Goal: Transaction & Acquisition: Purchase product/service

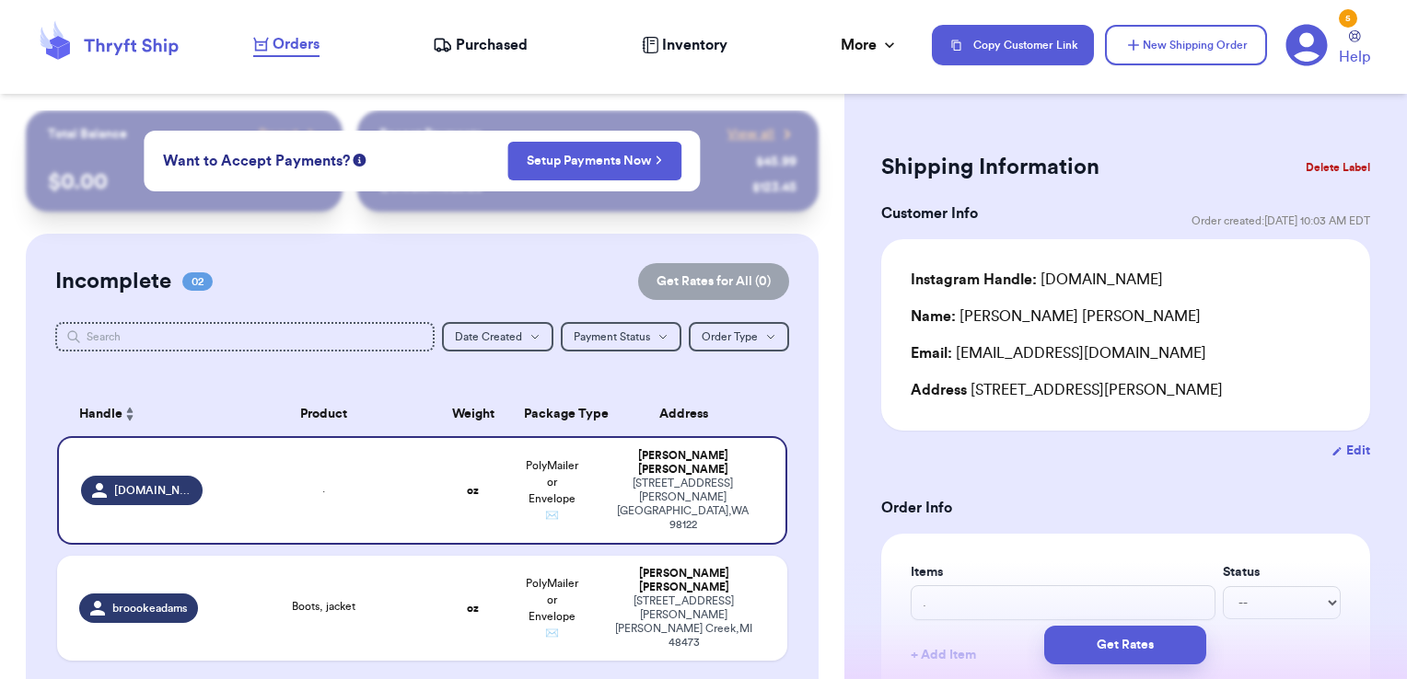
scroll to position [186, 0]
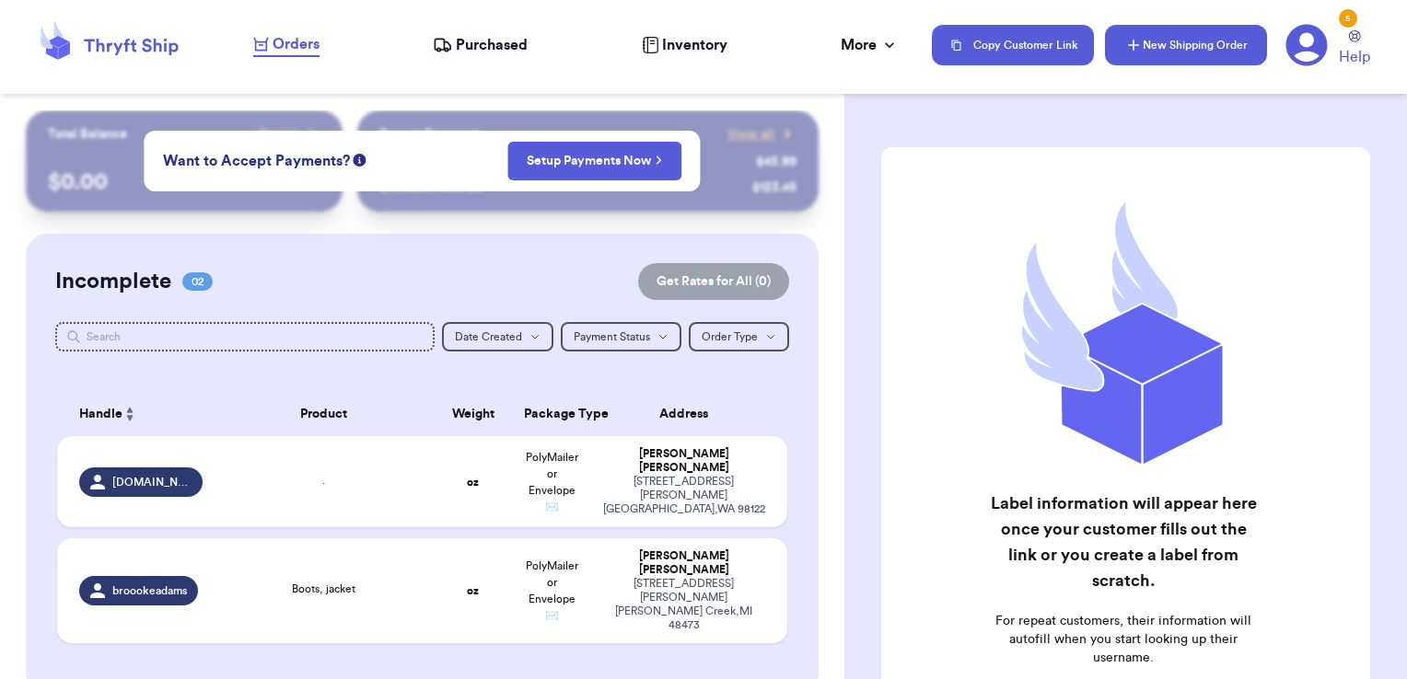
click at [1124, 44] on icon "button" at bounding box center [1133, 45] width 18 height 18
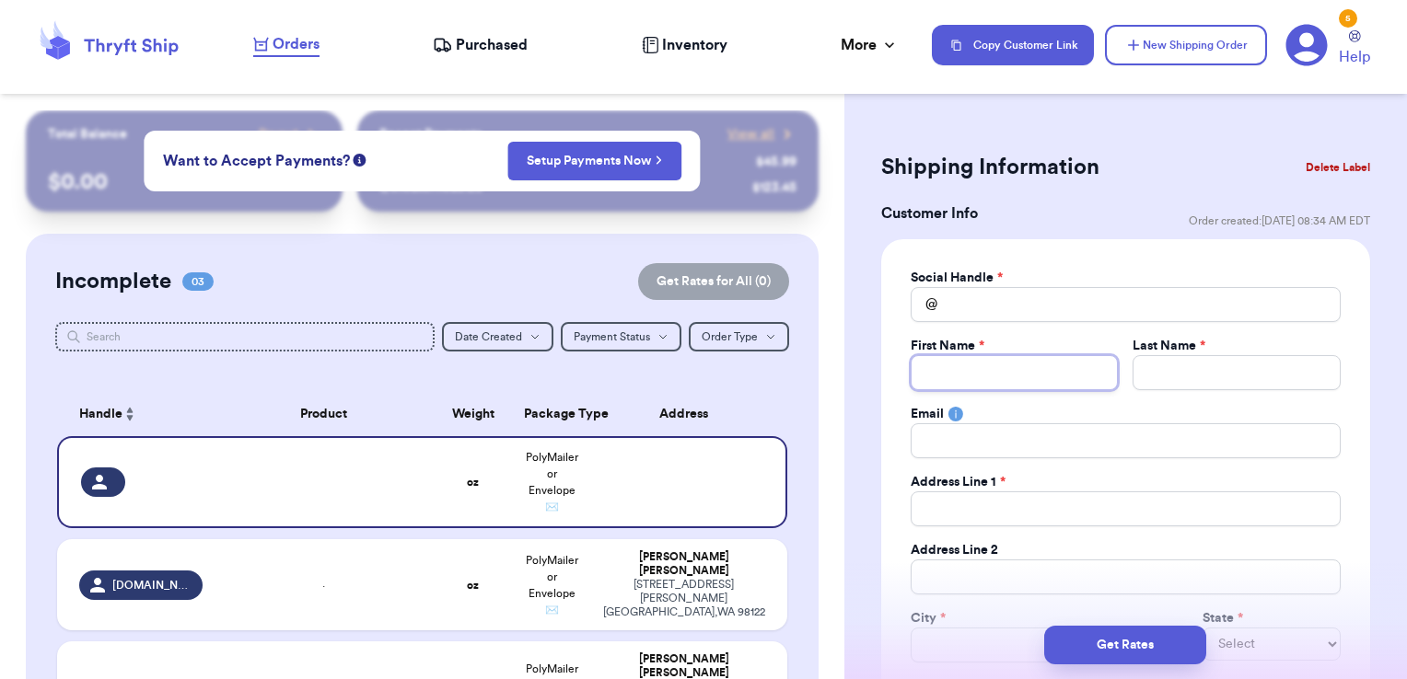
click at [993, 377] on input "Total Amount Paid" at bounding box center [1014, 372] width 208 height 35
type input "S"
type input "Sa"
type input "[PERSON_NAME]"
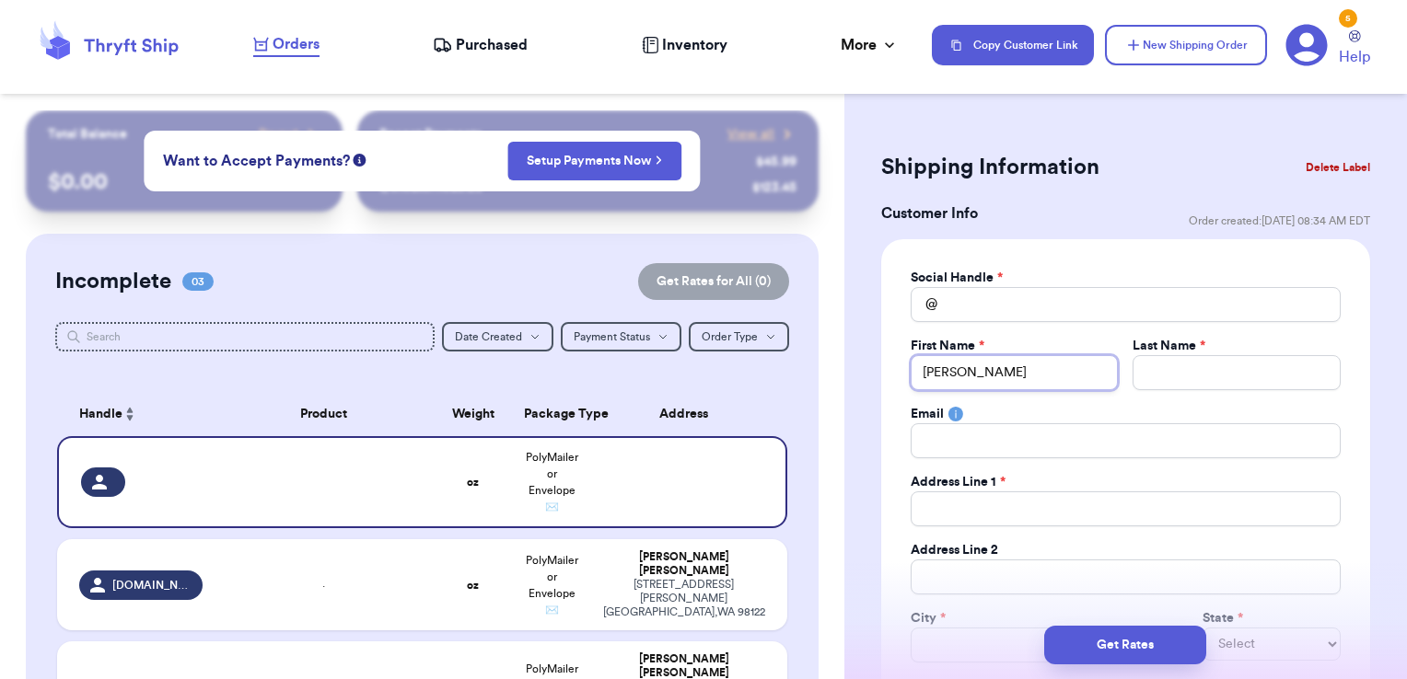
type input "[PERSON_NAME] &"
type input "[PERSON_NAME] & N"
type input "[PERSON_NAME] & Ni"
type input "[PERSON_NAME] & Nic"
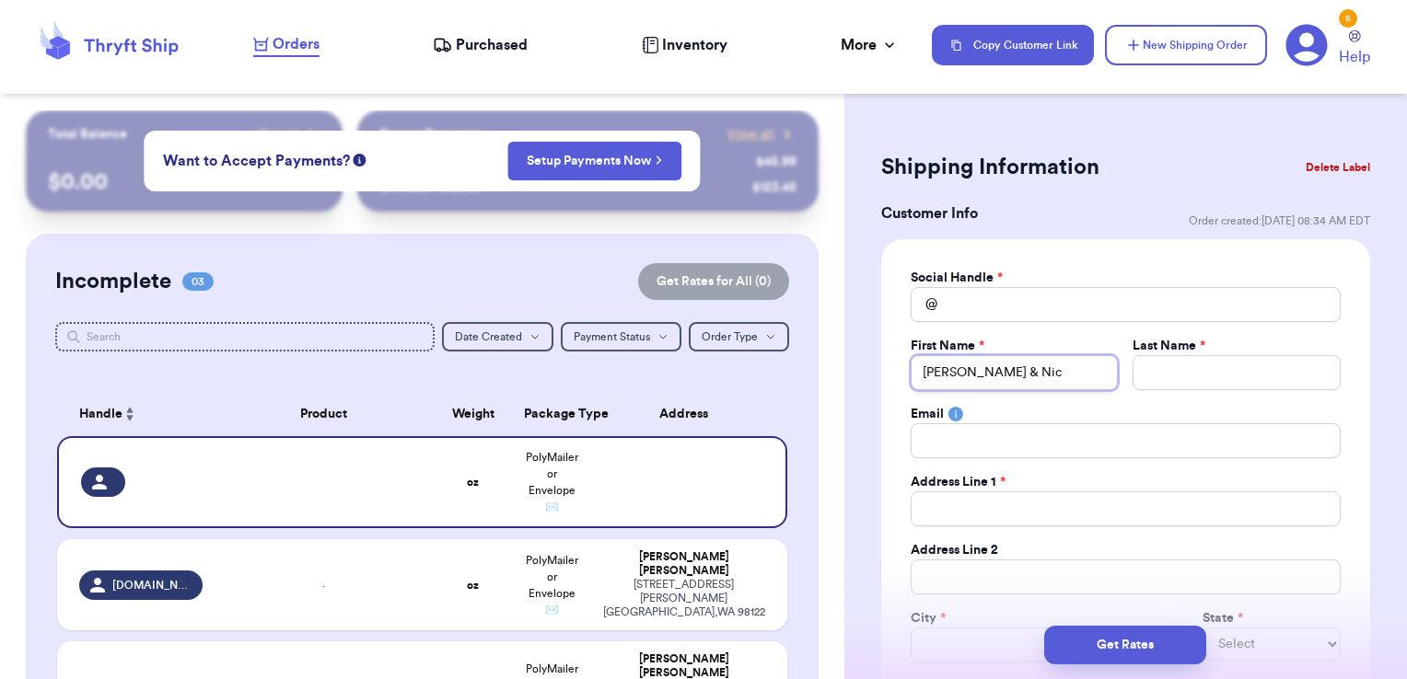
type input "[PERSON_NAME] & Nico"
type input "[PERSON_NAME] & [PERSON_NAME]"
type input "H"
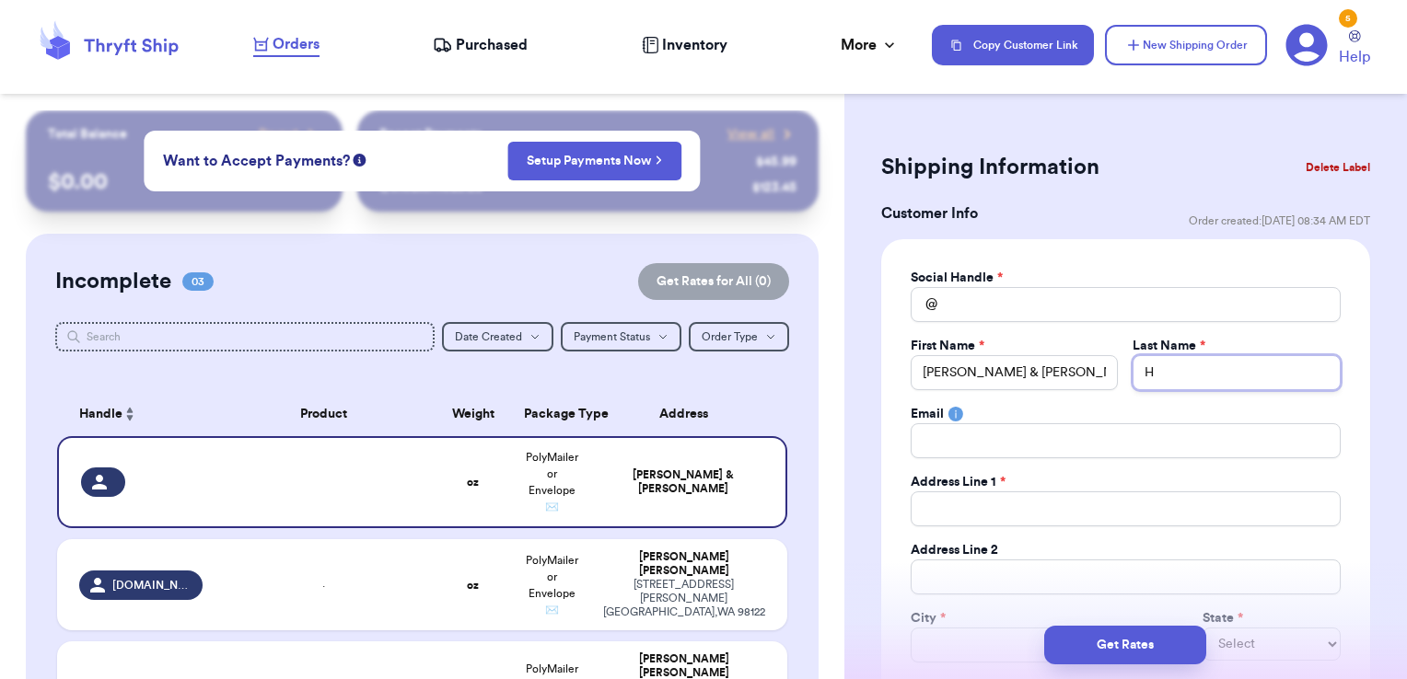
type input "Hi"
type input "Hil"
type input "Hill"
type input "[PERSON_NAME]"
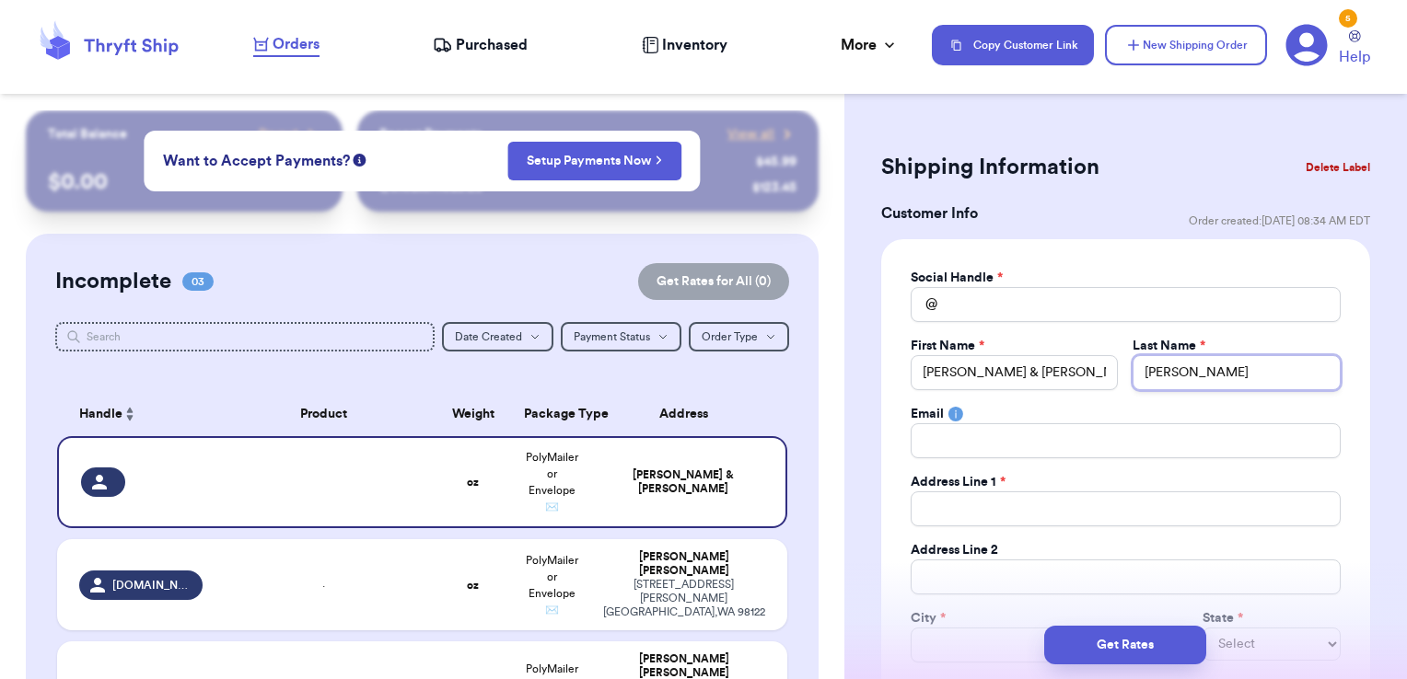
type input "Hillest"
type input "Hillesta"
type input "[PERSON_NAME]"
click at [993, 494] on input "Total Amount Paid" at bounding box center [1125, 509] width 430 height 35
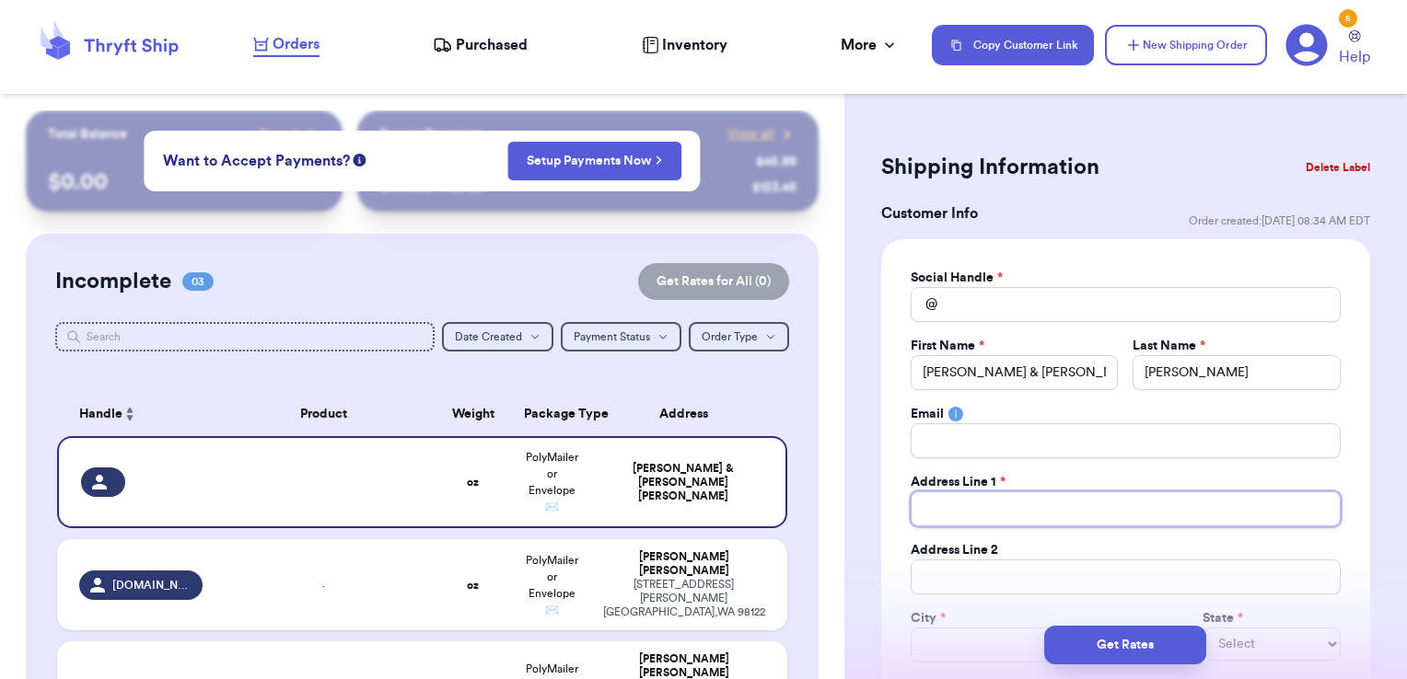
type input "1"
type input "15"
type input "157"
type input "157 D"
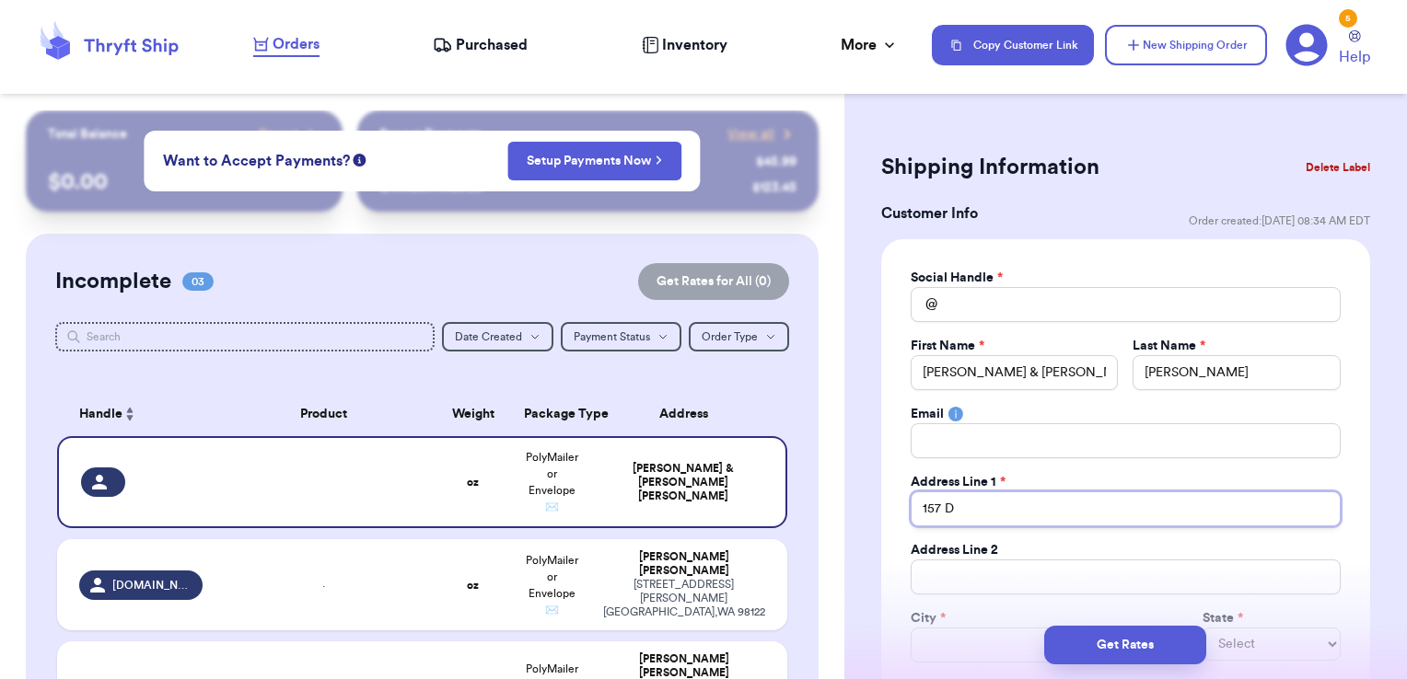
type input "157 Do"
type input "157 Doy"
type input "157 [PERSON_NAME]"
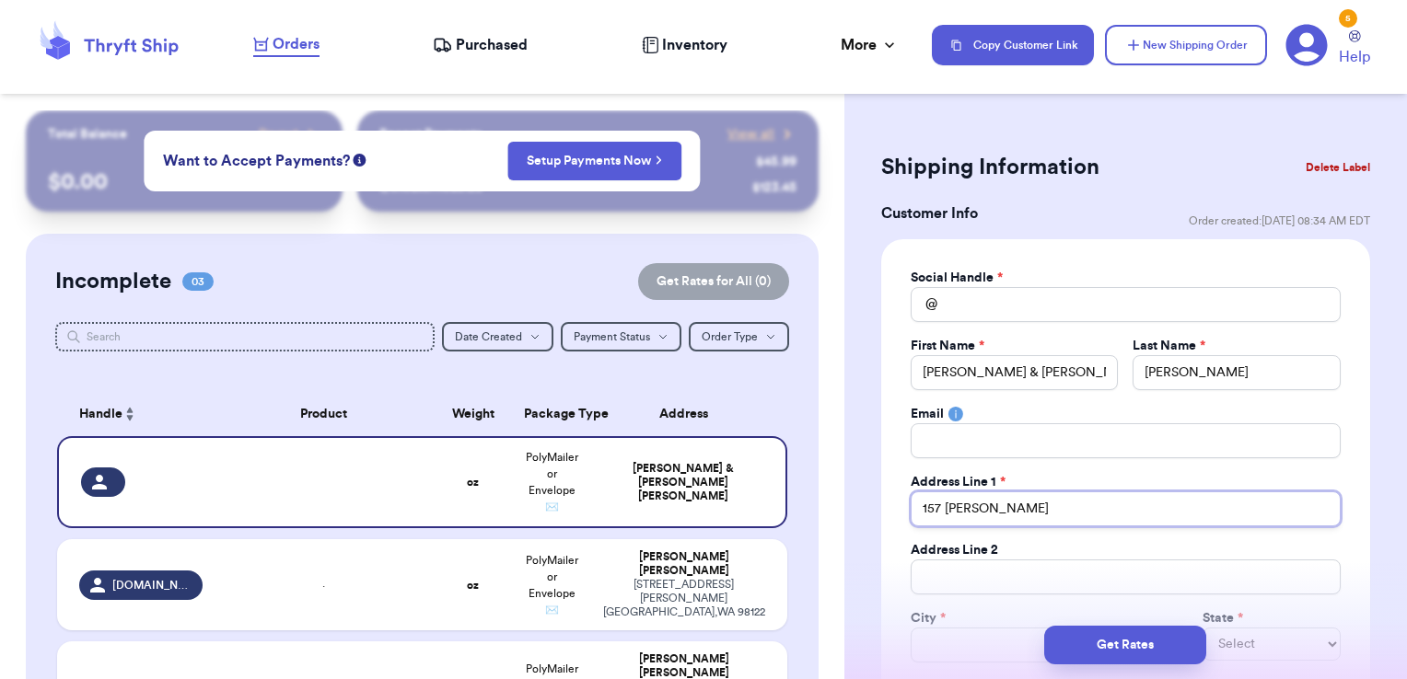
type input "157 [PERSON_NAME] A"
type input "[STREET_ADDRESS][PERSON_NAME]"
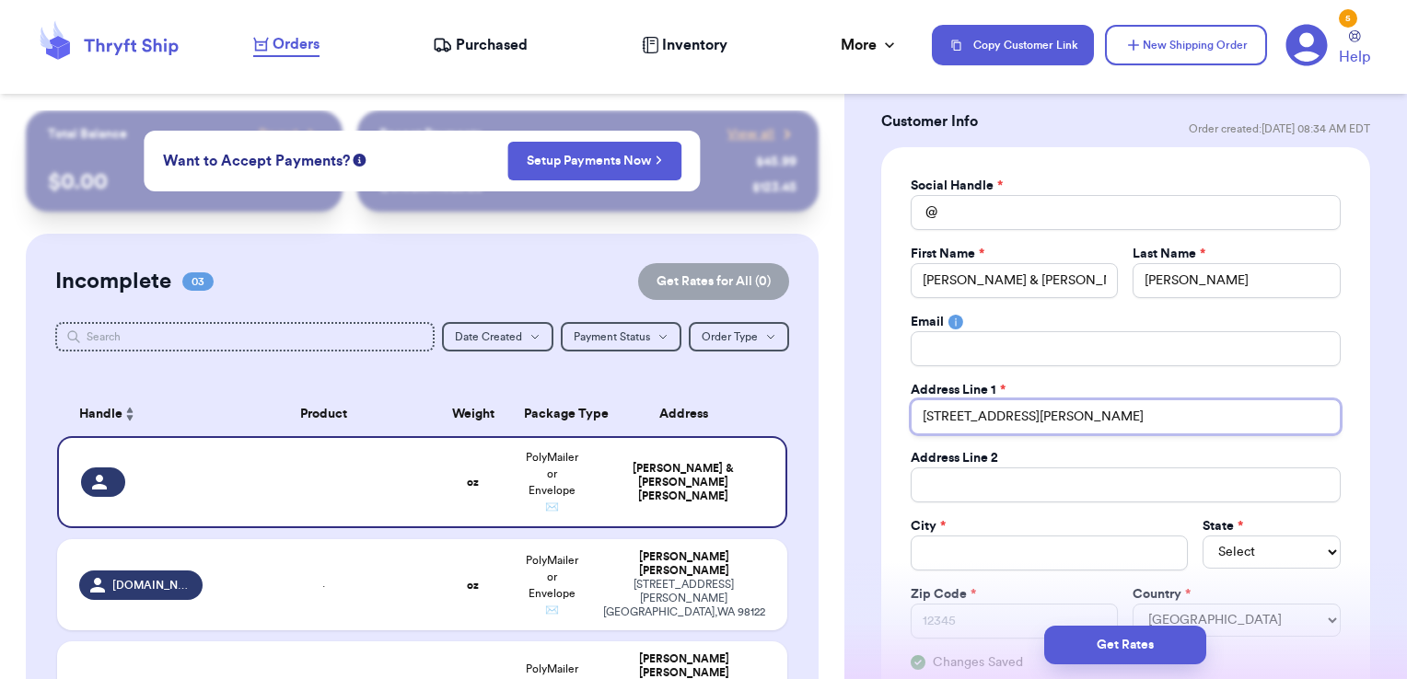
type input "[STREET_ADDRESS][PERSON_NAME]"
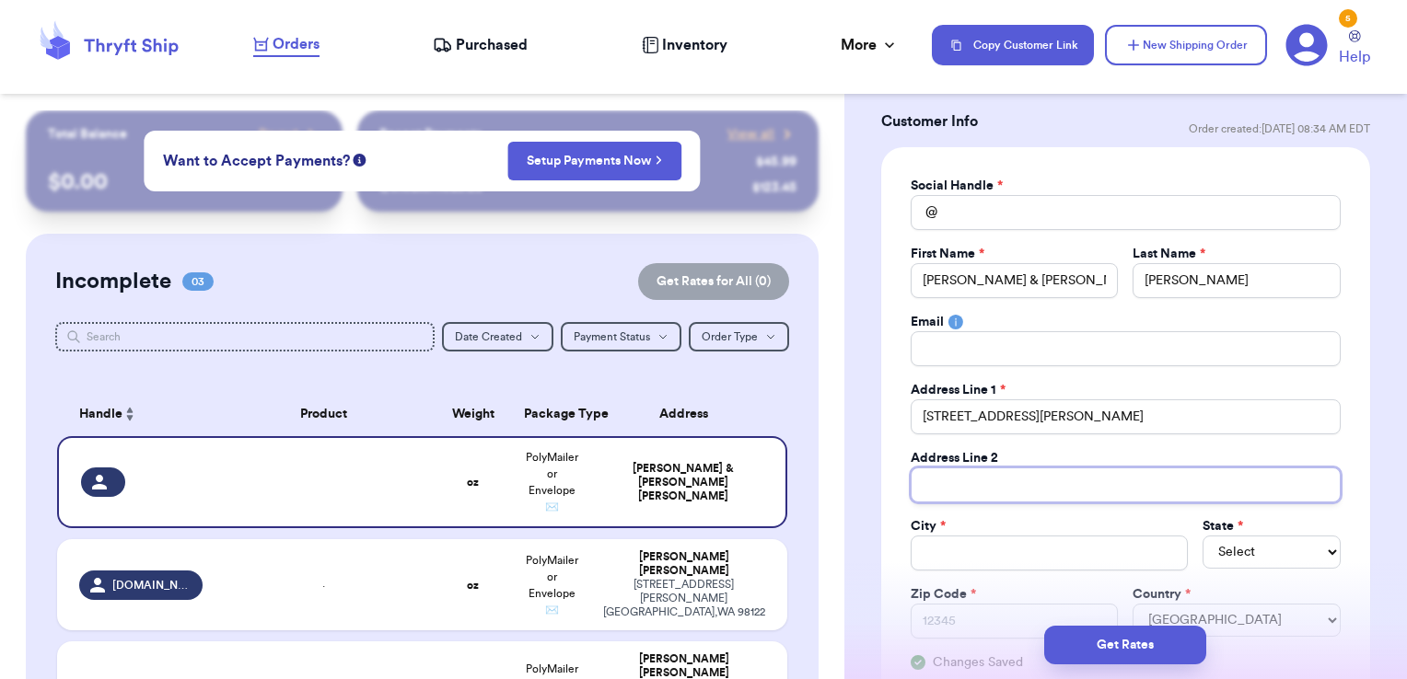
click at [991, 476] on input "Total Amount Paid" at bounding box center [1125, 485] width 430 height 35
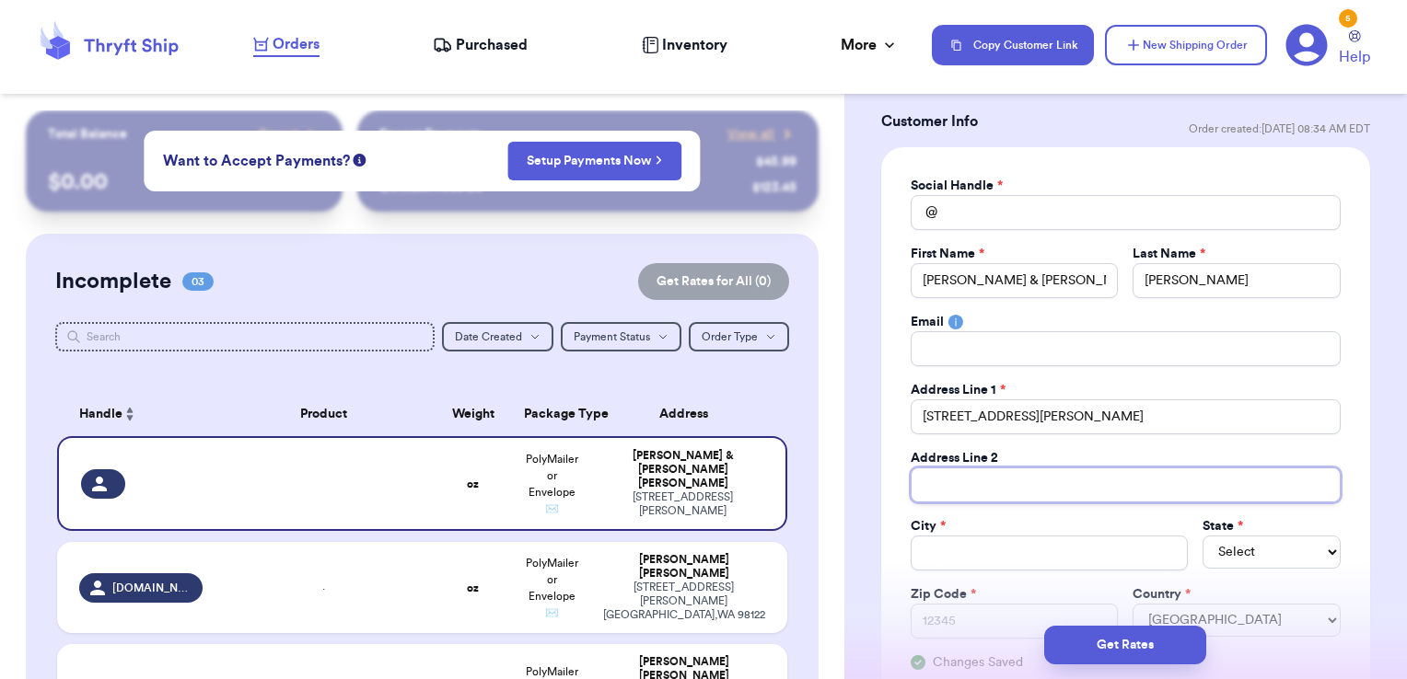
type input "U"
type input "Un"
type input "Uni"
type input "Unit"
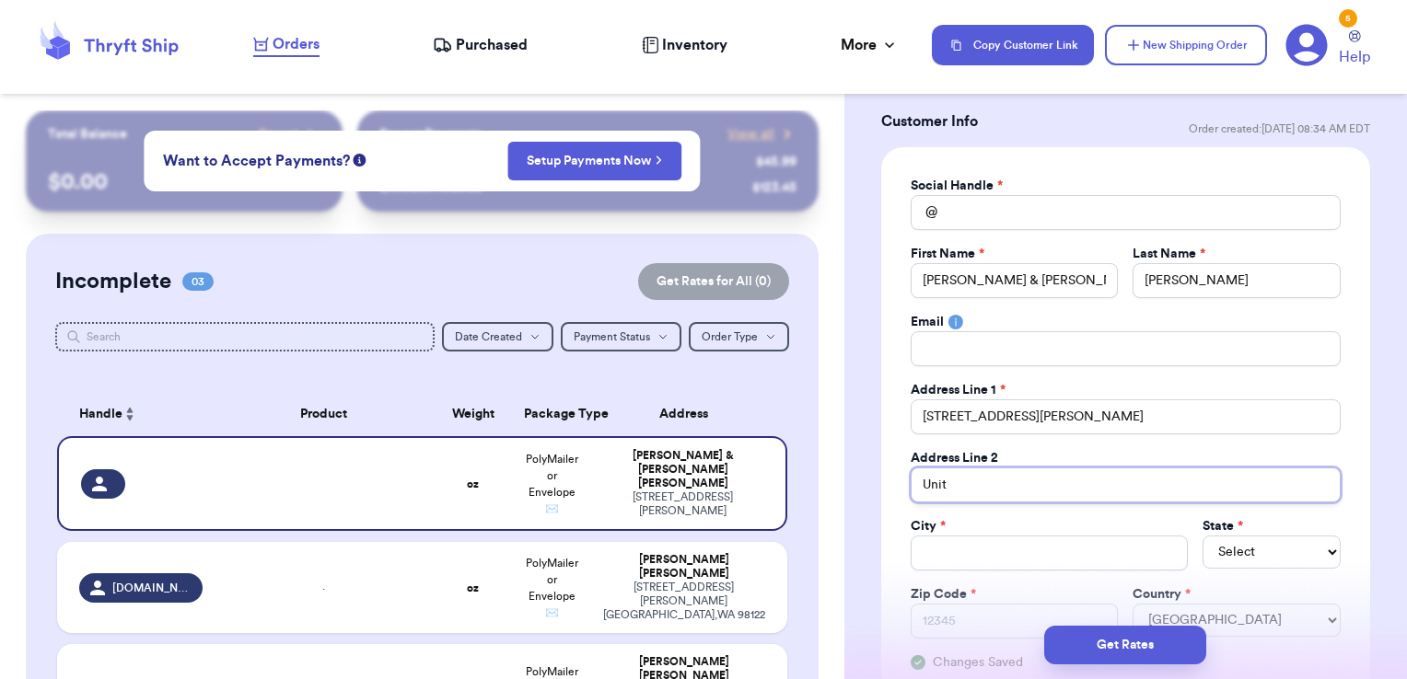
type input "Unit B"
click at [961, 557] on input "Total Amount Paid" at bounding box center [1048, 553] width 277 height 35
type input "P"
type input "Pr"
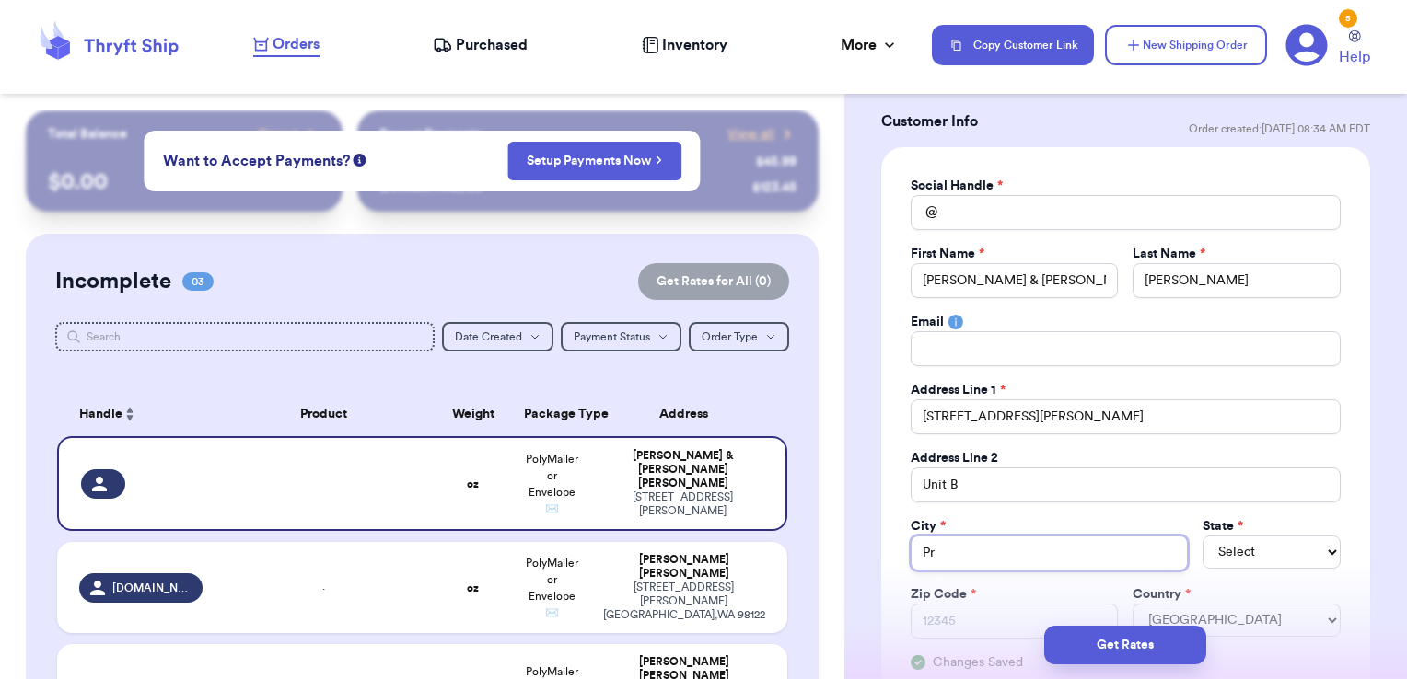
type input "Pro"
type input "Prov"
type input "Provi"
type input "Provid"
type input "Provide"
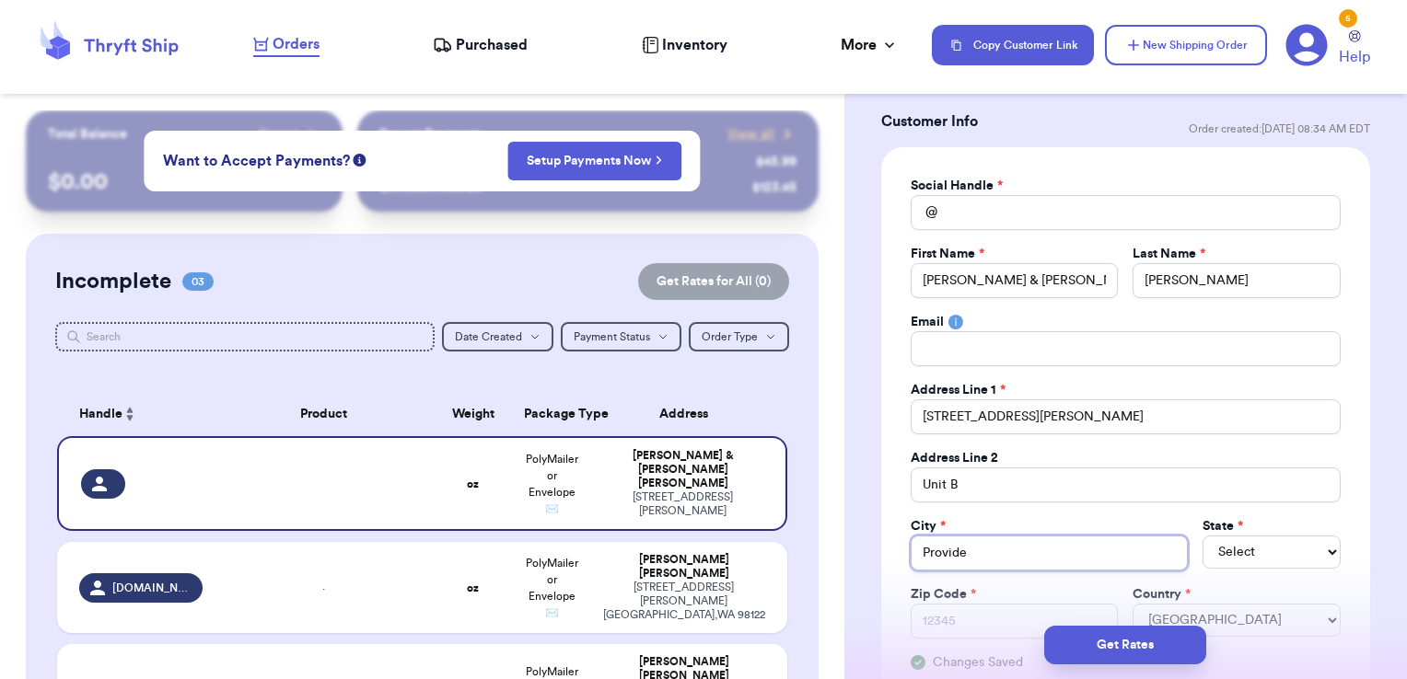
type input "Providen"
type input "Providenc"
type input "[GEOGRAPHIC_DATA]"
click at [1041, 406] on input "[STREET_ADDRESS][PERSON_NAME]" at bounding box center [1125, 417] width 430 height 35
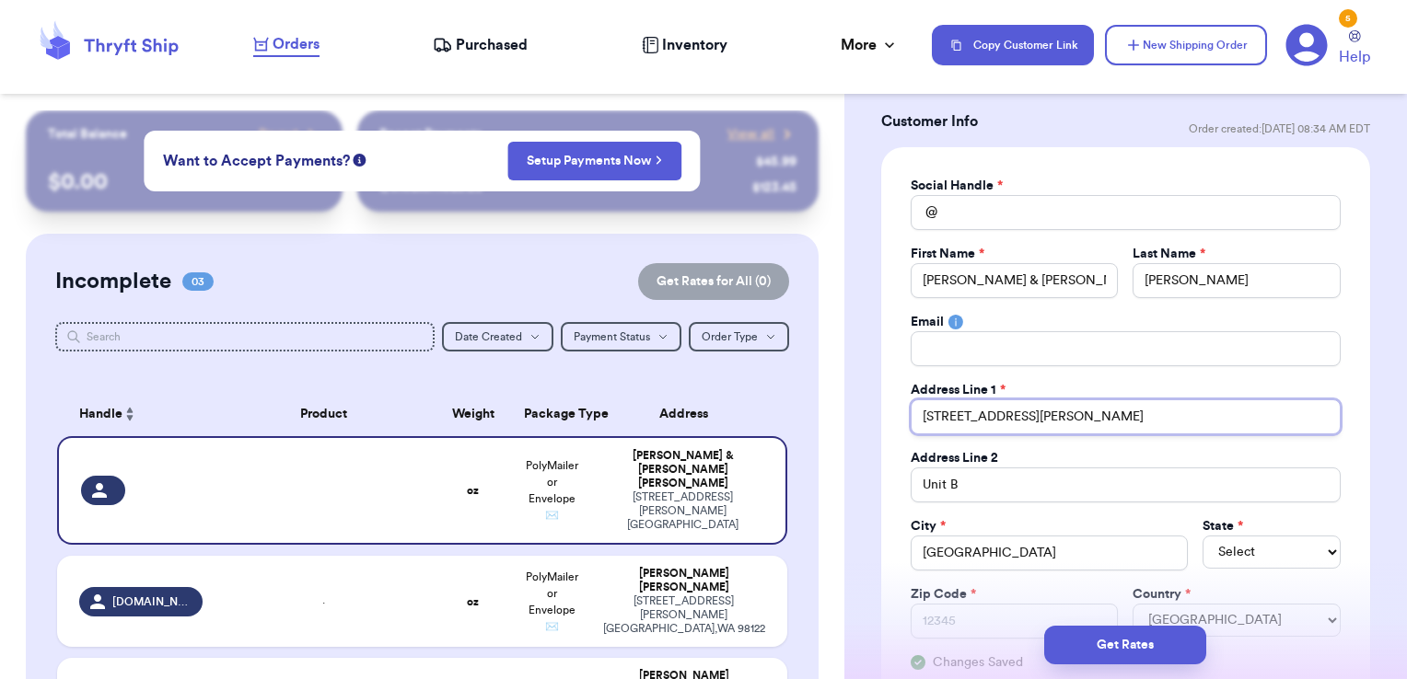
type input "[STREET_ADDRESS][PERSON_NAME]"
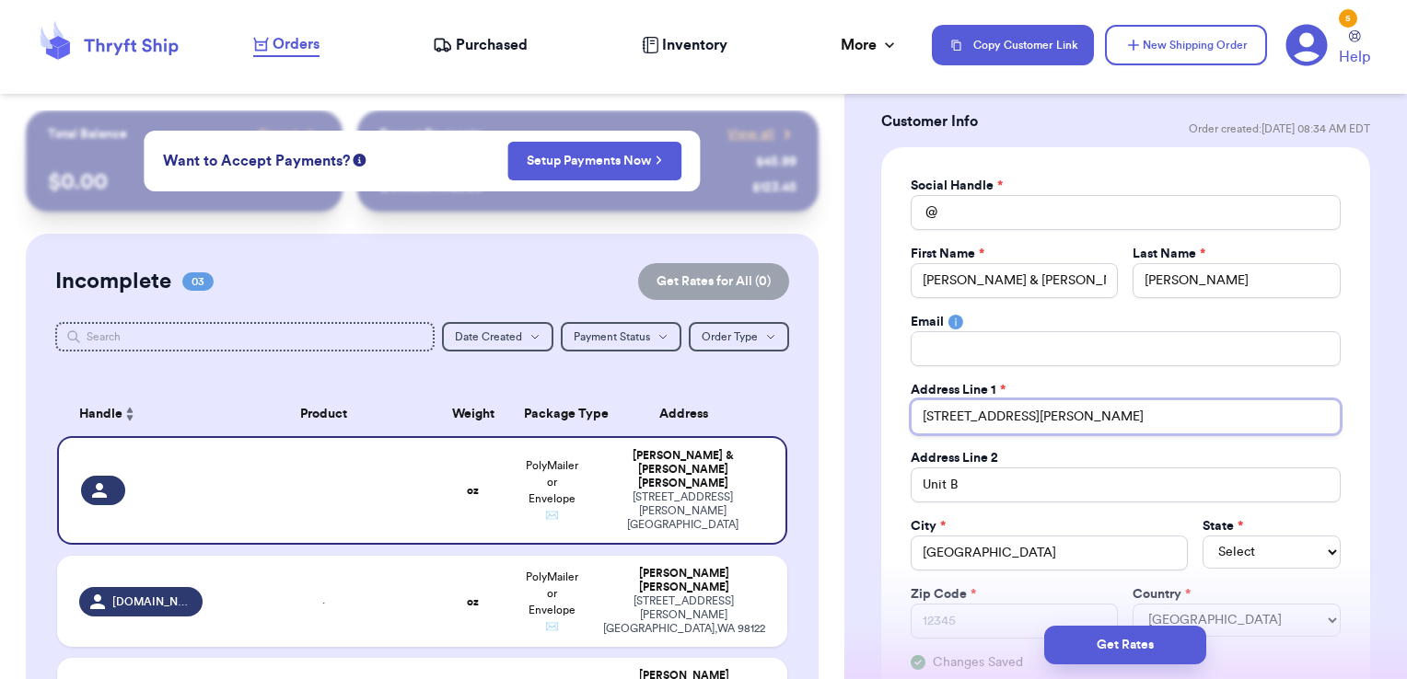
type input "[STREET_ADDRESS][PERSON_NAME]"
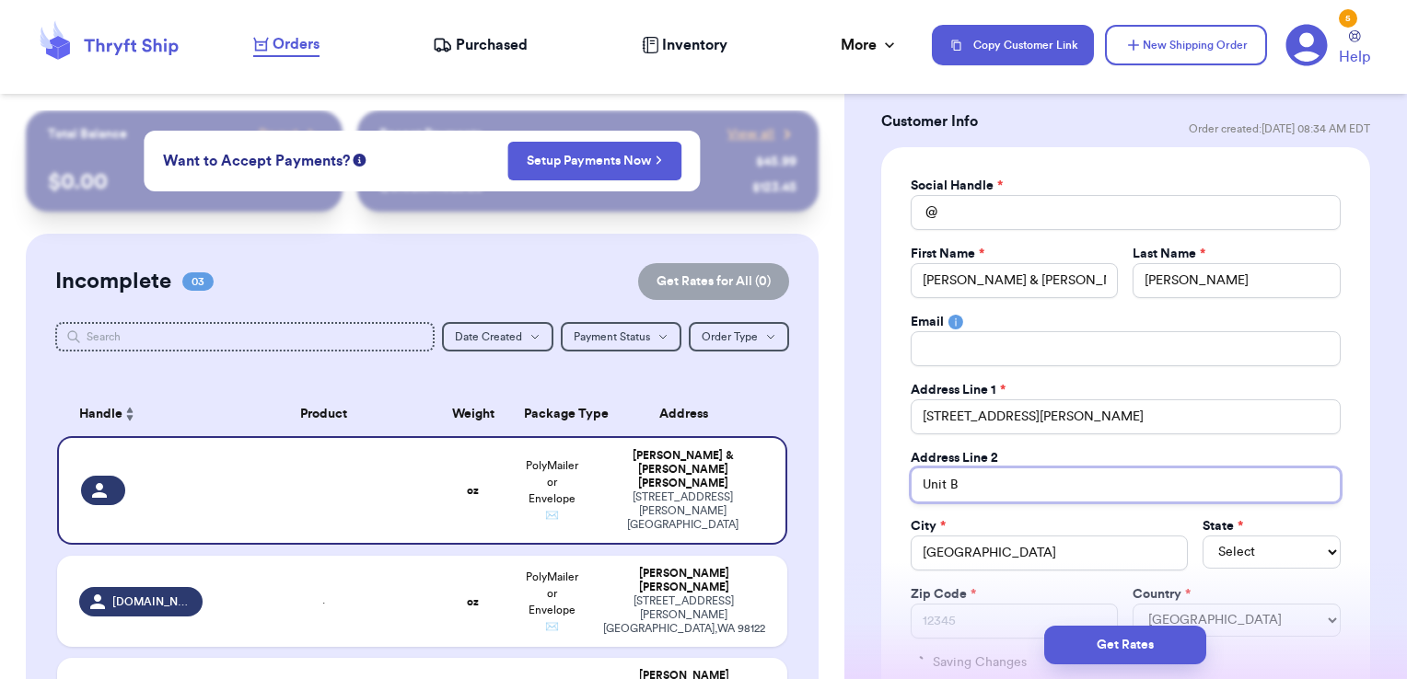
drag, startPoint x: 985, startPoint y: 481, endPoint x: 891, endPoint y: 472, distance: 94.4
click at [891, 472] on div "Social Handle * @ First Name * [PERSON_NAME] & [PERSON_NAME] Last Name * [PERSO…" at bounding box center [1125, 424] width 489 height 554
click at [1202, 562] on select "Select AL AK AZ AR CA CO [GEOGRAPHIC_DATA] DE DC [GEOGRAPHIC_DATA] [GEOGRAPHIC_…" at bounding box center [1271, 552] width 138 height 33
select select "RI"
click at [1202, 536] on select "Select AL AK AZ AR CA CO [GEOGRAPHIC_DATA] DE DC [GEOGRAPHIC_DATA] [GEOGRAPHIC_…" at bounding box center [1271, 552] width 138 height 33
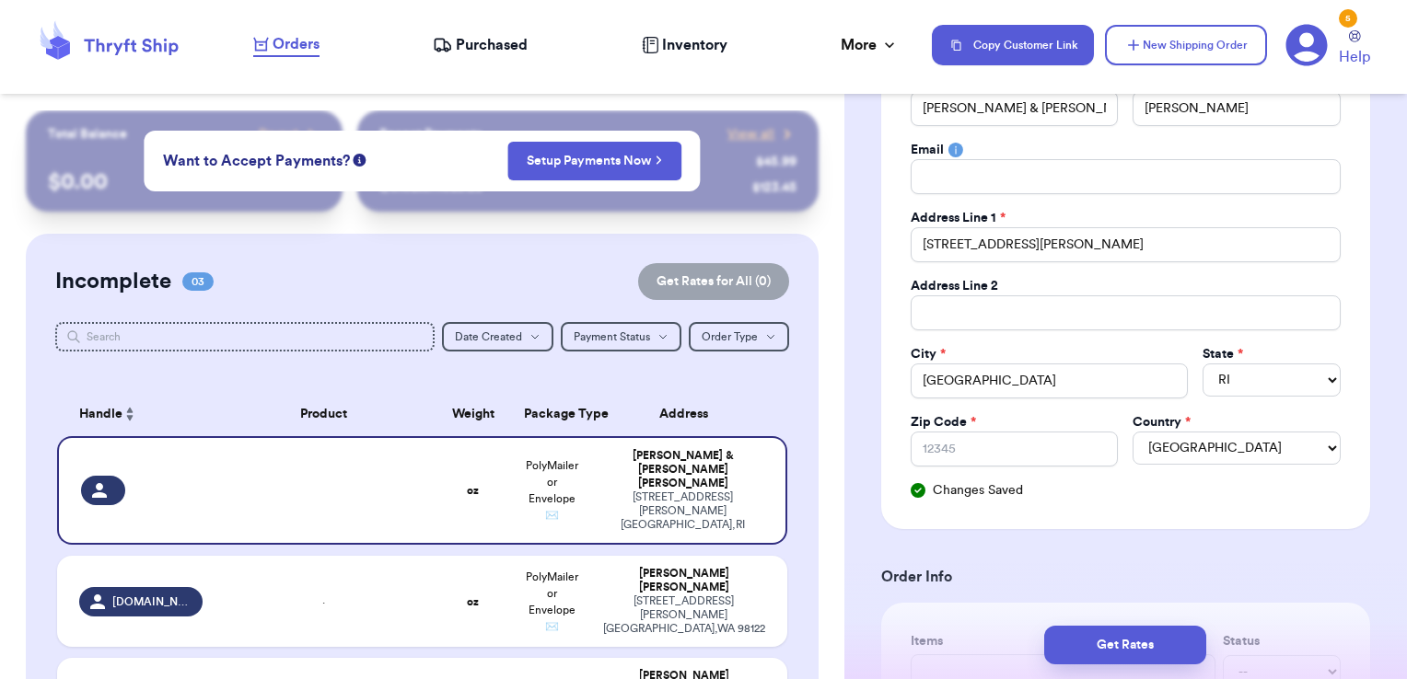
scroll to position [276, 0]
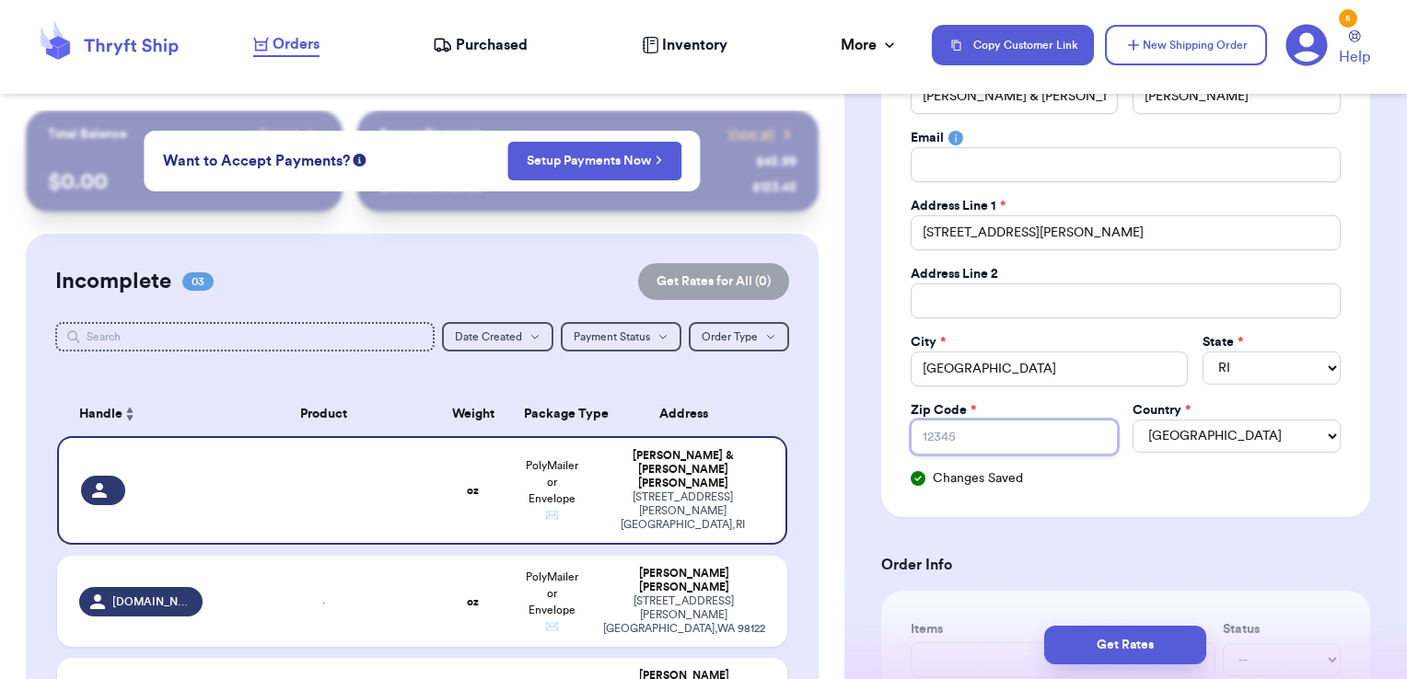
click at [1029, 436] on input "Zip Code *" at bounding box center [1014, 437] width 208 height 35
type input "0"
type input "02"
type input "029"
type input "0290"
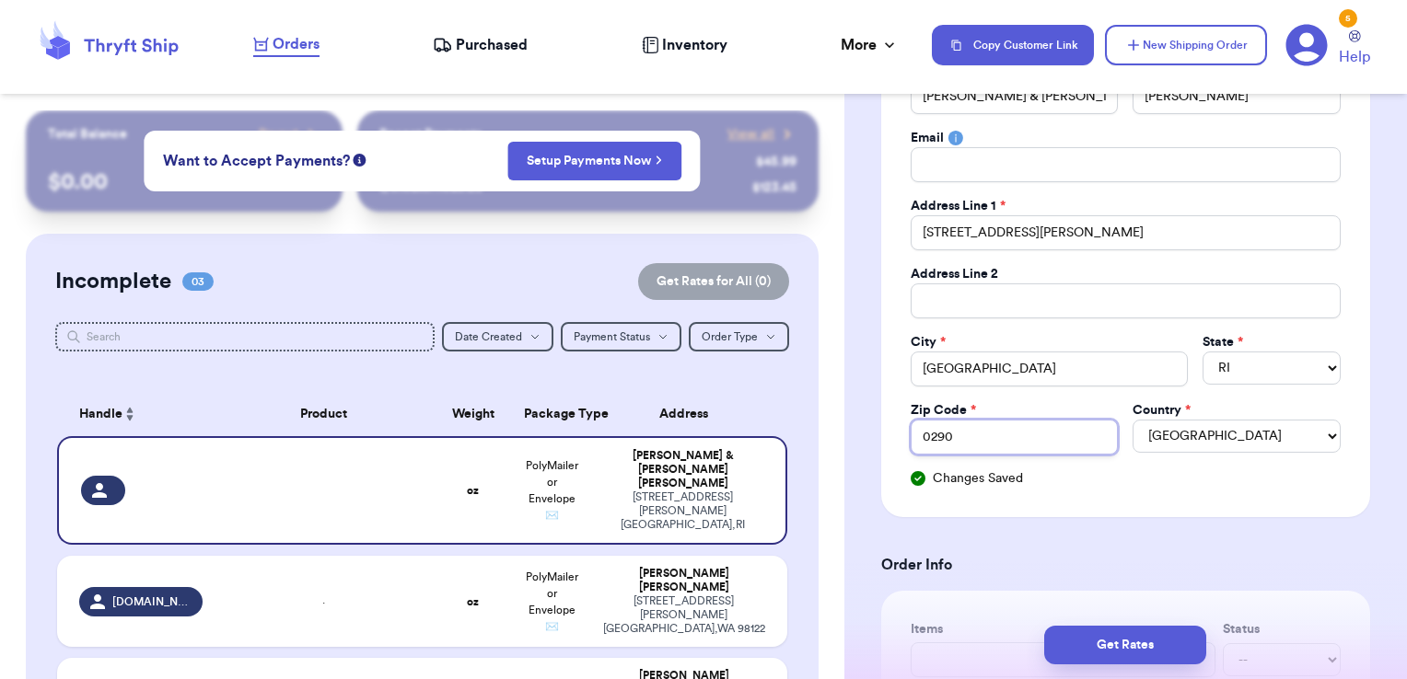
type input "02906"
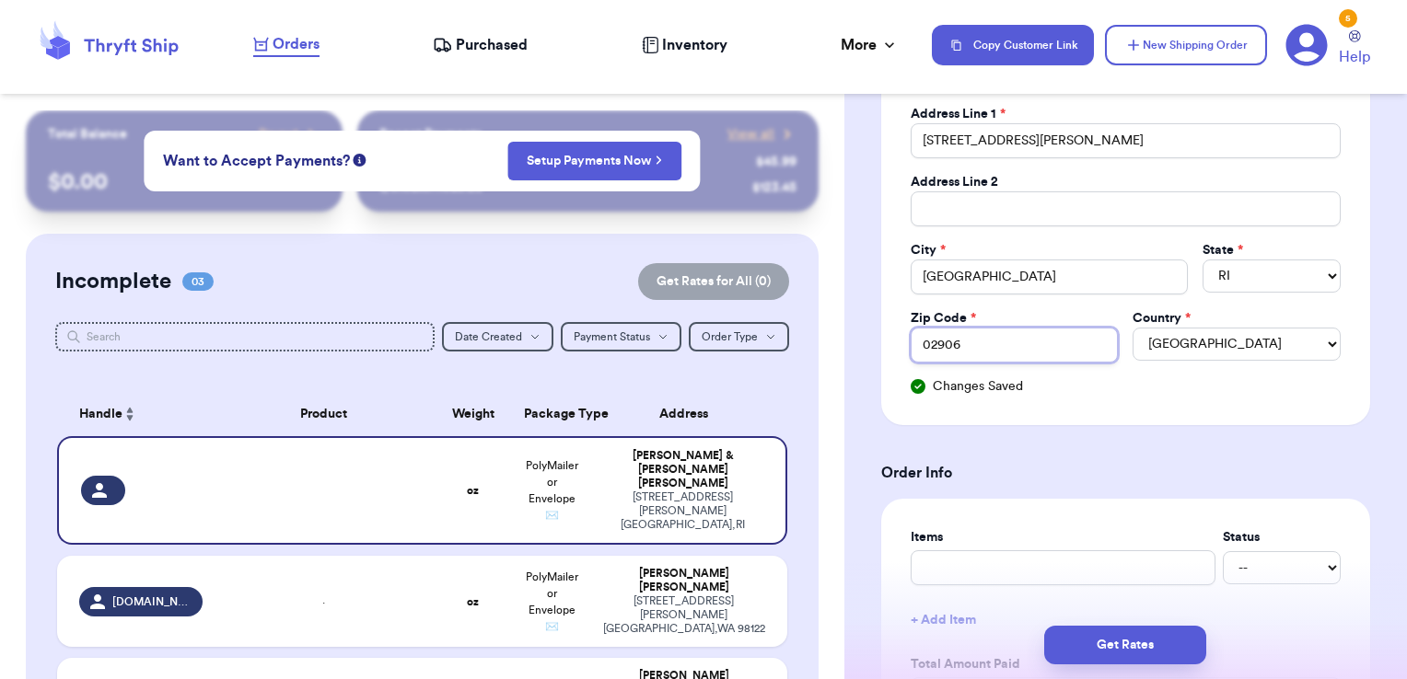
type input "02906"
click at [1064, 452] on form "Shipping Information Delete Label Customer Info Order created: [DATE] 08:34 AM …" at bounding box center [1125, 645] width 489 height 1733
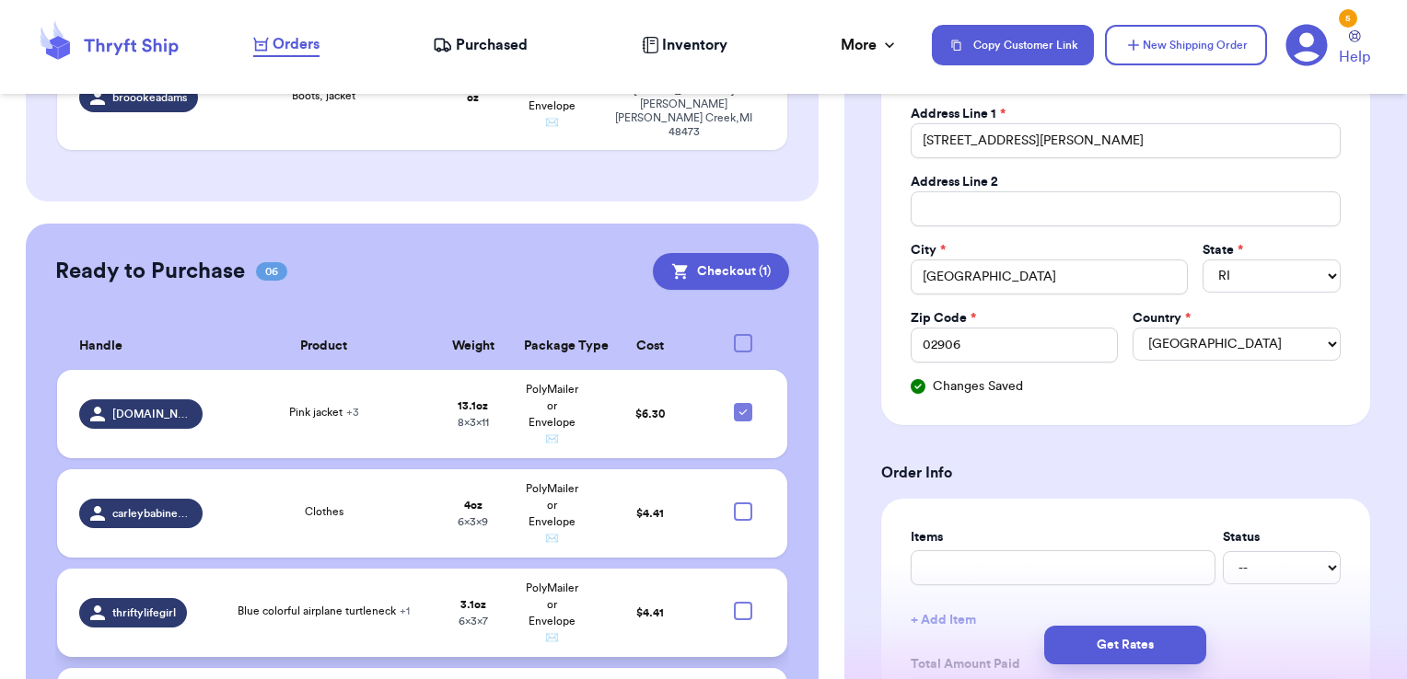
scroll to position [921, 0]
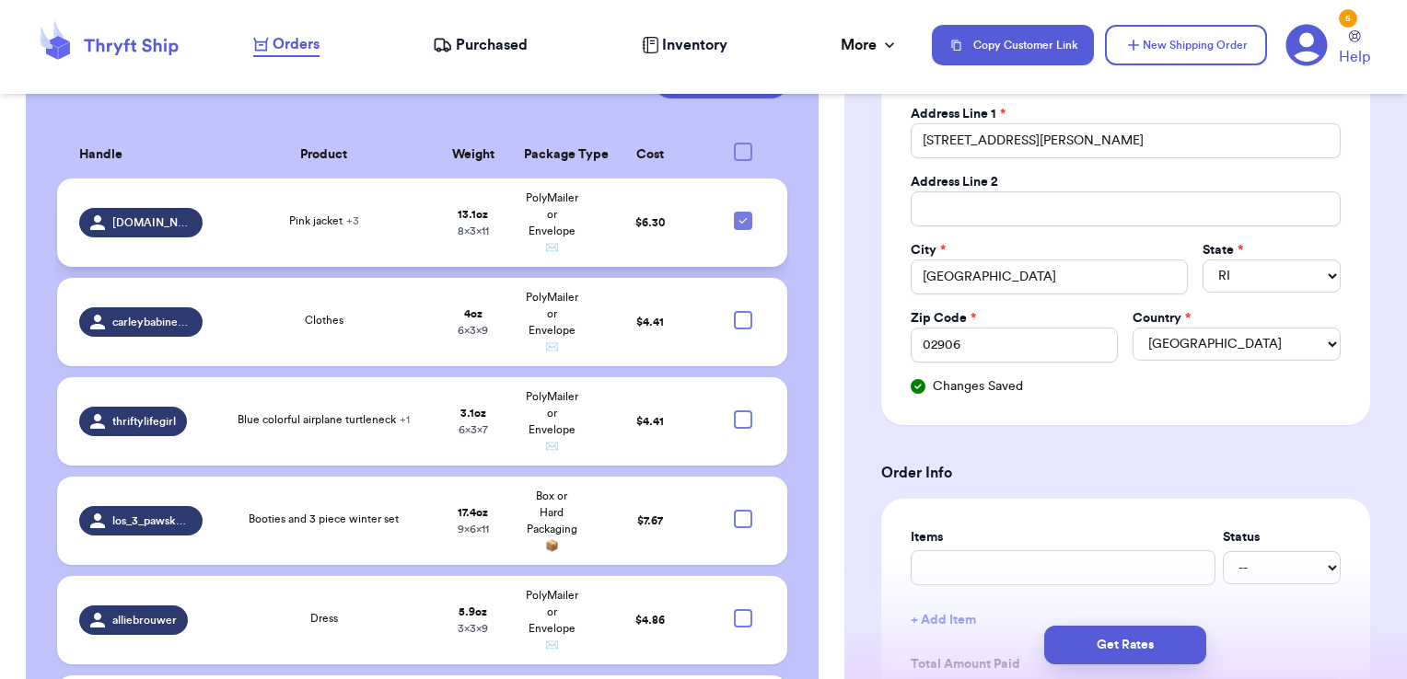
click at [736, 214] on icon at bounding box center [743, 221] width 15 height 15
click at [742, 211] on input "checkbox" at bounding box center [742, 211] width 1 height 1
checkbox input "false"
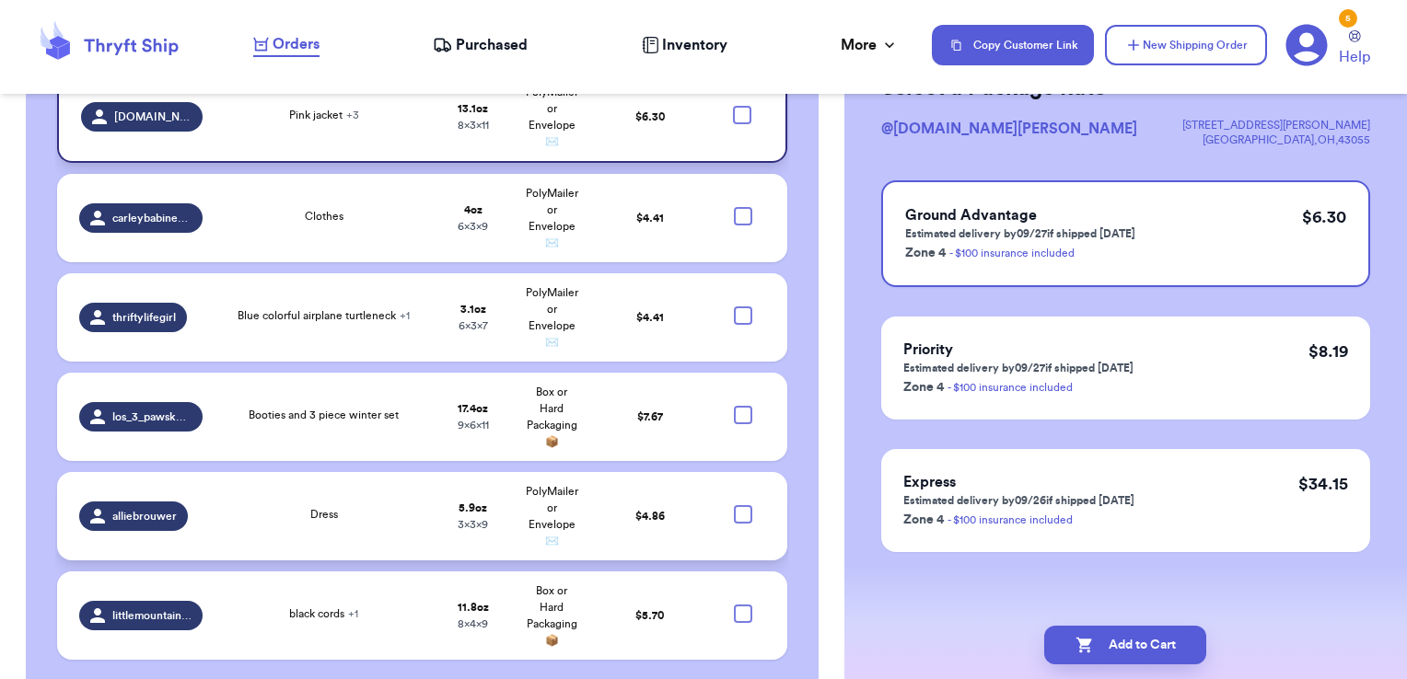
scroll to position [933, 0]
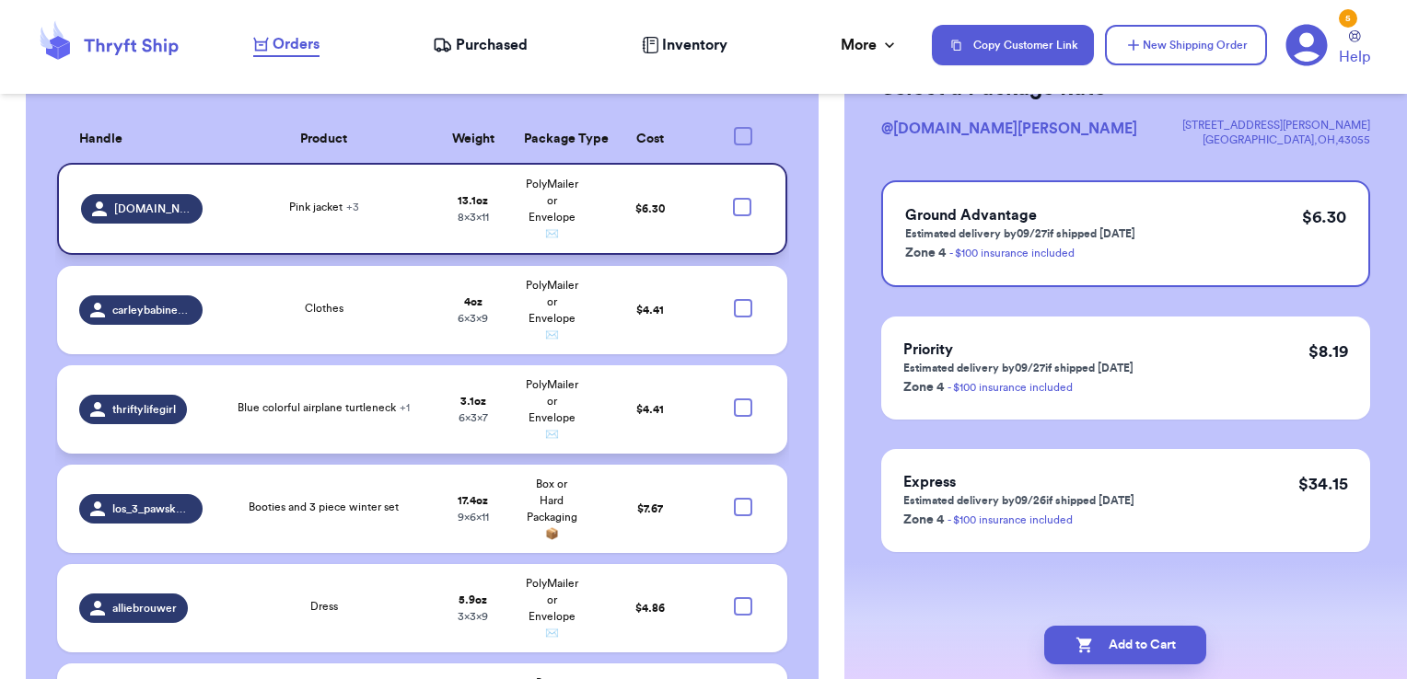
click at [411, 375] on td "Blue colorful airplane turtleneck + 1" at bounding box center [324, 409] width 220 height 88
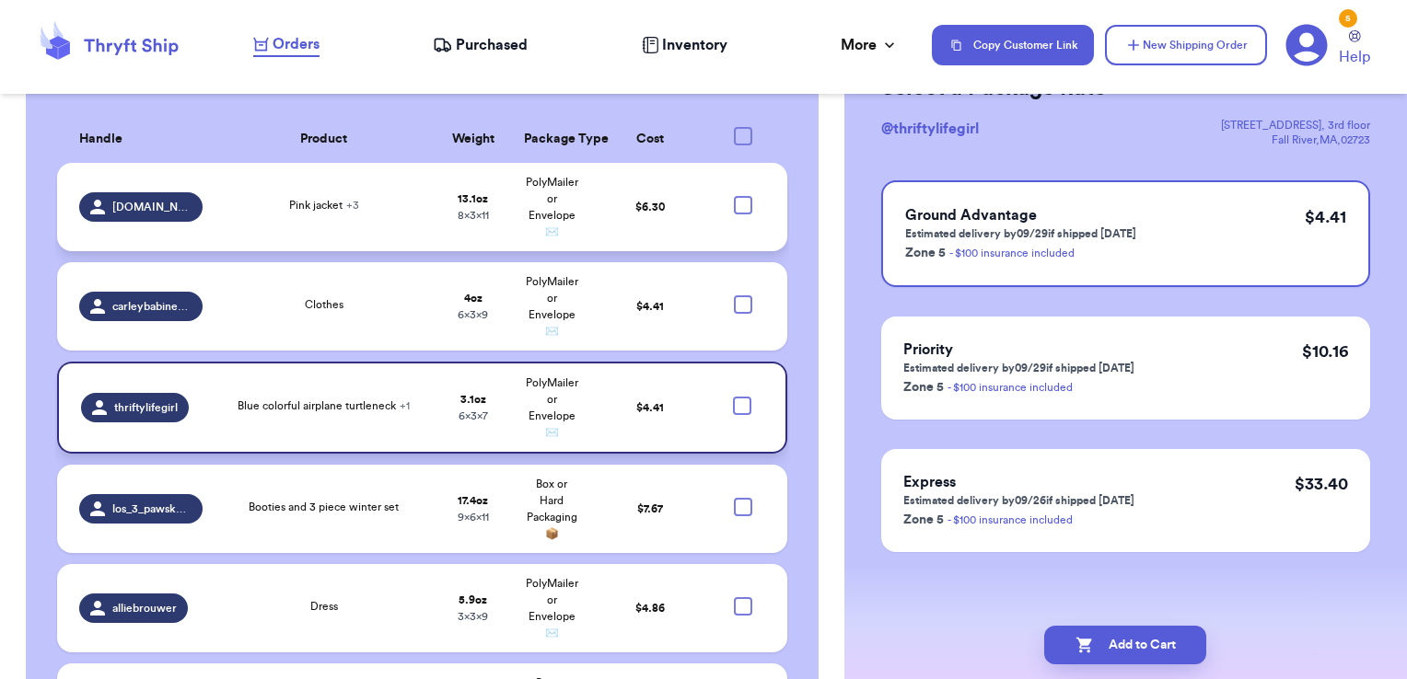
click at [733, 397] on div at bounding box center [742, 406] width 18 height 18
click at [741, 396] on input "checkbox" at bounding box center [741, 396] width 1 height 1
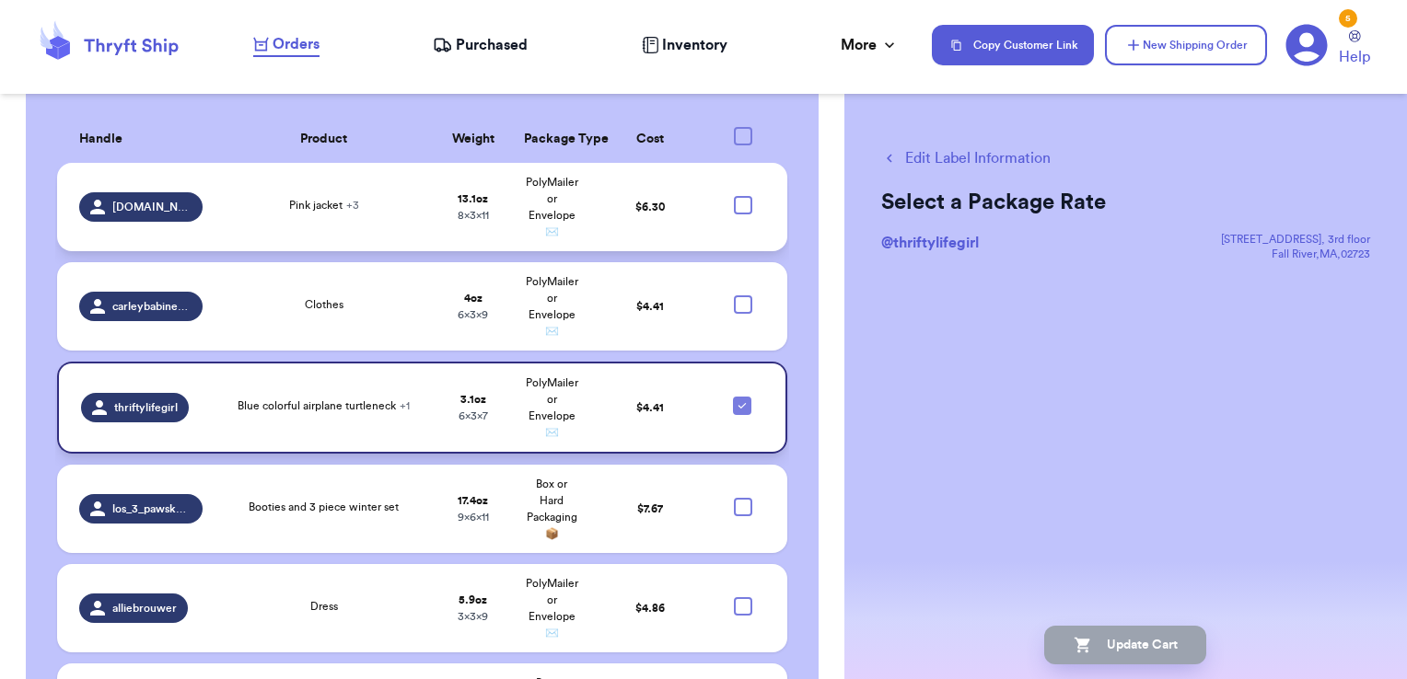
click at [735, 399] on icon at bounding box center [742, 406] width 15 height 15
click at [741, 396] on input "checkbox" at bounding box center [741, 396] width 1 height 1
click at [667, 362] on td "$ 4.41" at bounding box center [650, 408] width 118 height 92
click at [493, 465] on td "17.4 oz 9 x 6 x 11" at bounding box center [473, 509] width 78 height 88
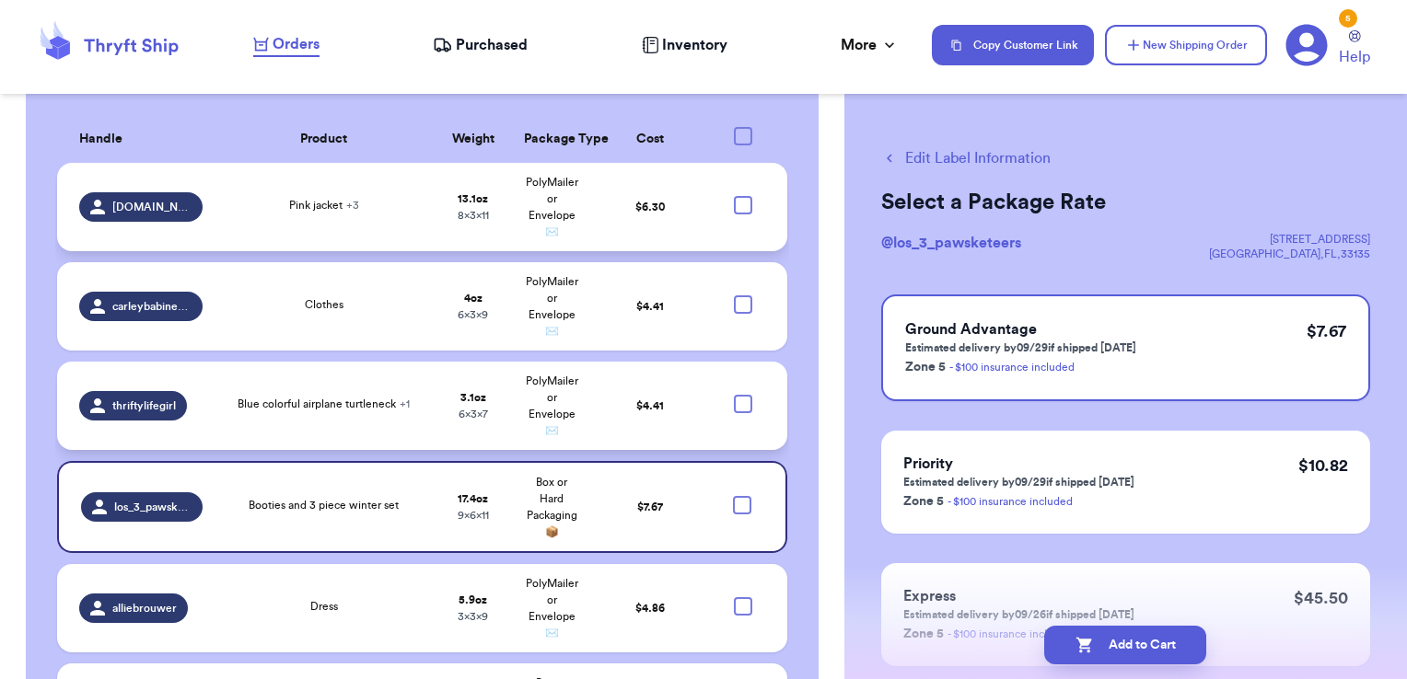
click at [492, 372] on td "3.1 oz 6 x 3 x 7" at bounding box center [473, 406] width 78 height 88
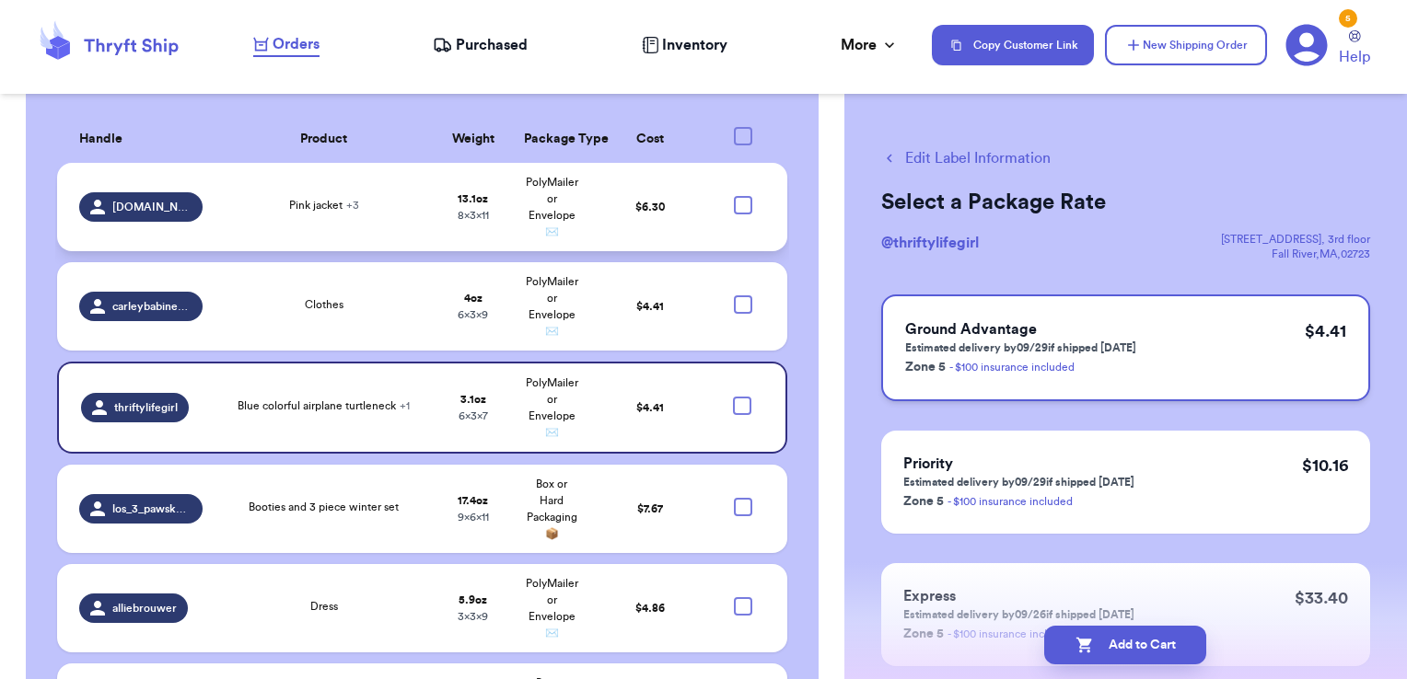
click at [1141, 315] on div "Ground Advantage Estimated delivery by 09/29 if shipped [DATE] Zone 5 - $100 in…" at bounding box center [1125, 348] width 489 height 107
click at [1157, 639] on button "Add to Cart" at bounding box center [1125, 645] width 162 height 39
checkbox input "true"
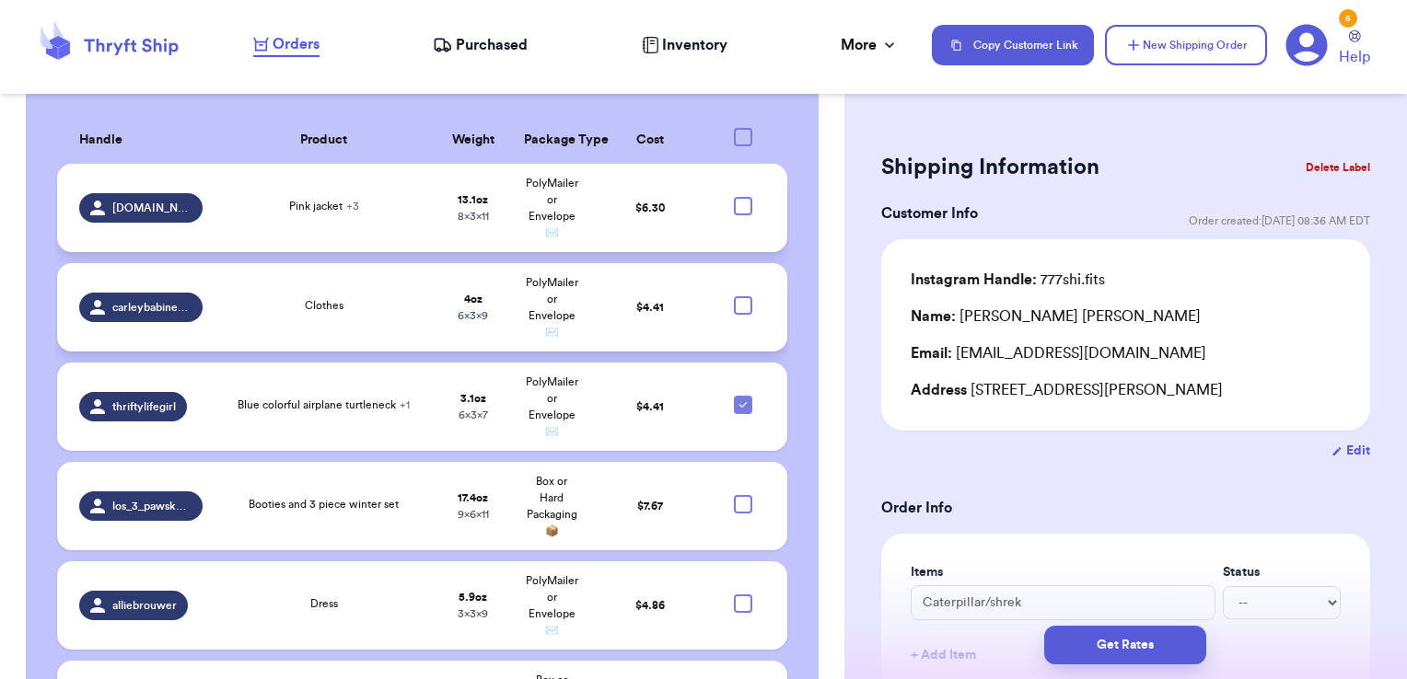
click at [734, 296] on div at bounding box center [743, 305] width 18 height 18
click at [742, 296] on input "checkbox" at bounding box center [742, 296] width 1 height 1
checkbox input "true"
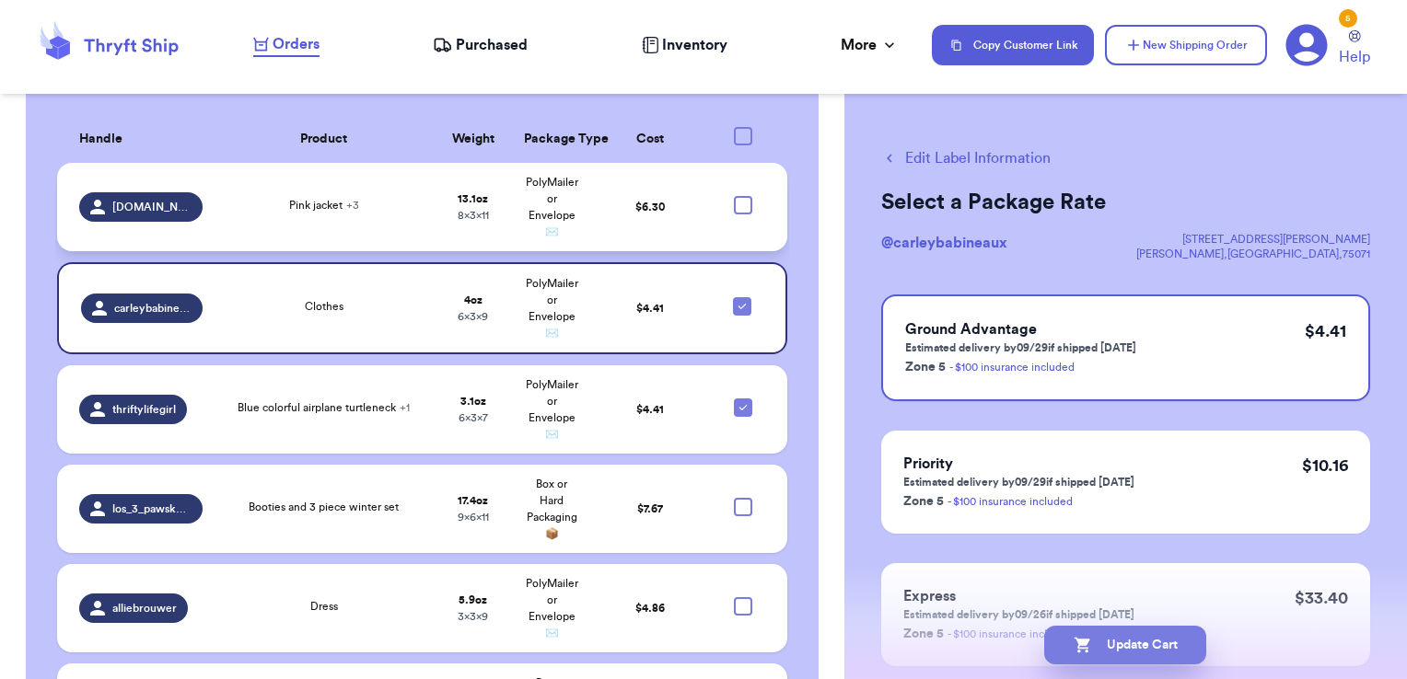
click at [1108, 644] on button "Update Cart" at bounding box center [1125, 645] width 162 height 39
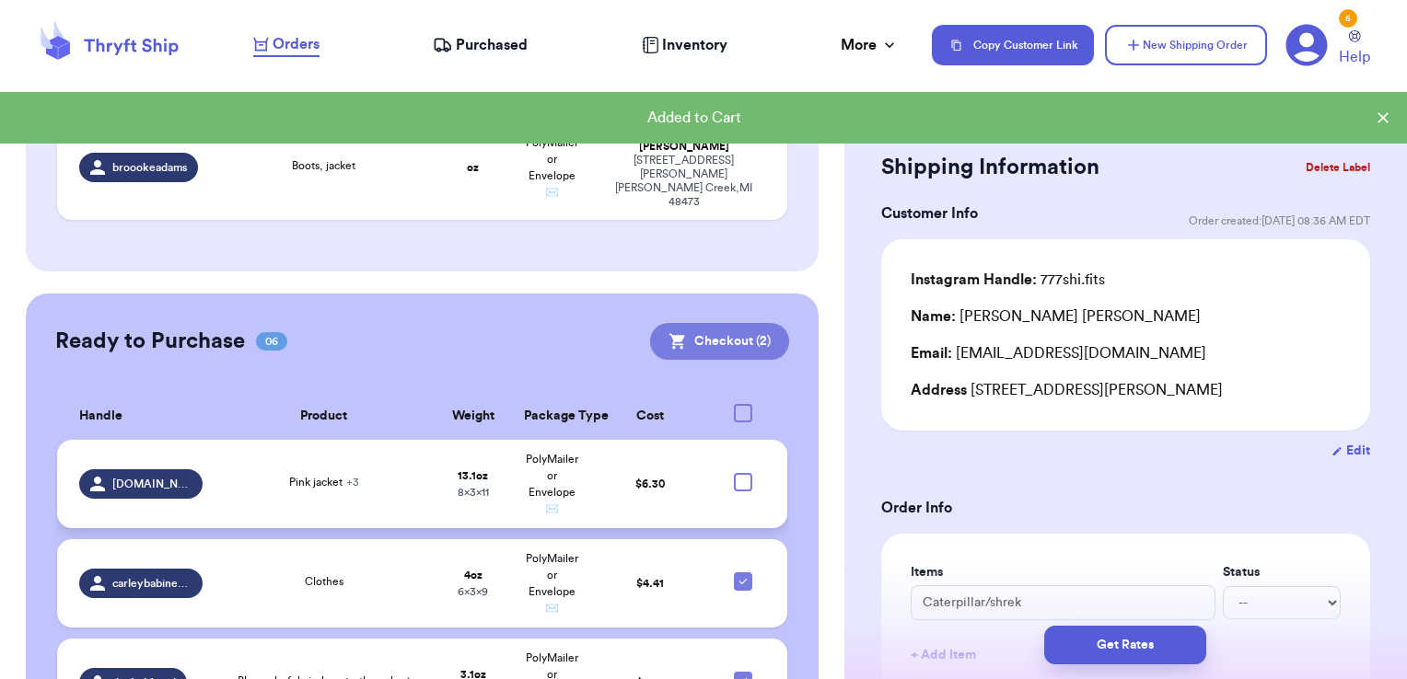
click at [756, 323] on button "Checkout ( 2 )" at bounding box center [719, 341] width 139 height 37
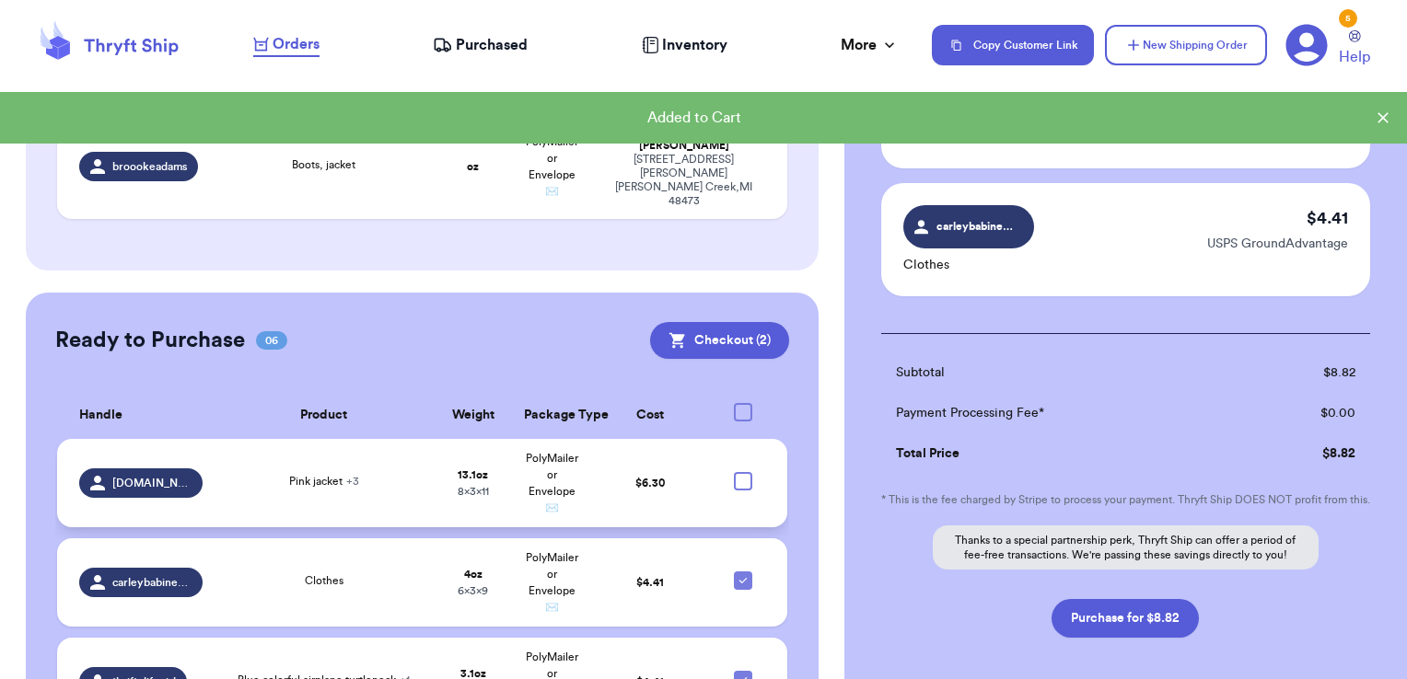
scroll to position [276, 0]
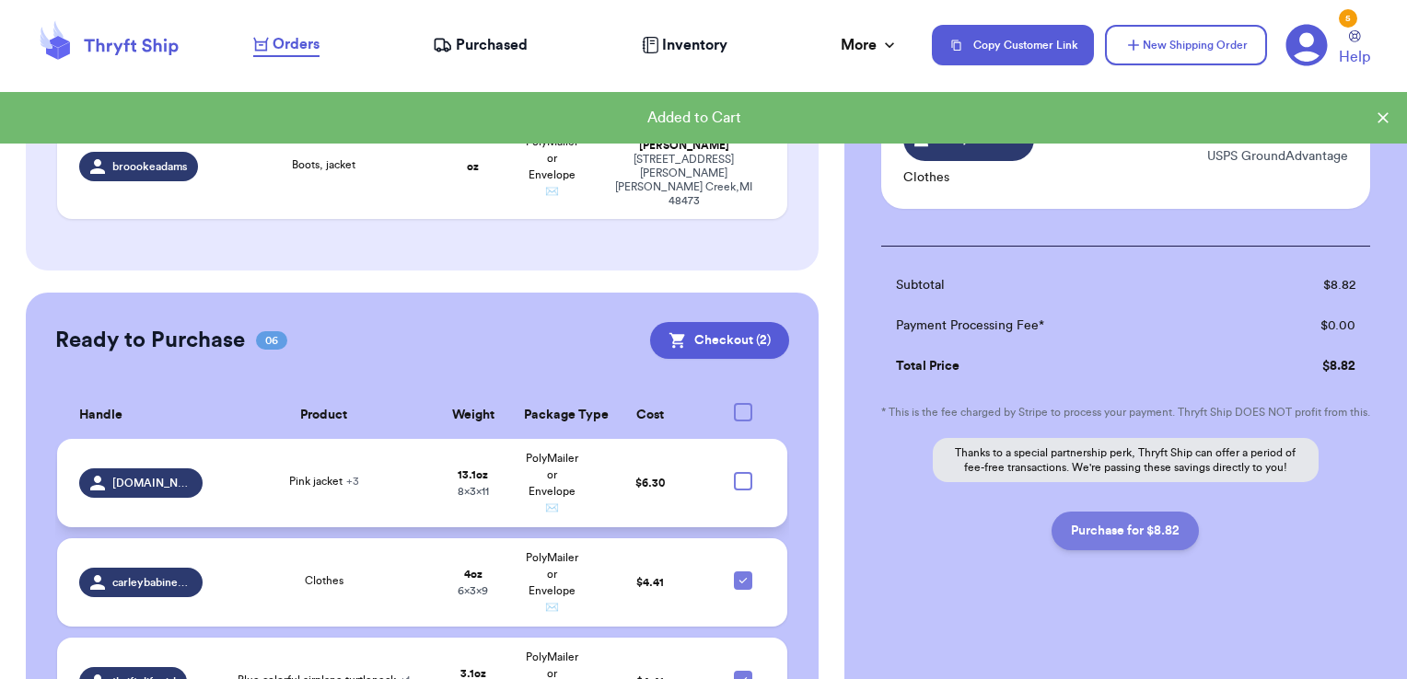
click at [1112, 537] on button "Purchase for $8.82" at bounding box center [1124, 531] width 147 height 39
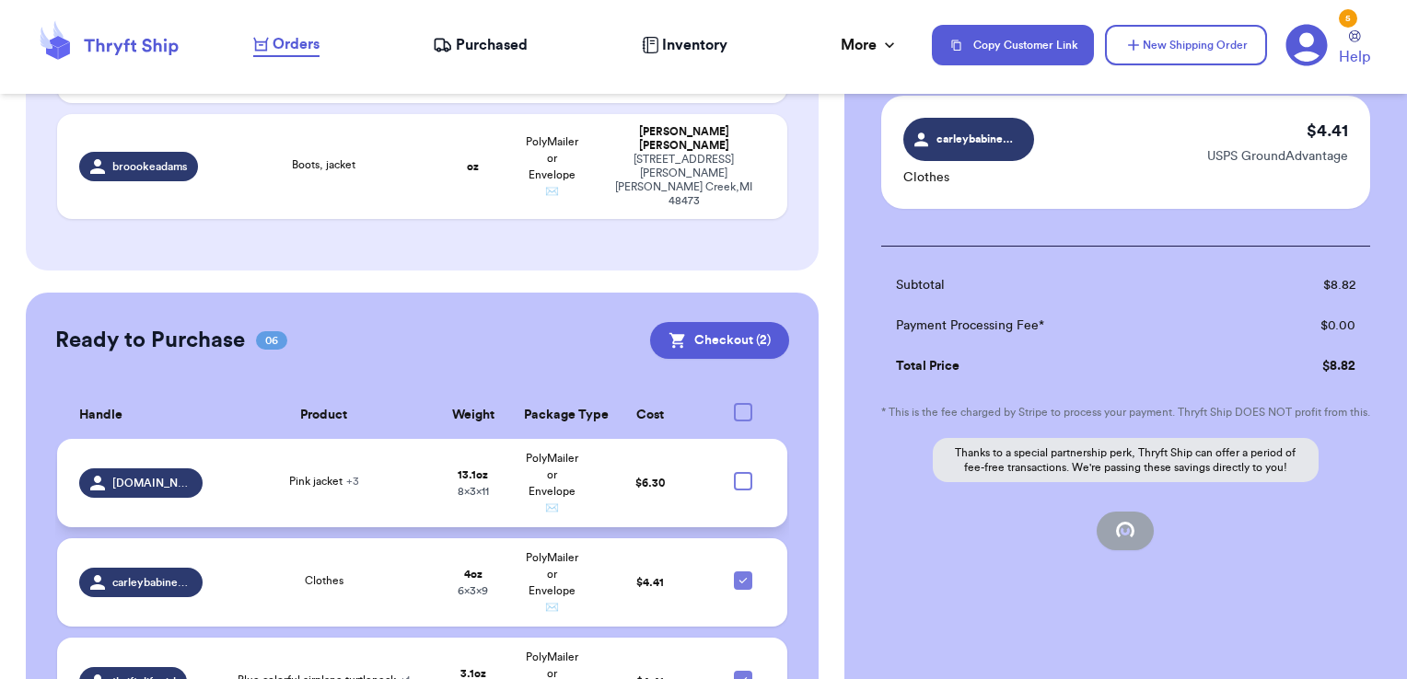
checkbox input "false"
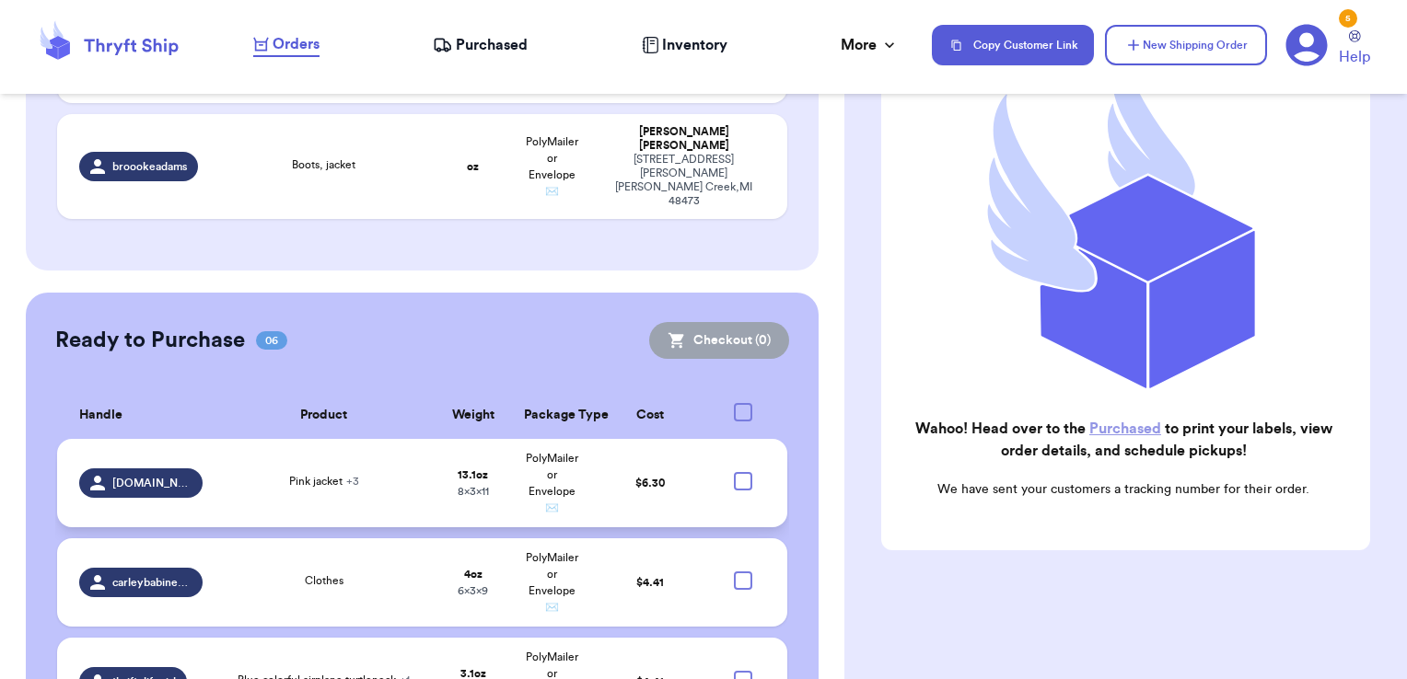
scroll to position [233, 0]
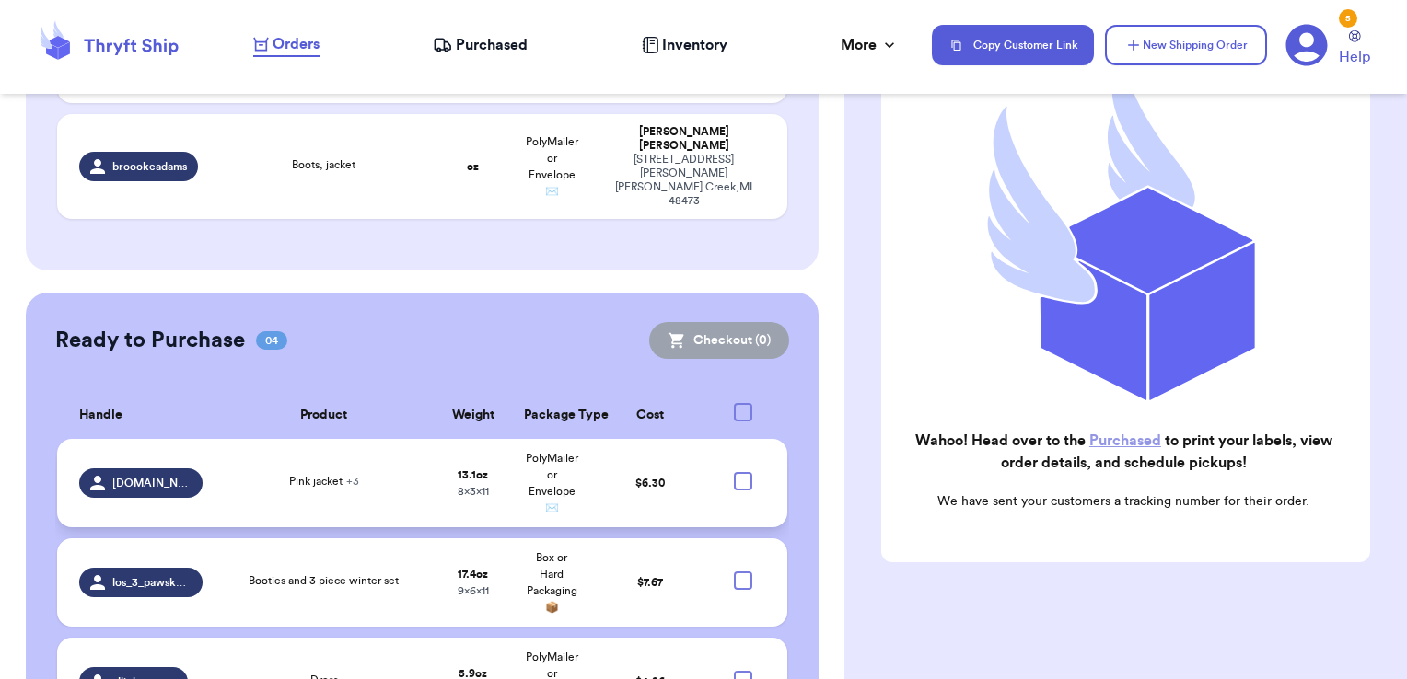
click at [1096, 434] on link "Purchased" at bounding box center [1125, 441] width 72 height 15
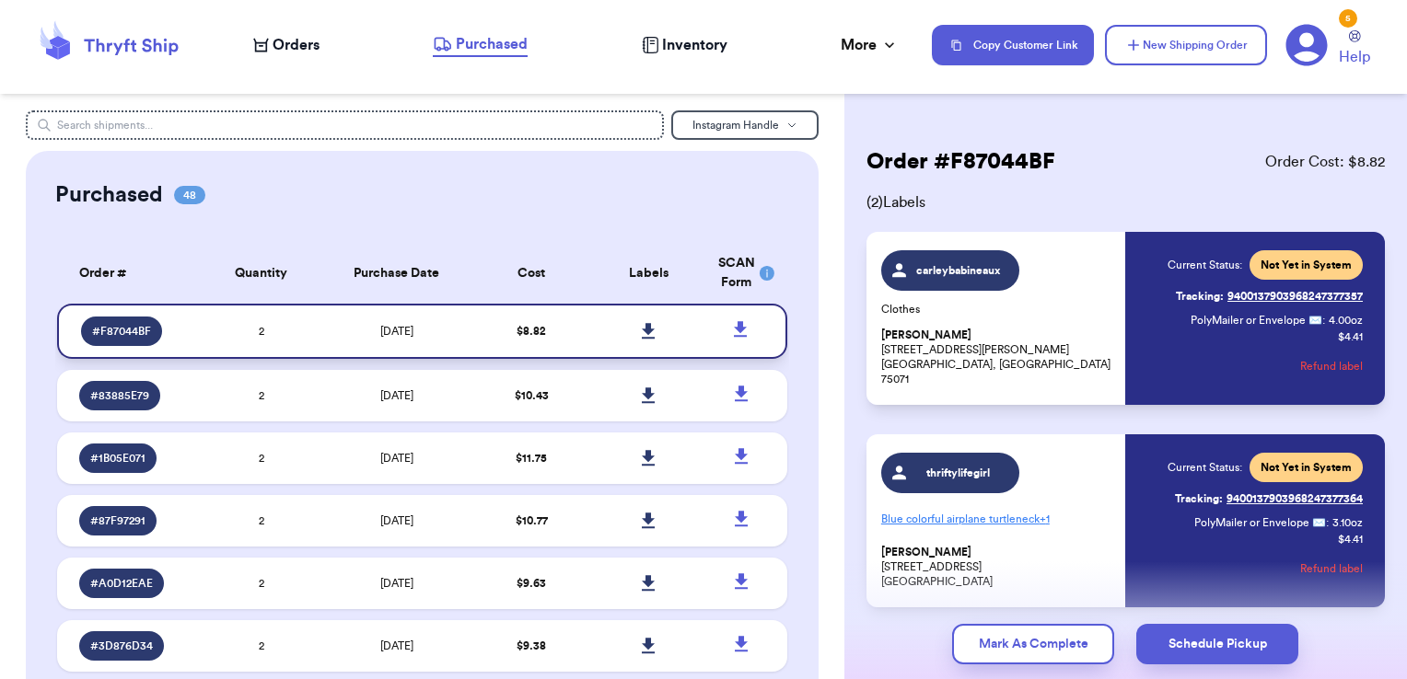
click at [642, 333] on icon at bounding box center [648, 331] width 13 height 16
click at [277, 46] on span "Orders" at bounding box center [295, 45] width 47 height 22
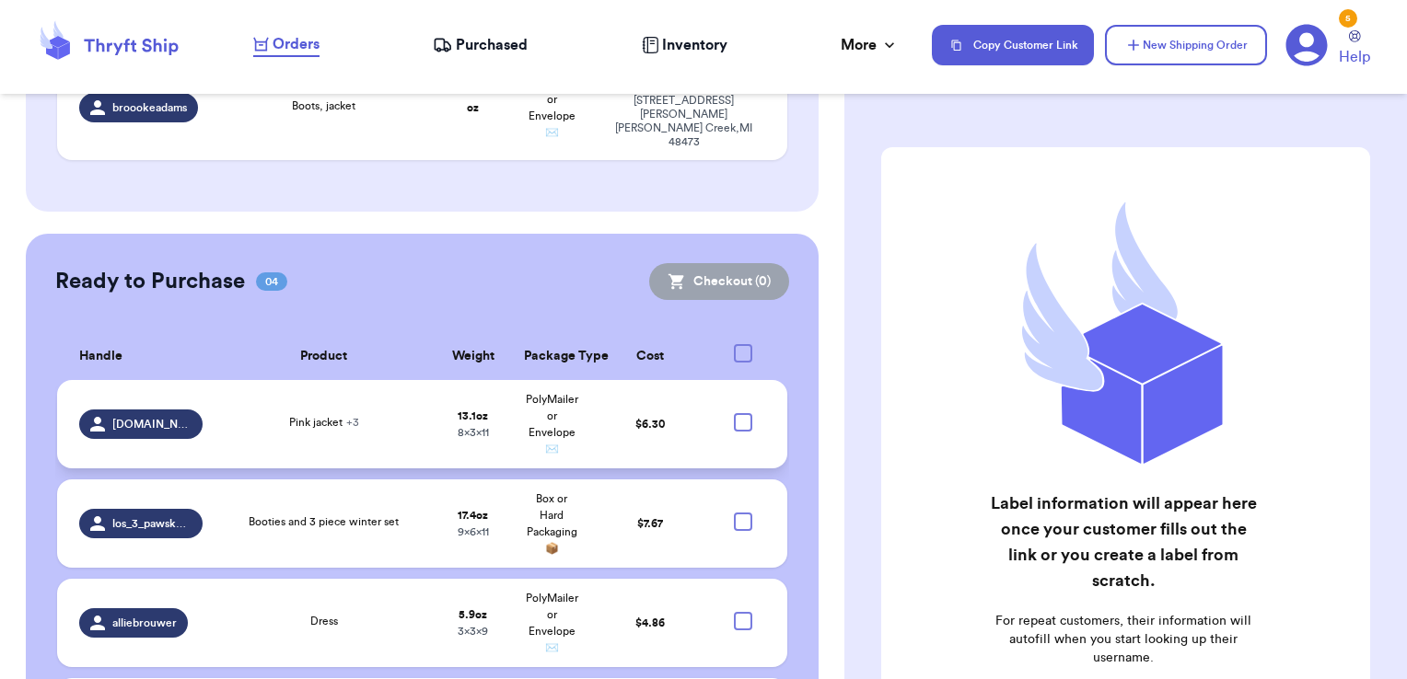
scroll to position [736, 0]
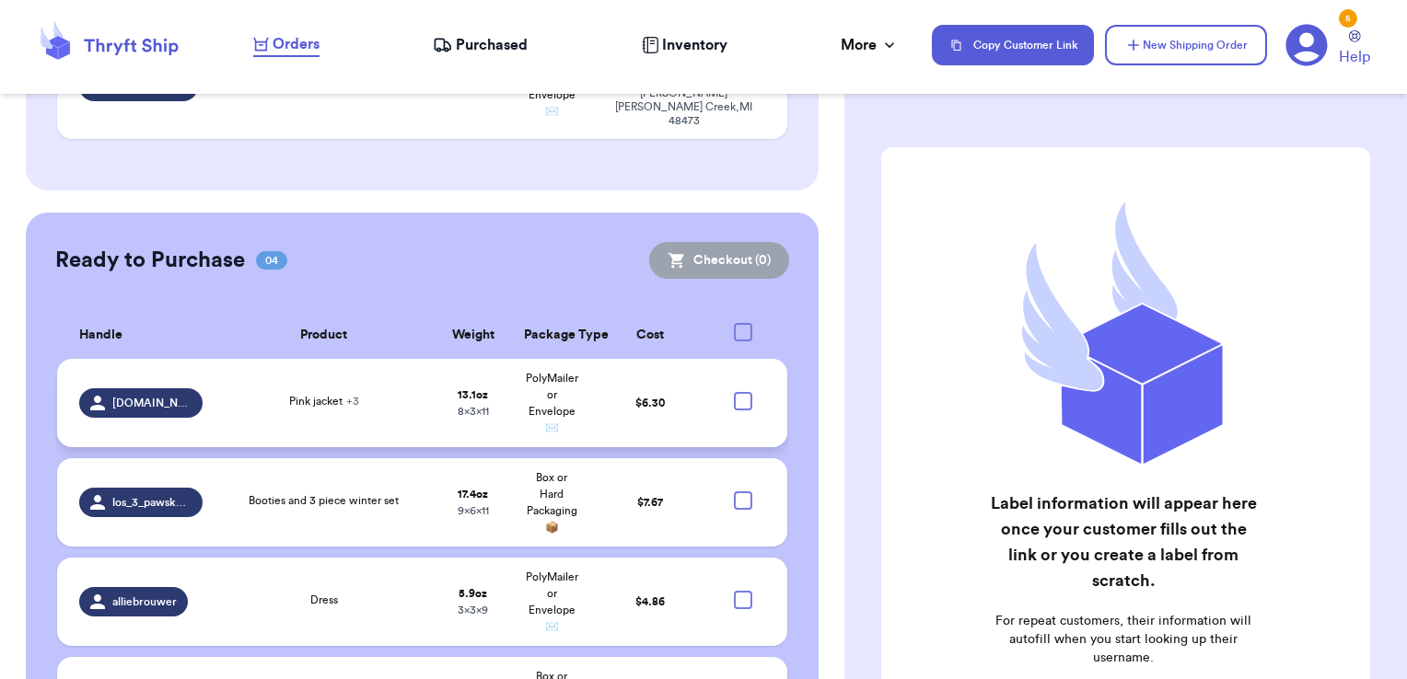
click at [734, 392] on div at bounding box center [743, 401] width 18 height 18
click at [742, 391] on input "checkbox" at bounding box center [742, 391] width 1 height 1
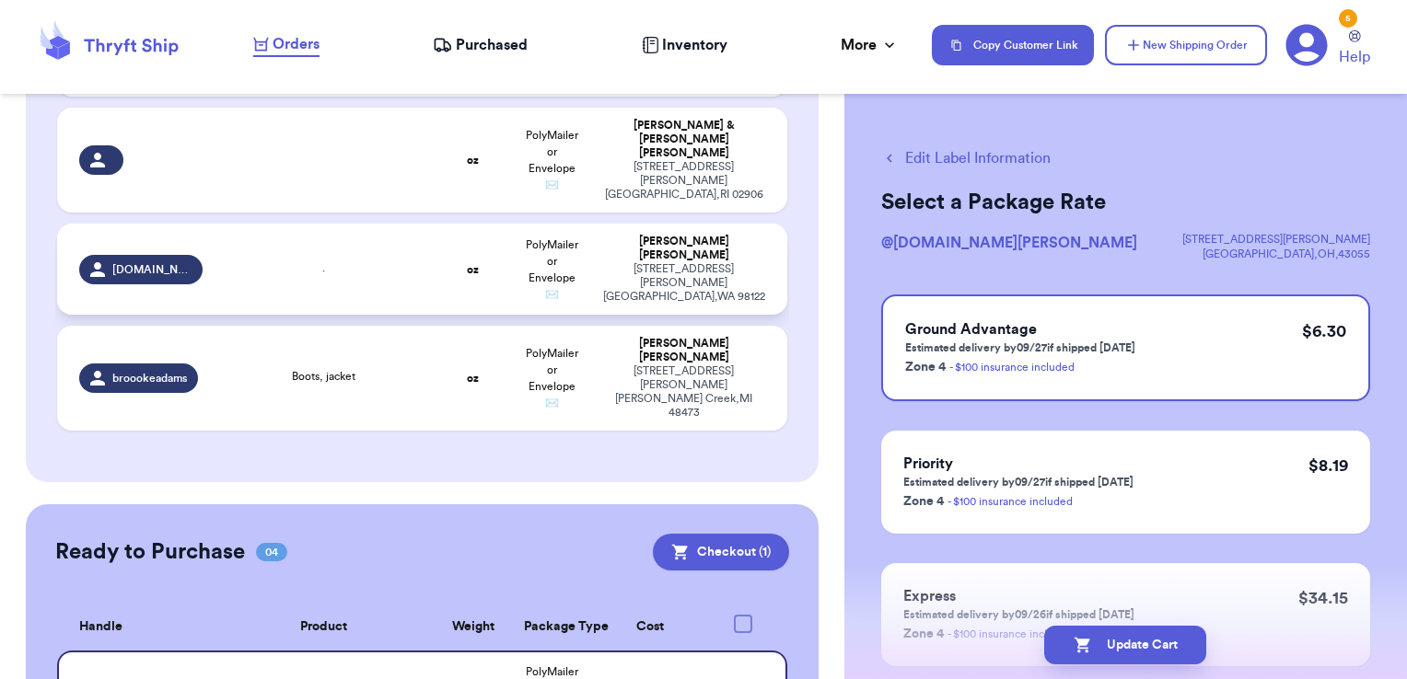
scroll to position [826, 0]
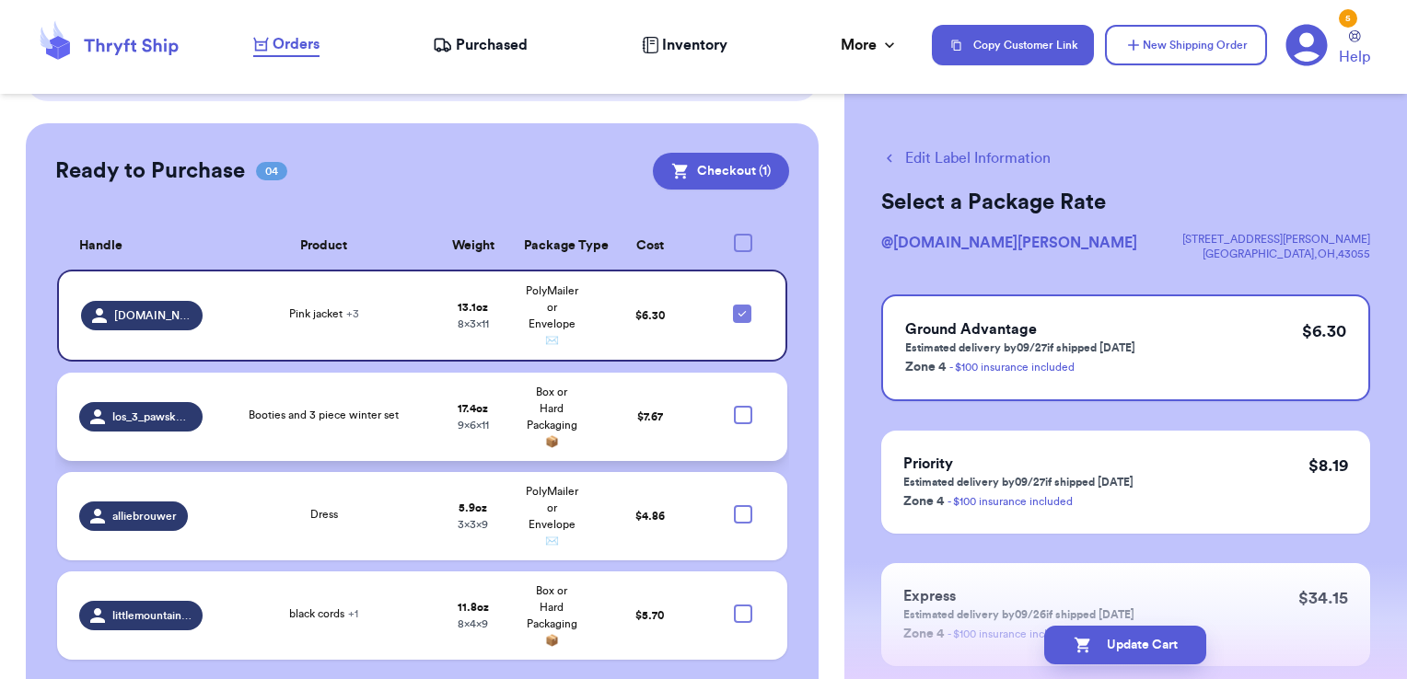
click at [741, 304] on input "checkbox" at bounding box center [741, 304] width 1 height 1
checkbox input "false"
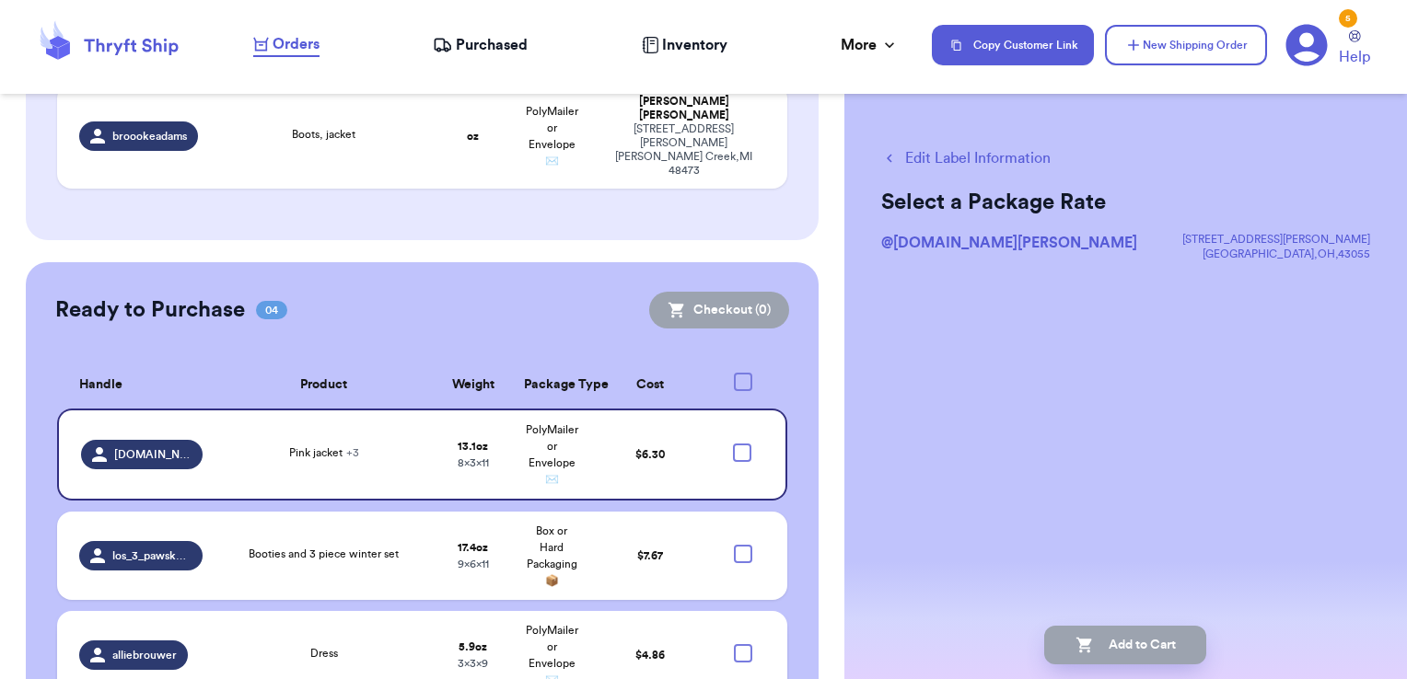
scroll to position [458, 0]
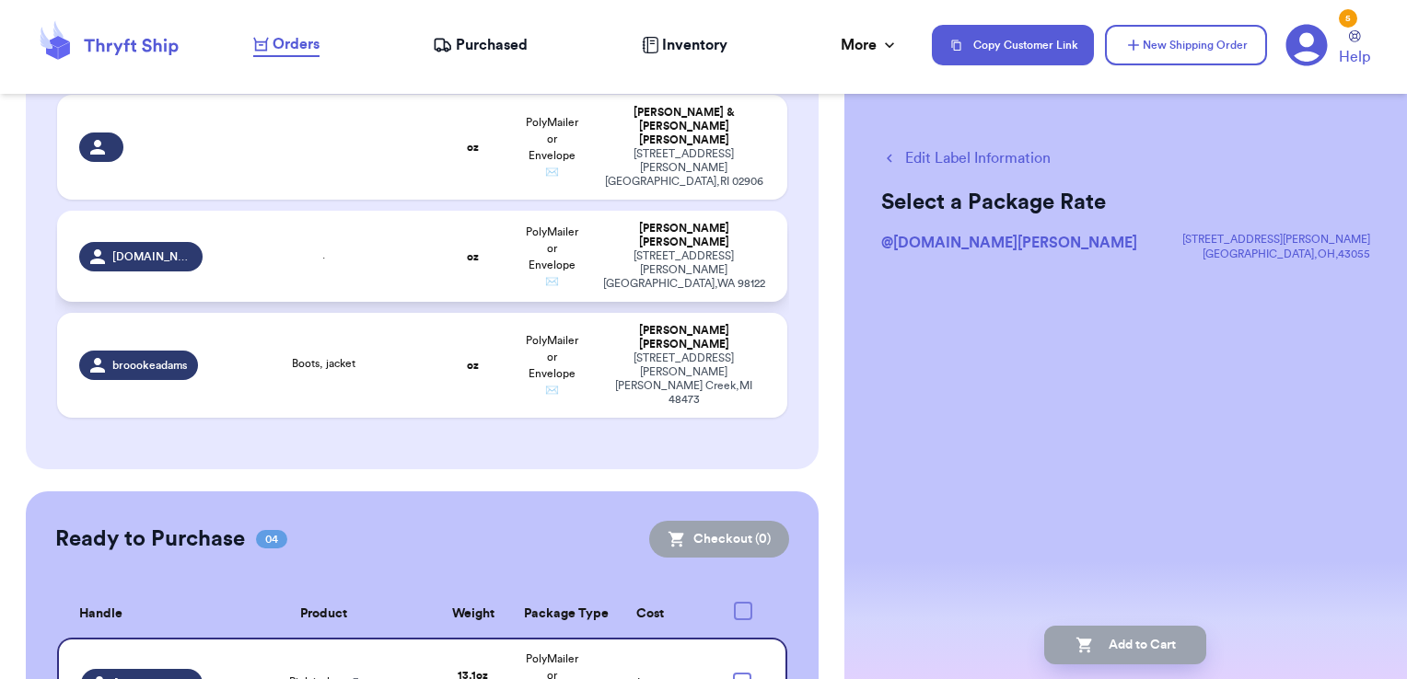
click at [329, 247] on div "." at bounding box center [324, 257] width 198 height 20
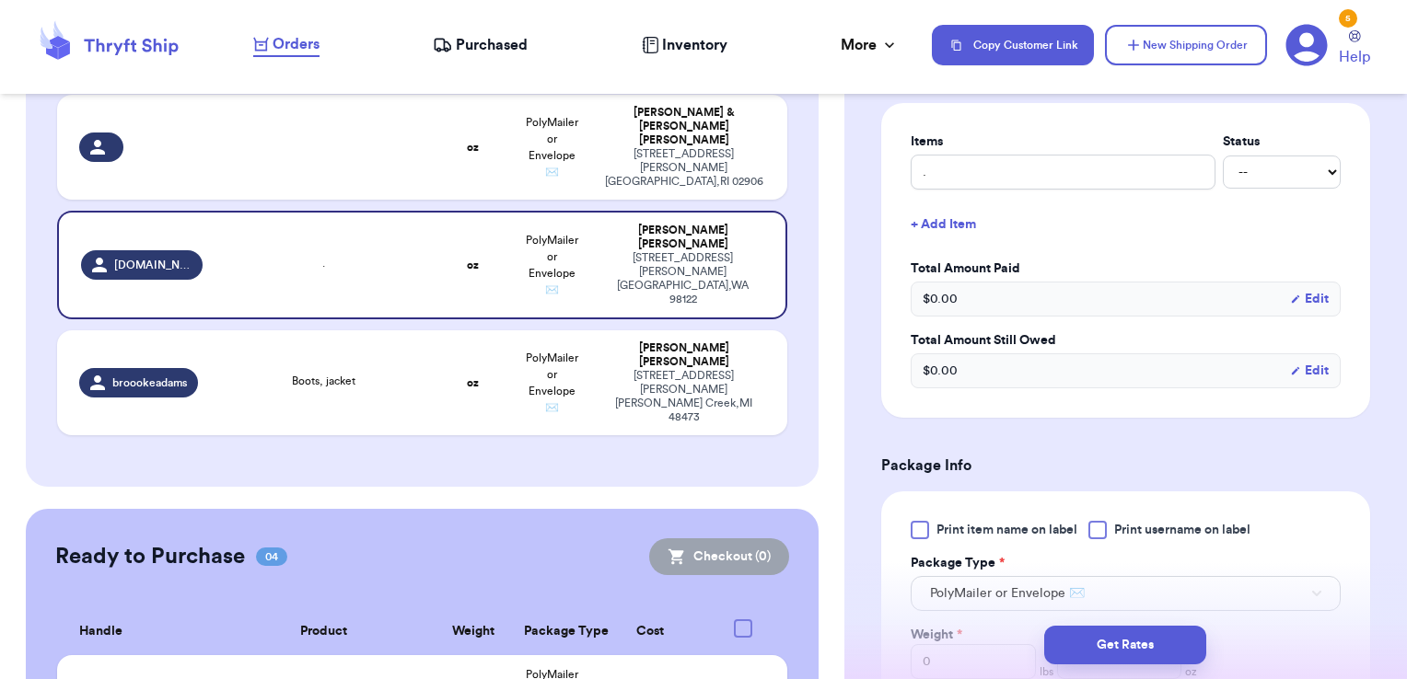
scroll to position [644, 0]
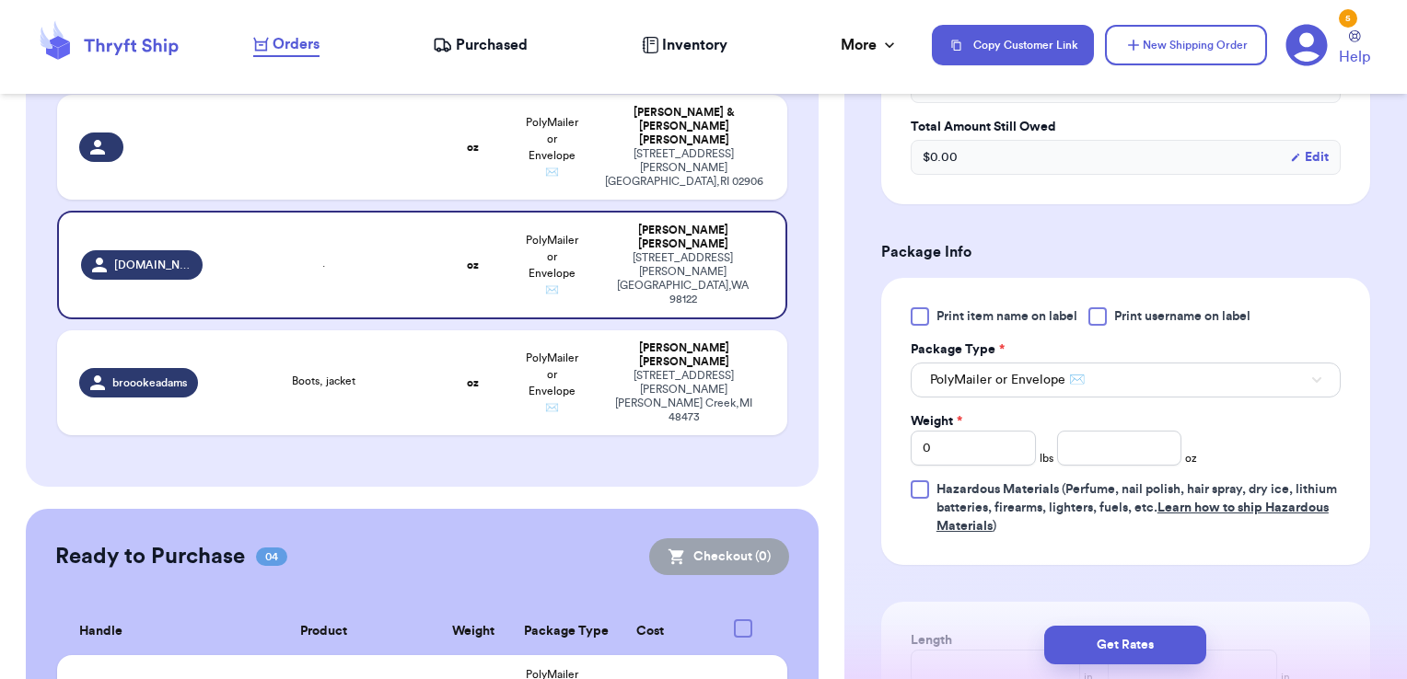
click at [1091, 319] on div at bounding box center [1097, 316] width 18 height 18
click at [0, 0] on input "Print username on label" at bounding box center [0, 0] width 0 height 0
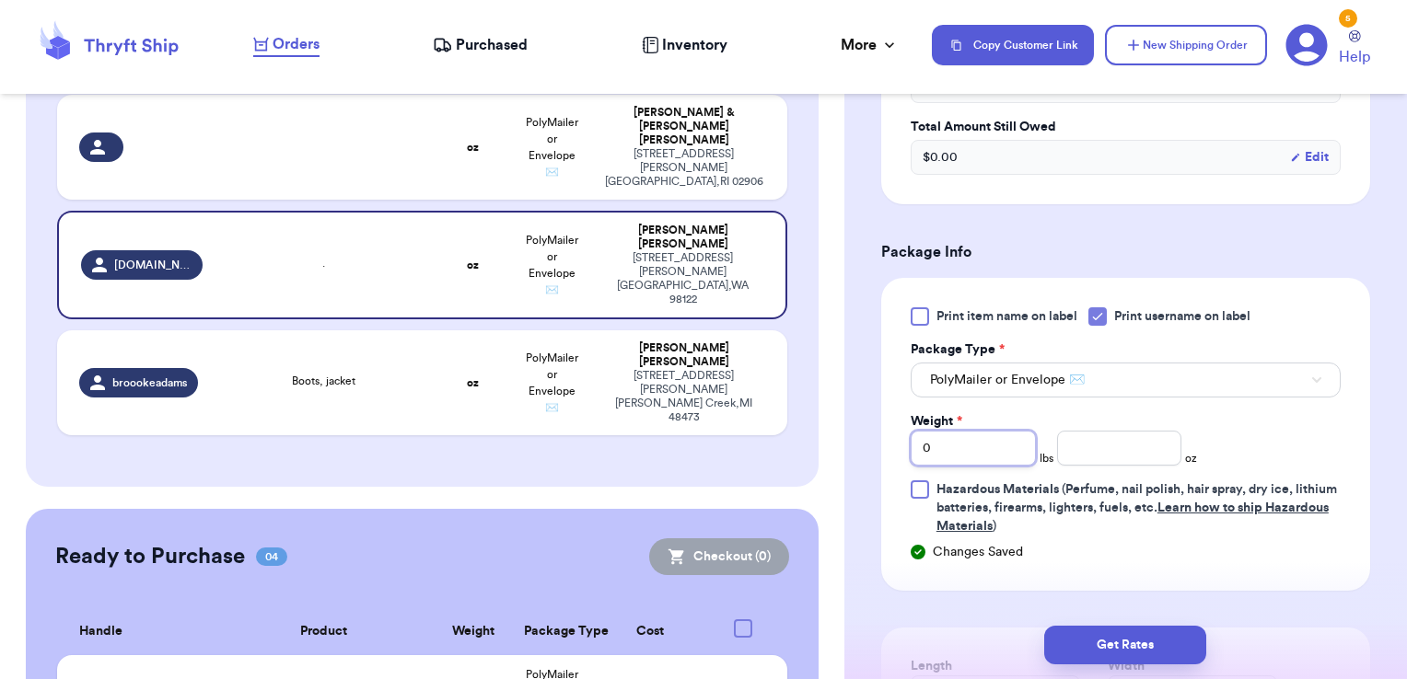
drag, startPoint x: 986, startPoint y: 447, endPoint x: 837, endPoint y: 444, distance: 149.2
click at [837, 444] on div "Customer Link New Order Total Balance Payout $ 0.00 Recent Payments View all @ …" at bounding box center [703, 339] width 1407 height 679
type input "1"
click at [1121, 439] on input "number" at bounding box center [1119, 448] width 125 height 35
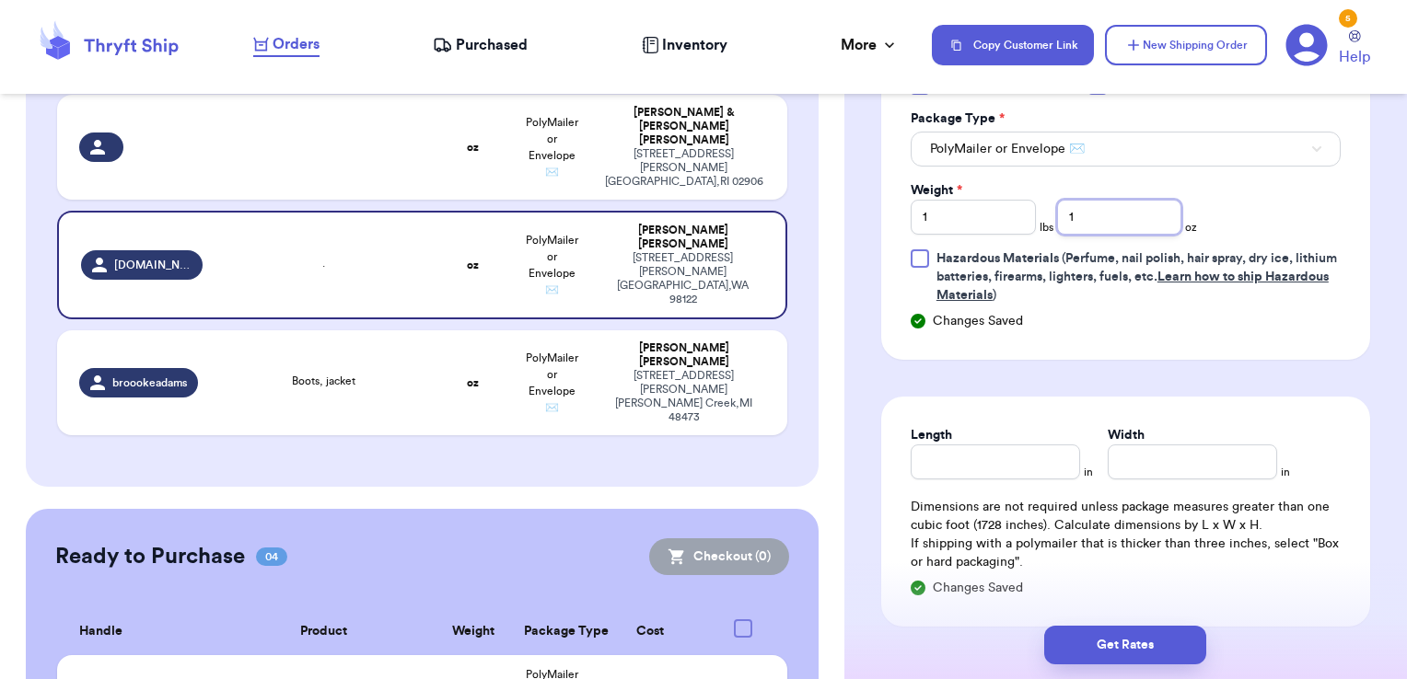
scroll to position [921, 0]
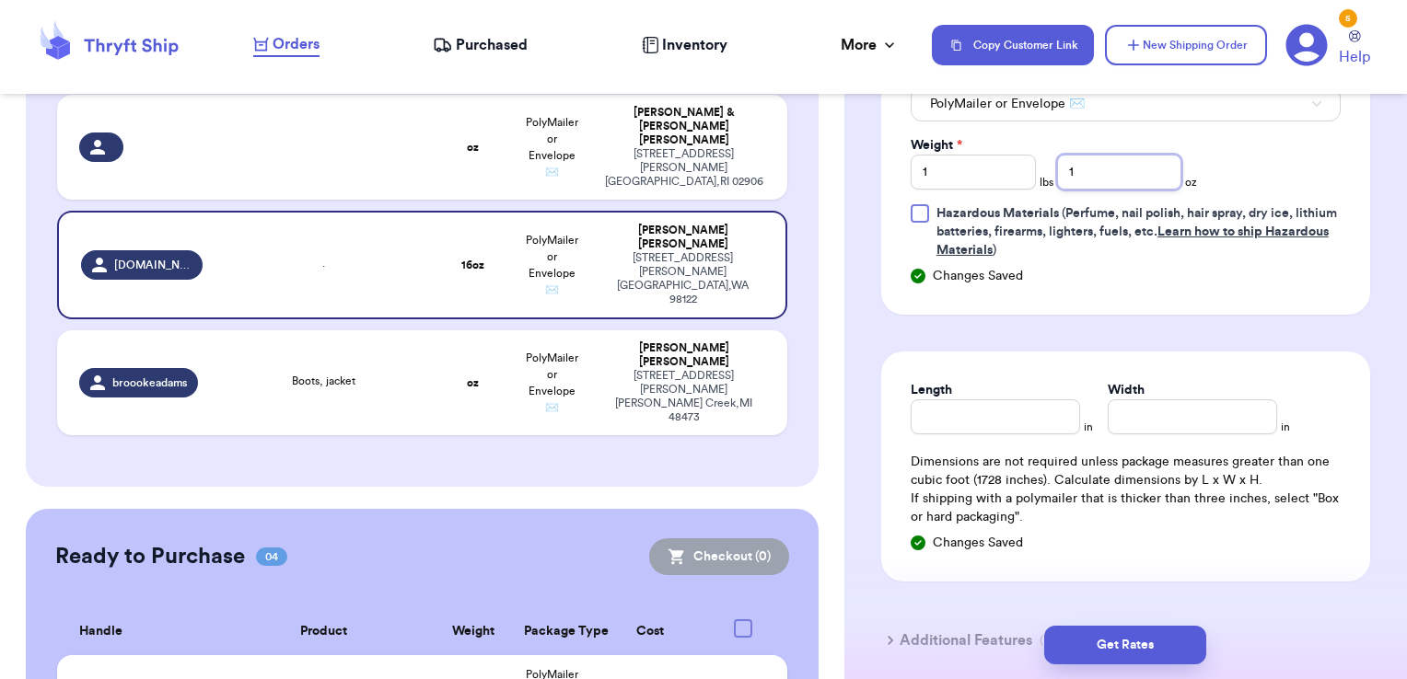
type input "1"
click at [946, 409] on input "Length" at bounding box center [994, 417] width 169 height 35
type input "10"
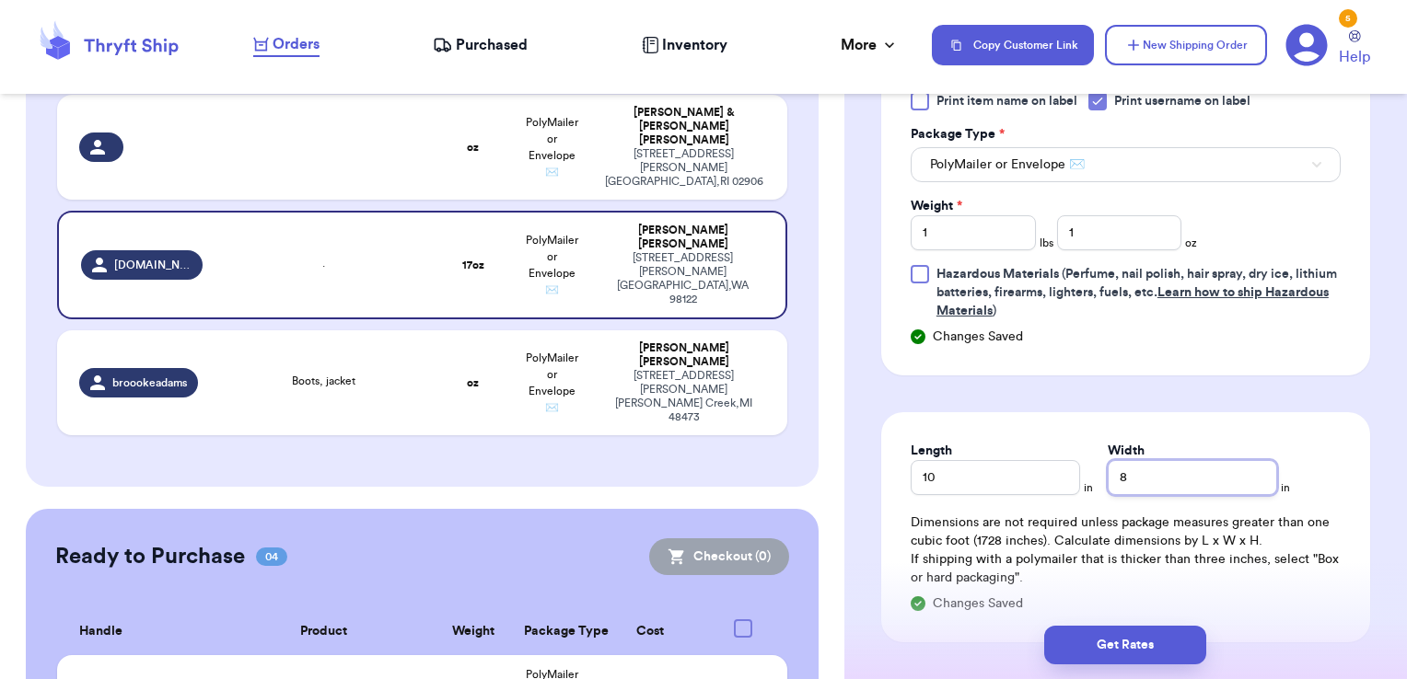
scroll to position [829, 0]
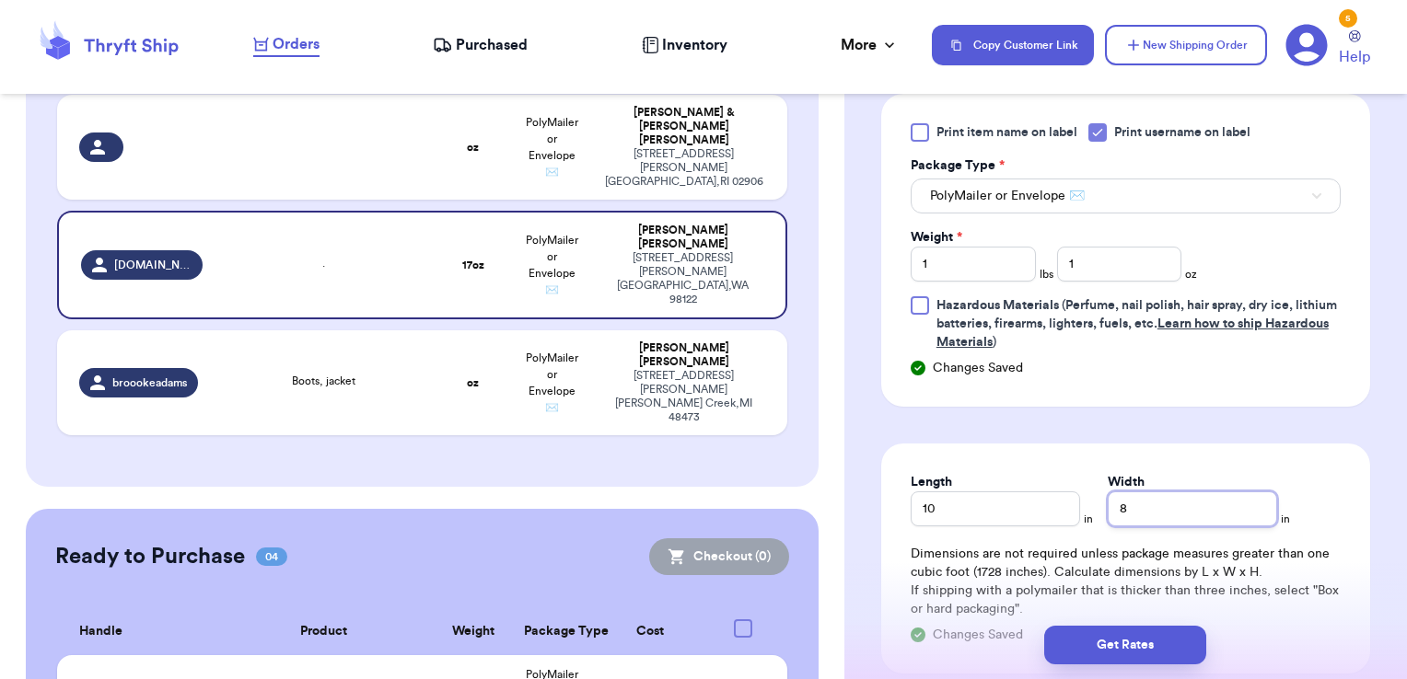
type input "8"
click at [1022, 208] on button "PolyMailer or Envelope ✉️" at bounding box center [1125, 196] width 430 height 35
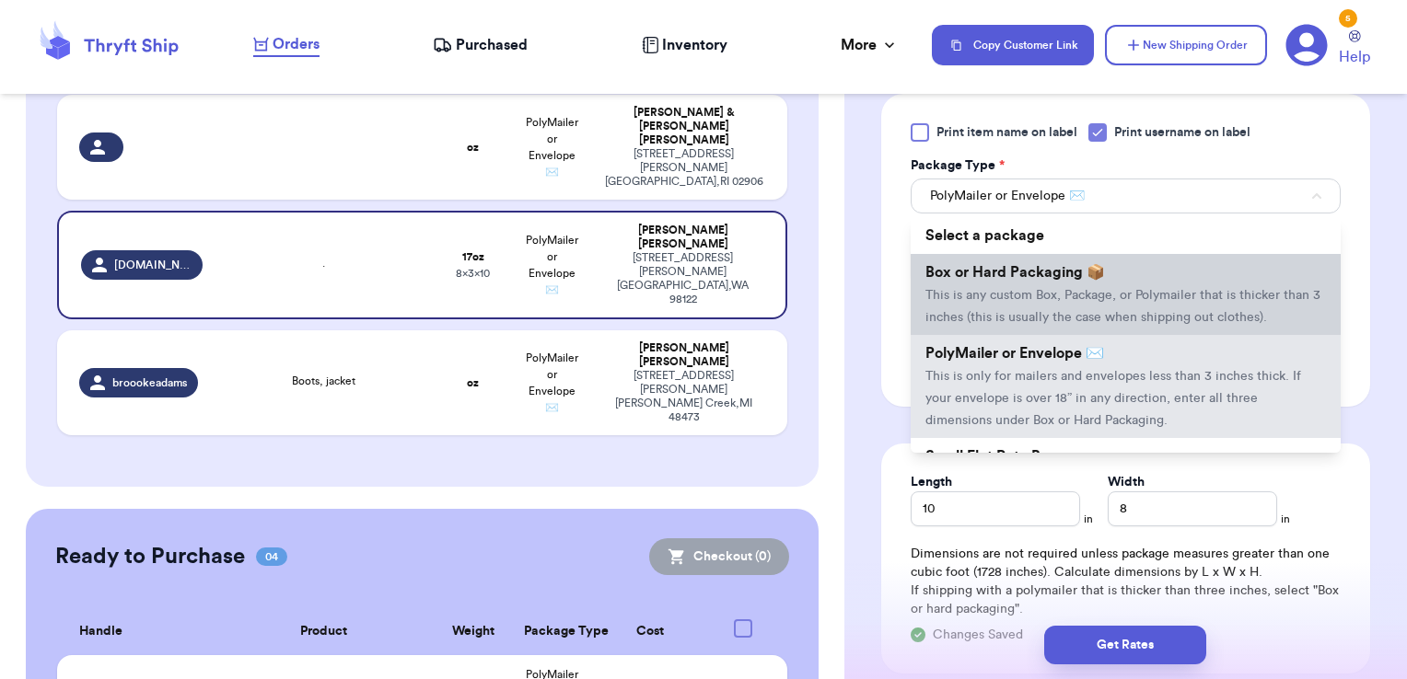
click at [1015, 268] on span "Box or Hard Packaging 📦" at bounding box center [1015, 272] width 180 height 15
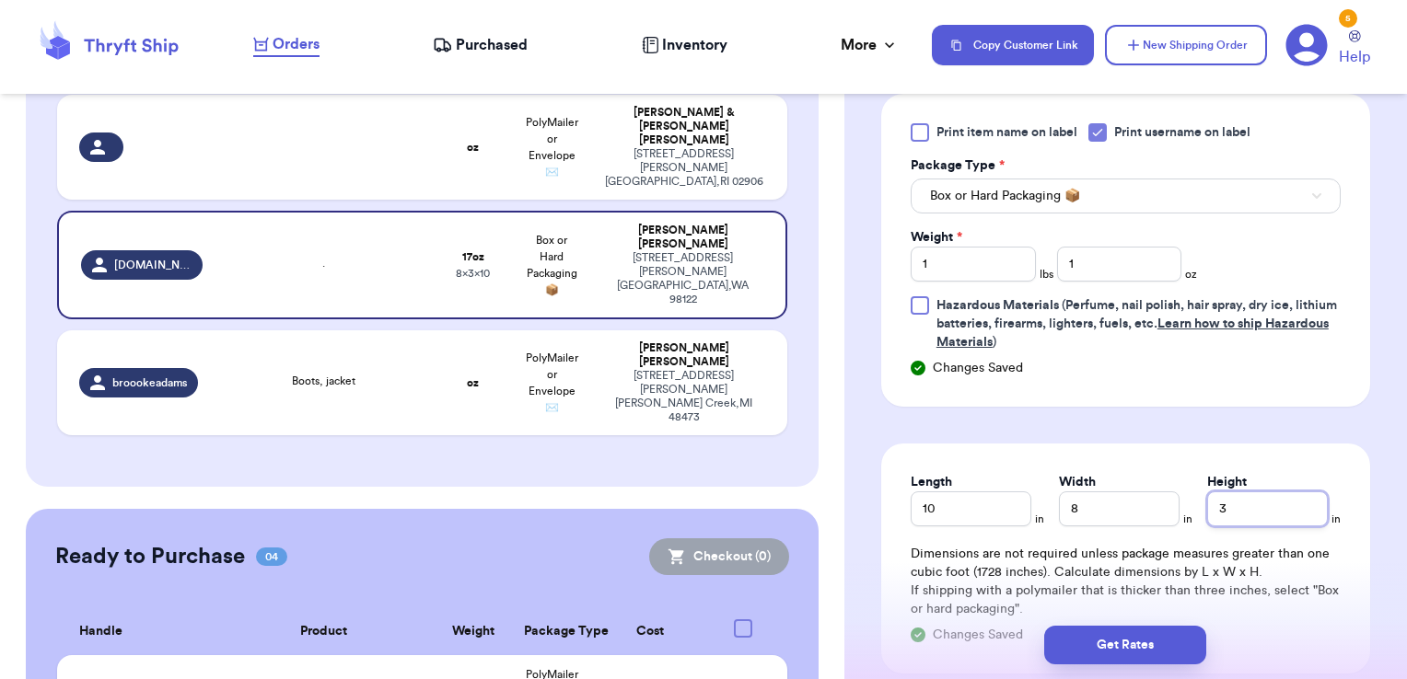
drag, startPoint x: 1248, startPoint y: 508, endPoint x: 1182, endPoint y: 516, distance: 66.8
click at [1182, 516] on div "Length 10 in Width 8 in Height 3 in" at bounding box center [1125, 499] width 430 height 53
type input "5"
click at [1171, 633] on button "Get Rates" at bounding box center [1125, 645] width 162 height 39
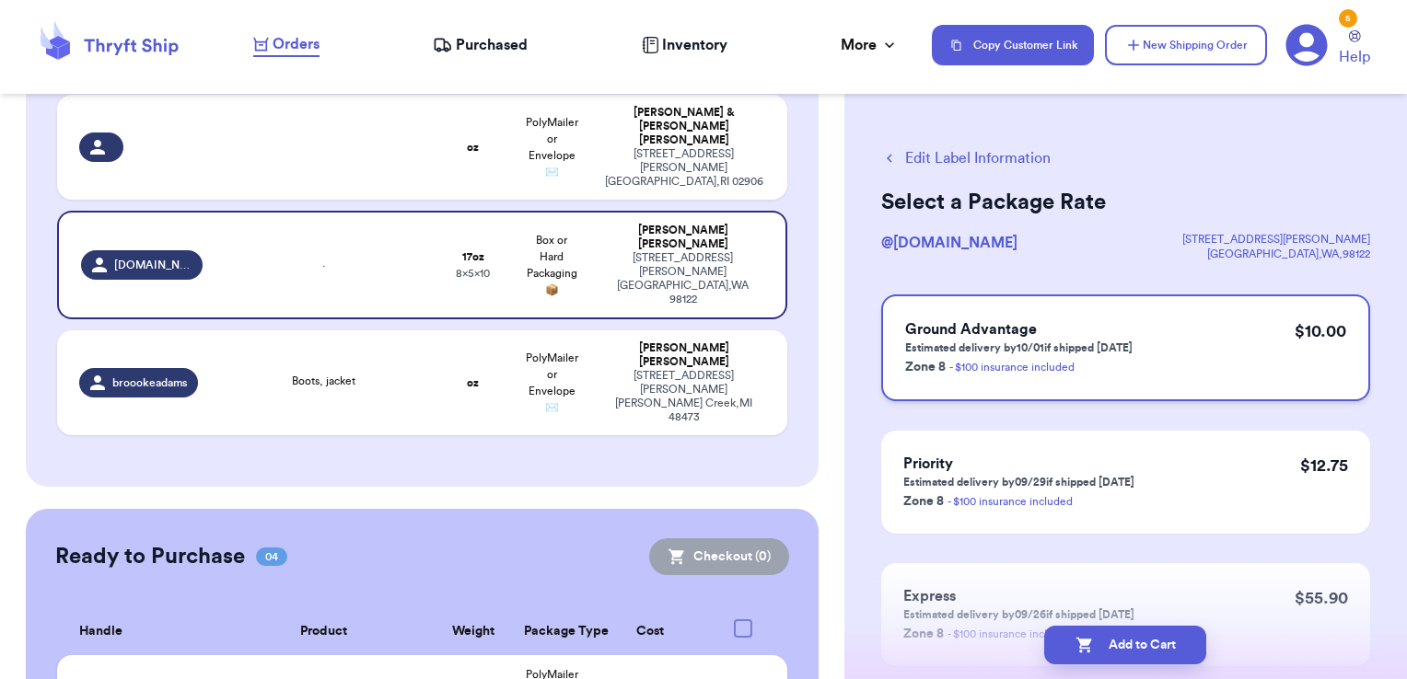
click at [1192, 374] on div "Ground Advantage Estimated delivery by 10/01 if shipped today Zone 8 - $100 ins…" at bounding box center [1125, 348] width 489 height 107
click at [1161, 635] on button "Add to Cart" at bounding box center [1125, 645] width 162 height 39
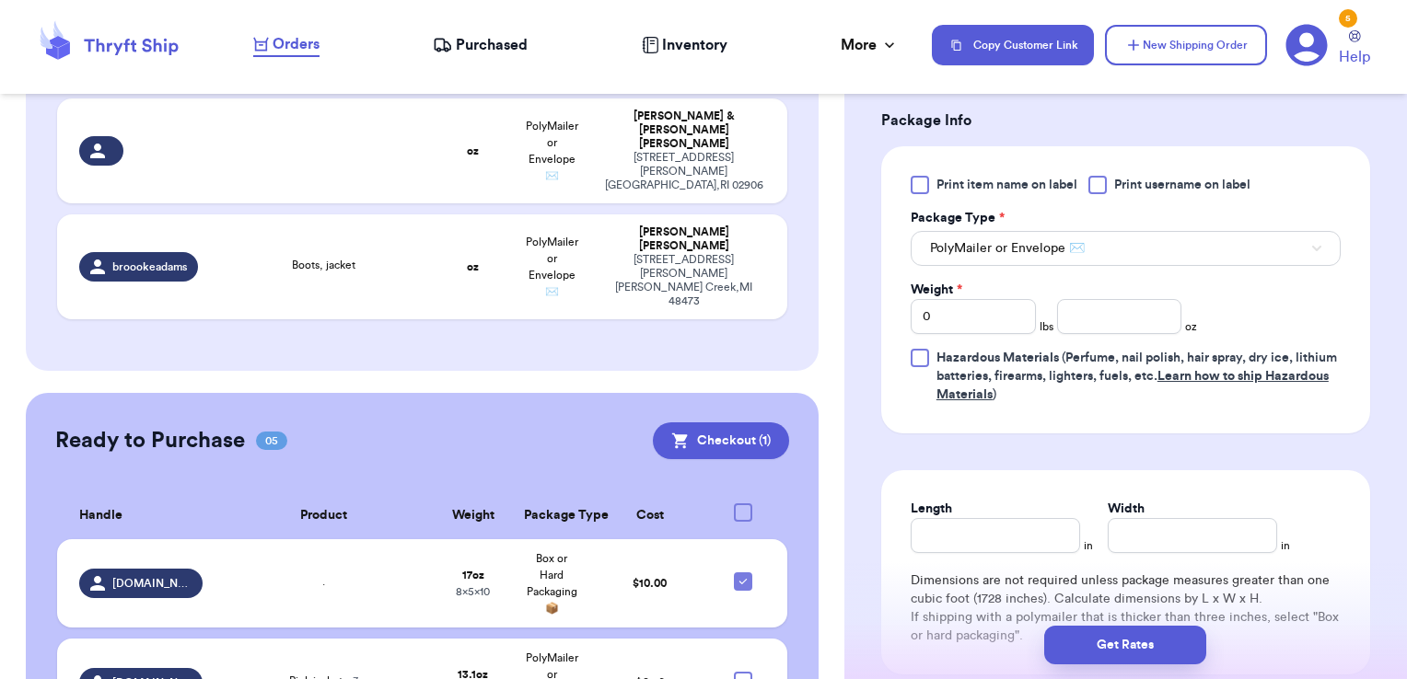
scroll to position [829, 0]
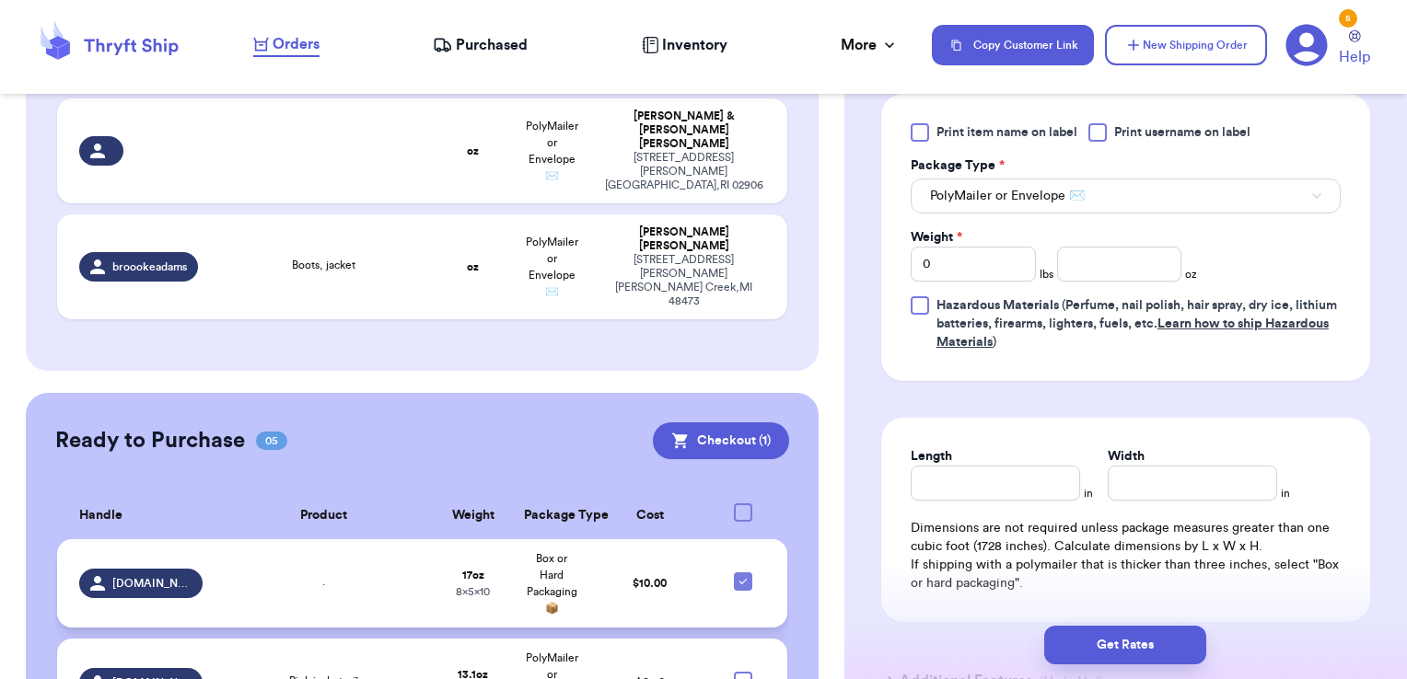
click at [435, 545] on td "17 oz 8 x 5 x 10" at bounding box center [473, 583] width 78 height 88
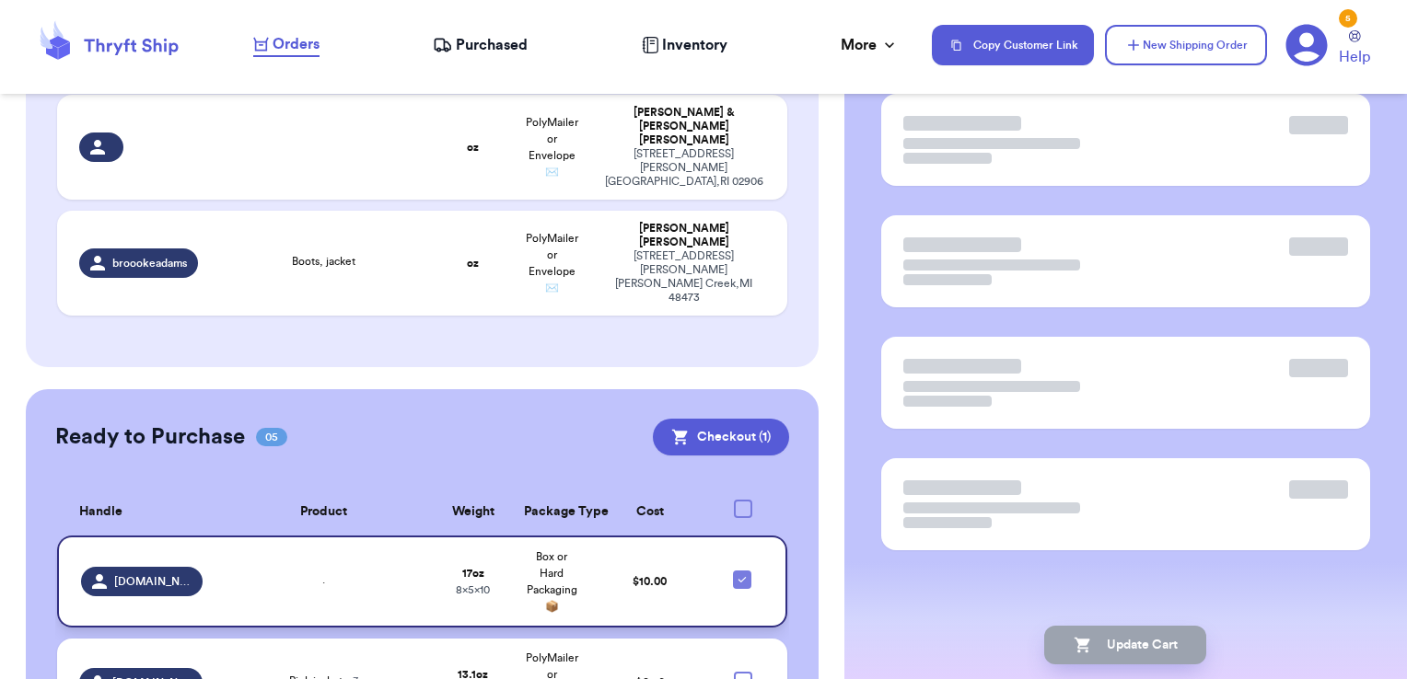
scroll to position [0, 0]
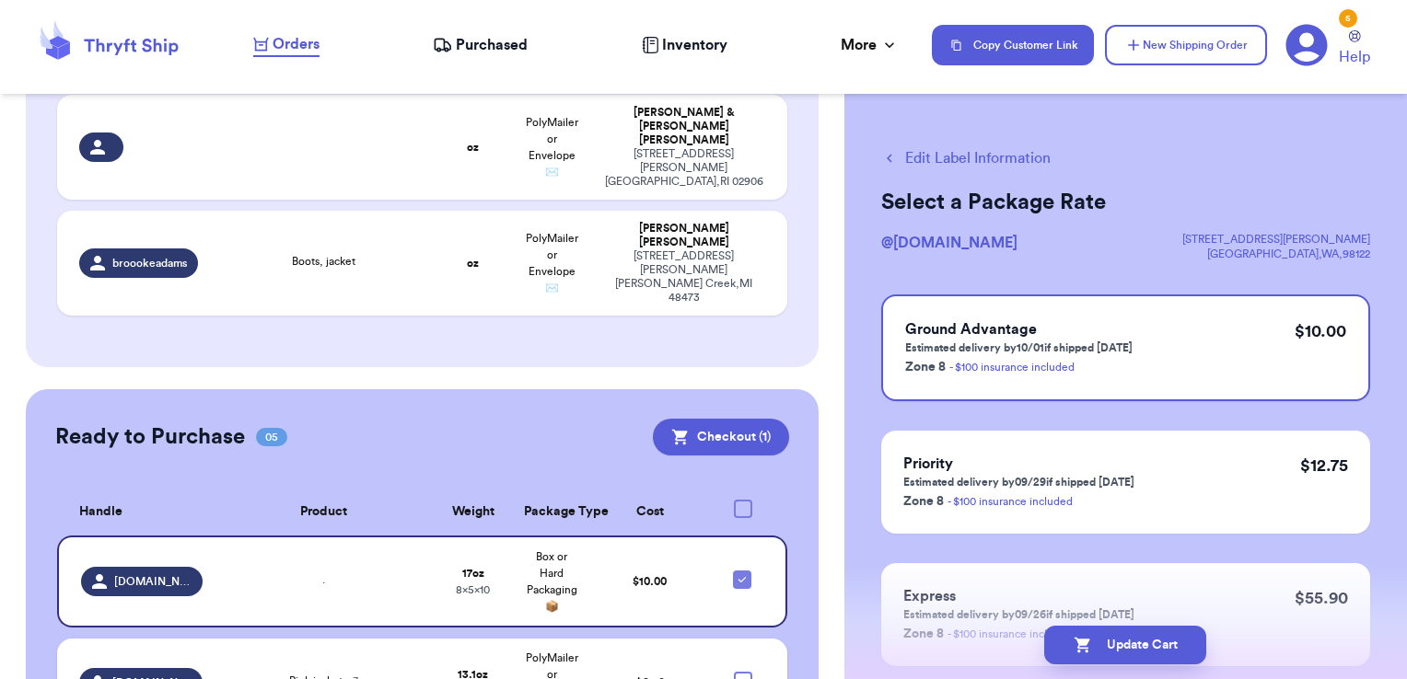
click at [927, 165] on button "Edit Label Information" at bounding box center [965, 158] width 169 height 22
checkbox input "false"
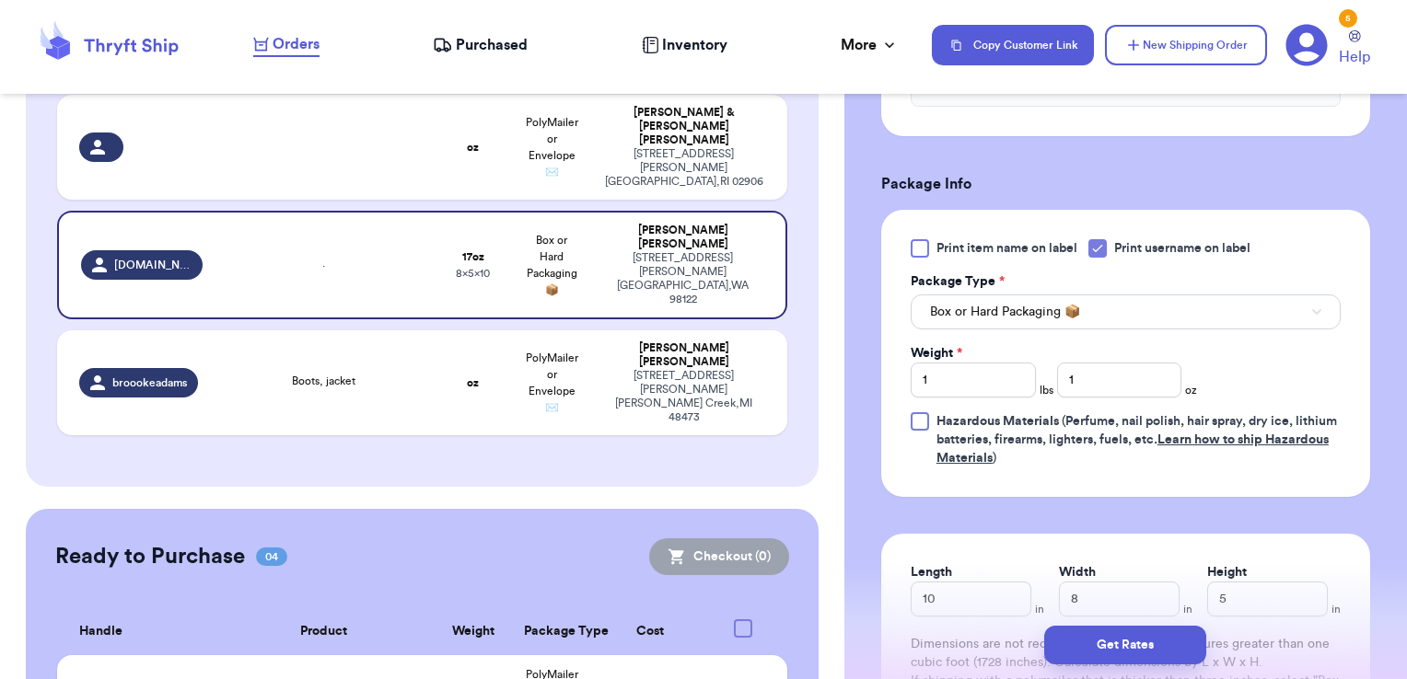
scroll to position [736, 0]
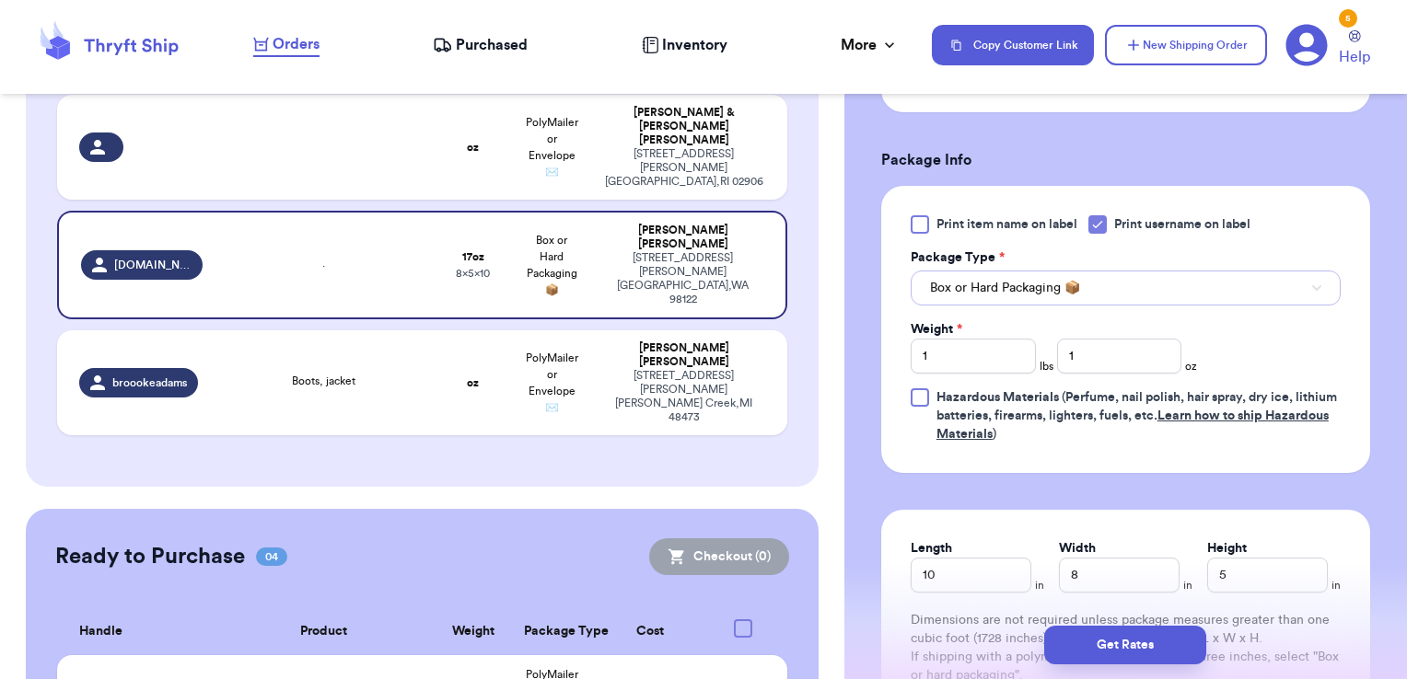
click at [1086, 287] on button "Box or Hard Packaging 📦" at bounding box center [1125, 288] width 430 height 35
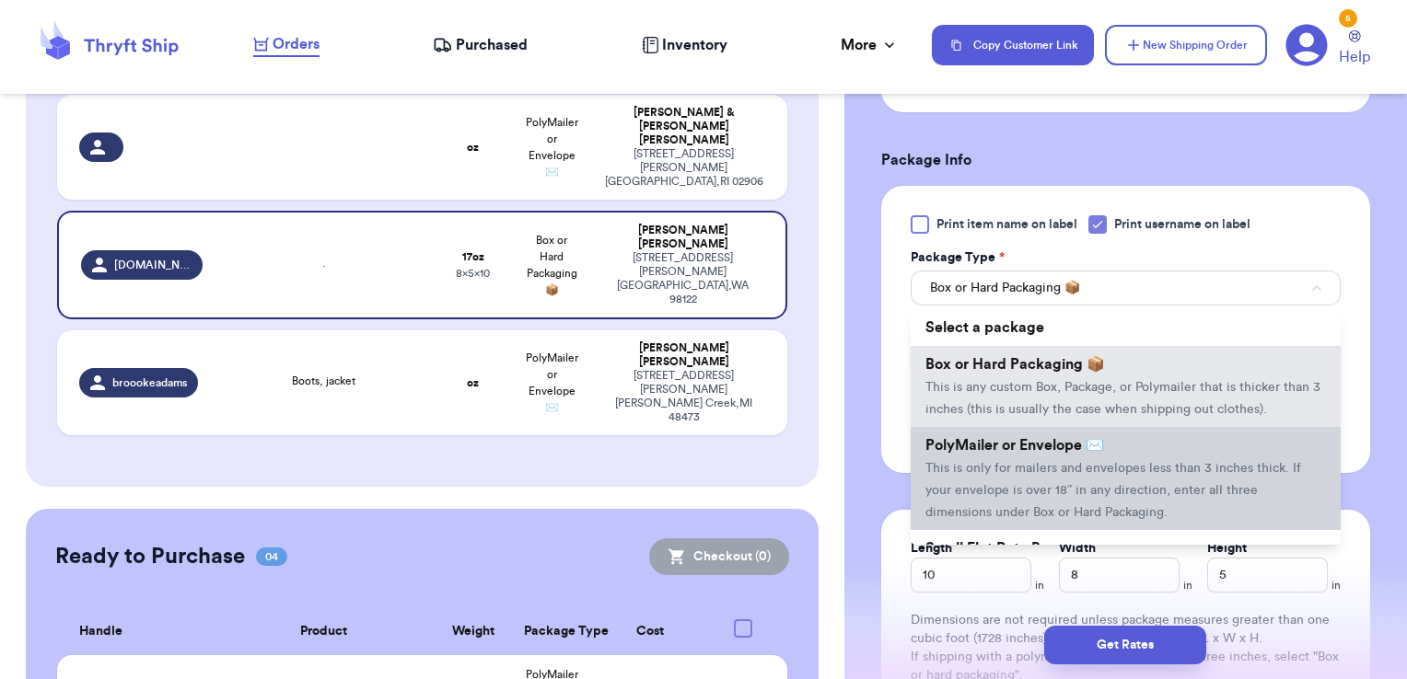
click at [1066, 453] on span "PolyMailer or Envelope ✉️" at bounding box center [1014, 445] width 179 height 15
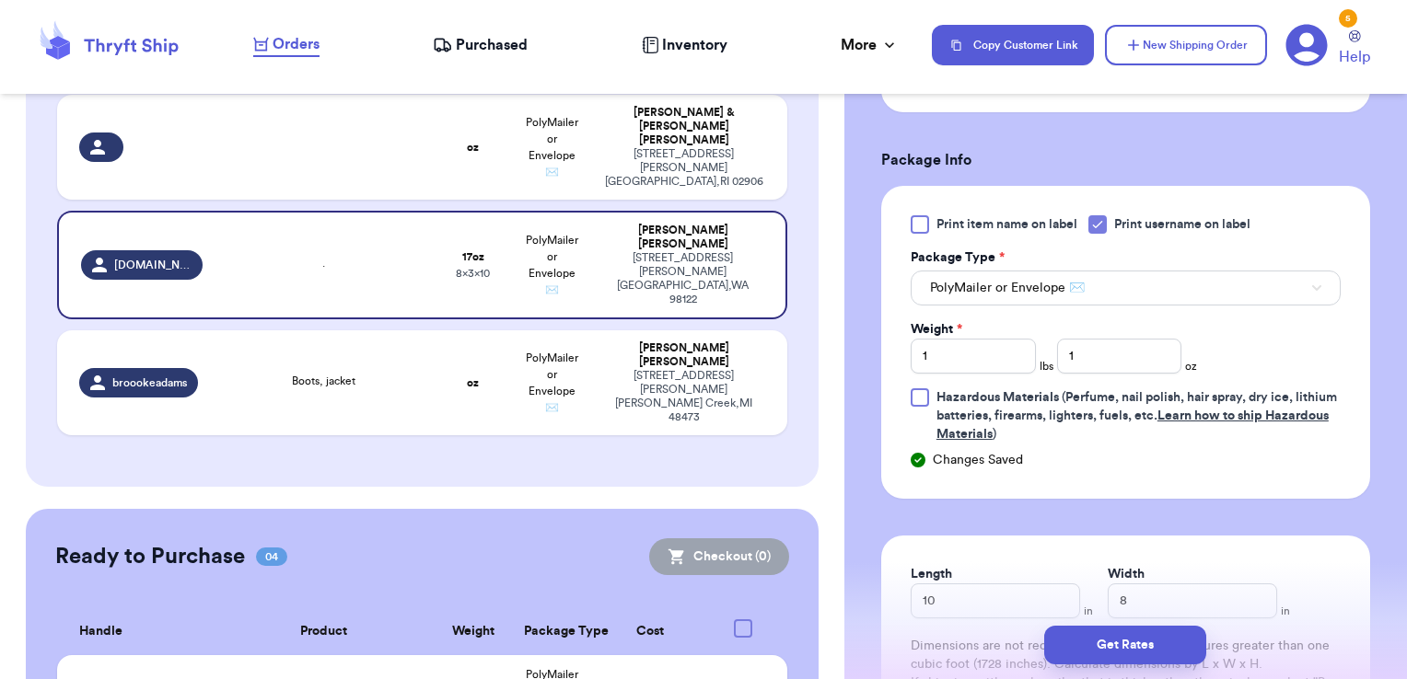
scroll to position [1013, 0]
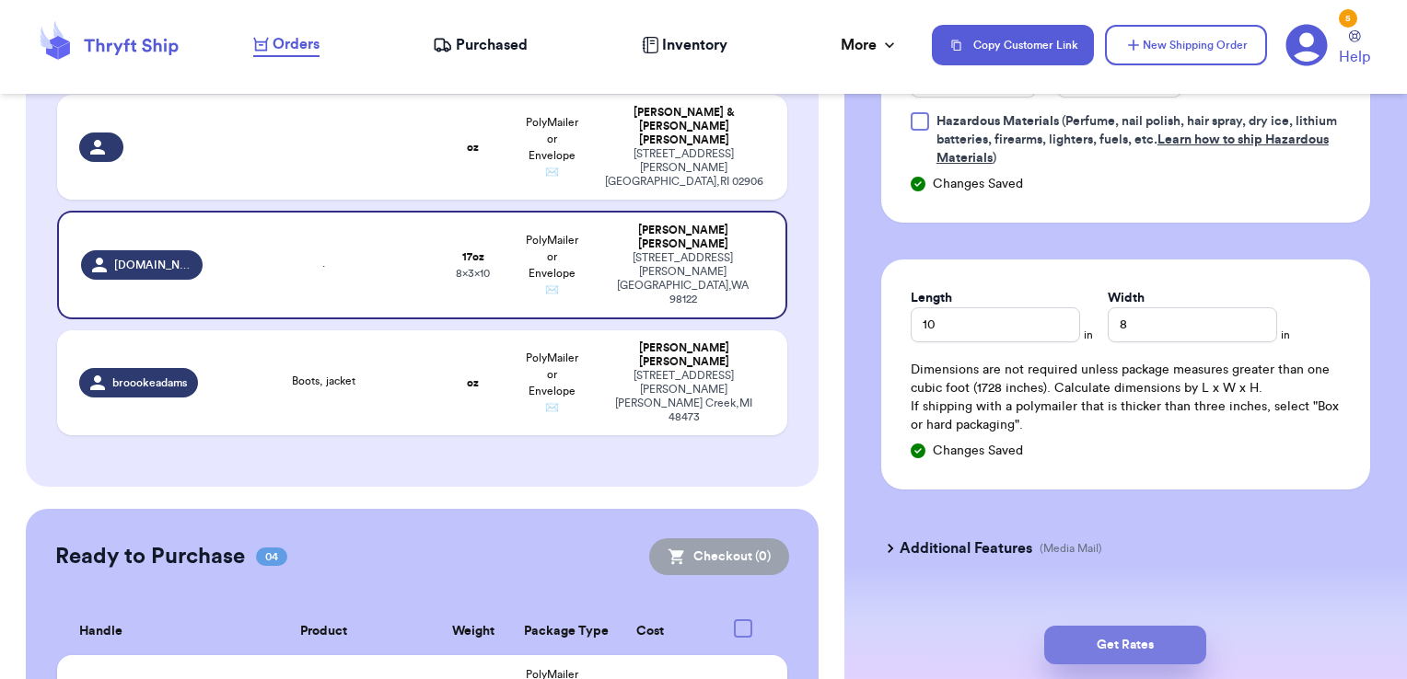
click at [1164, 642] on button "Get Rates" at bounding box center [1125, 645] width 162 height 39
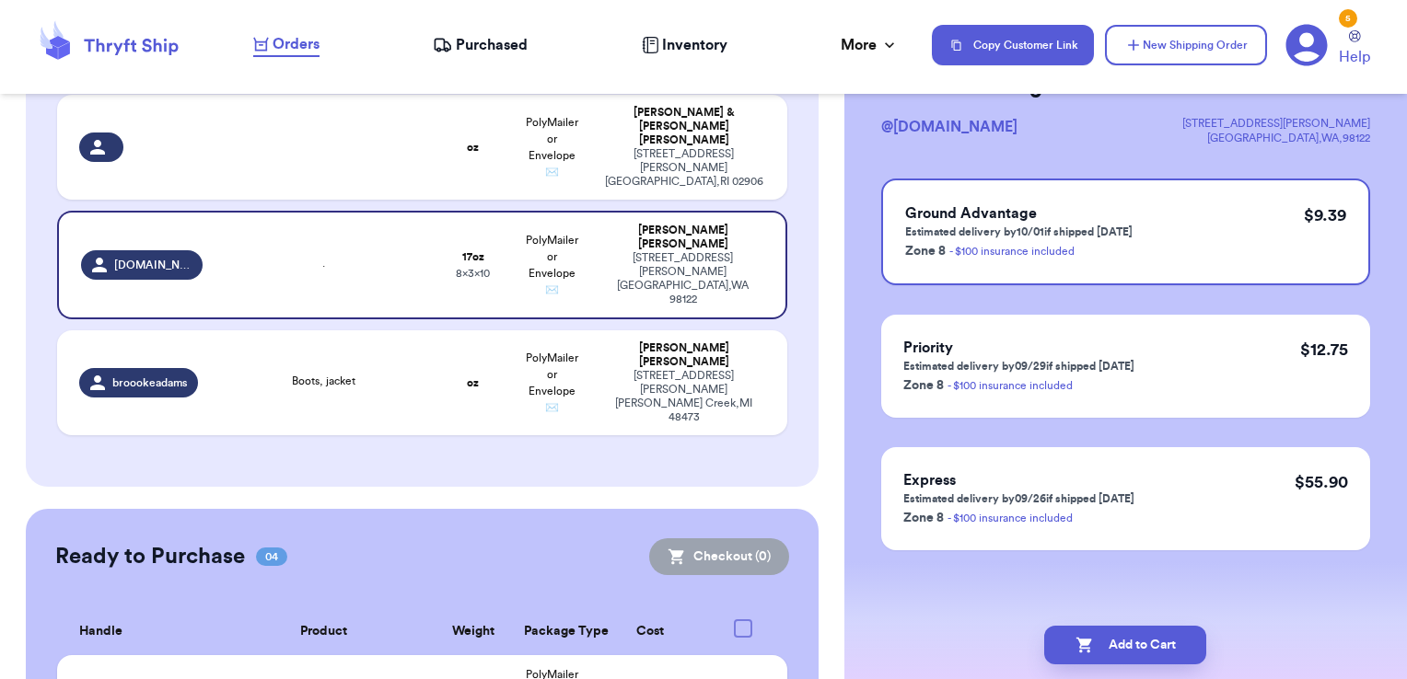
scroll to position [0, 0]
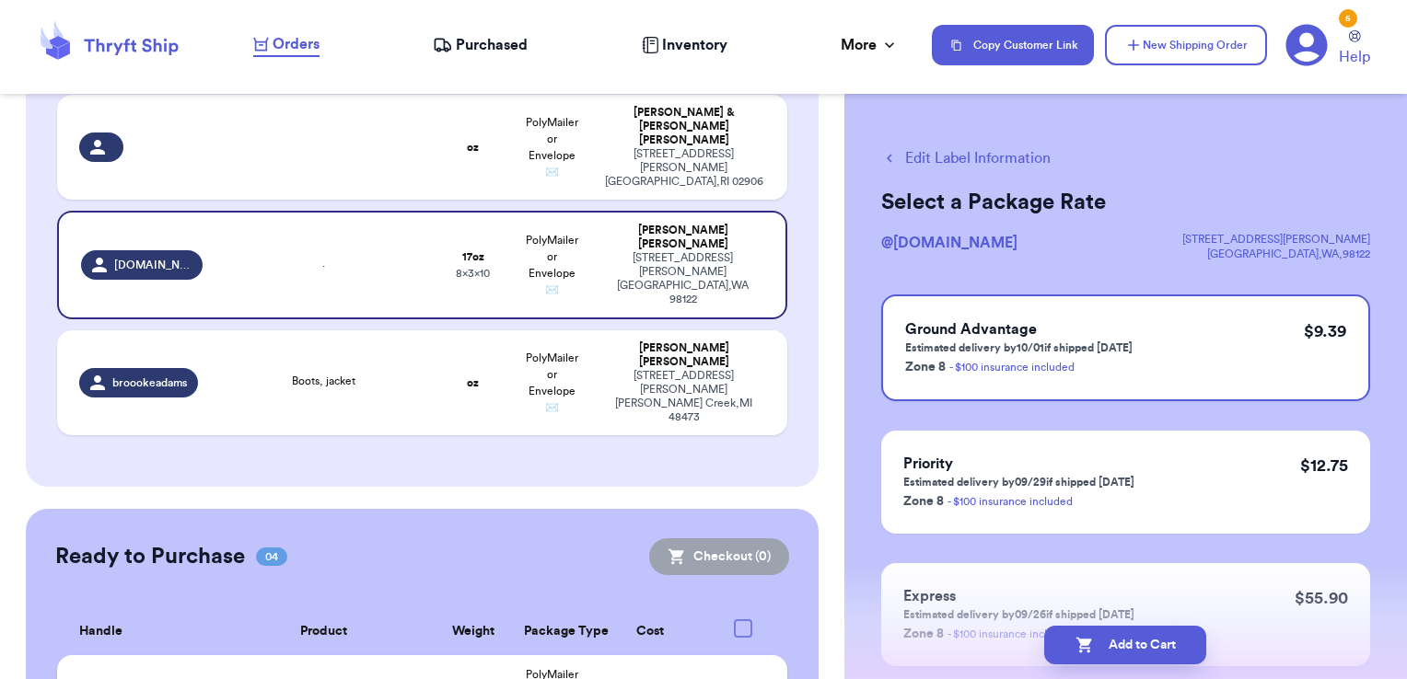
click at [977, 168] on button "Edit Label Information" at bounding box center [965, 158] width 169 height 22
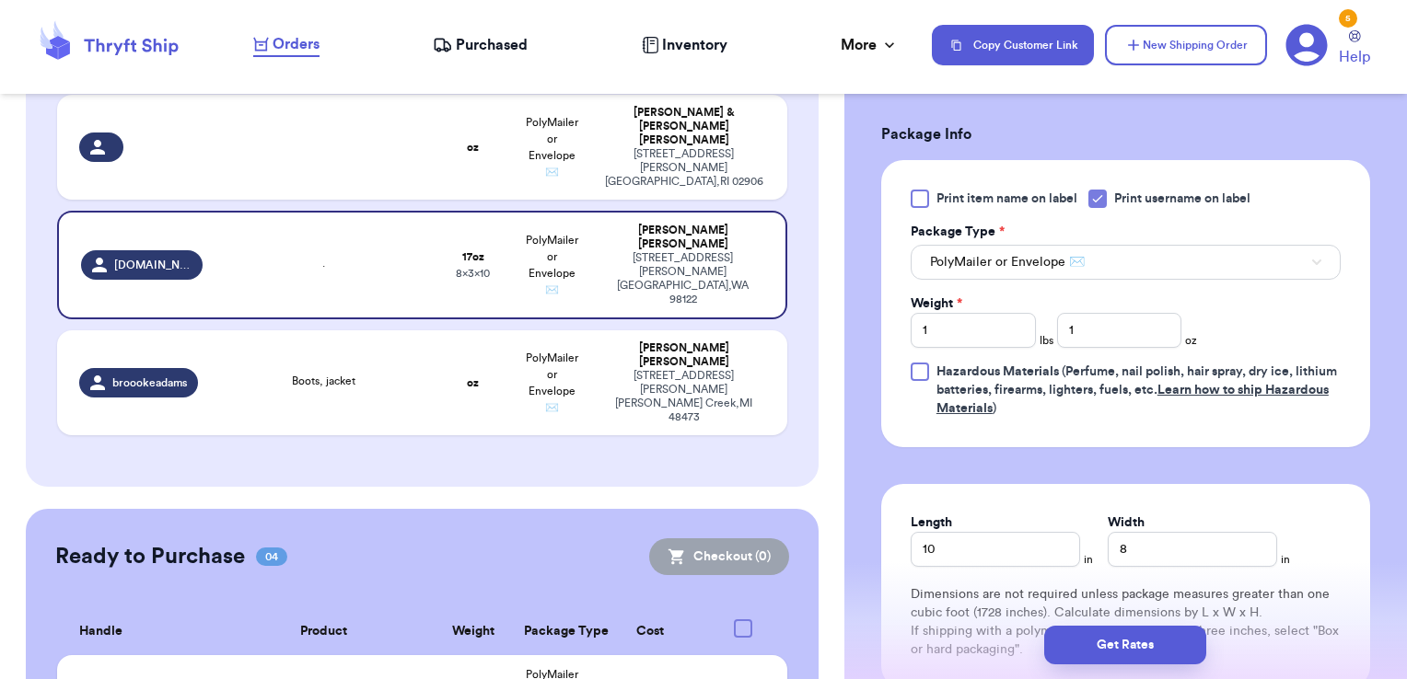
scroll to position [829, 0]
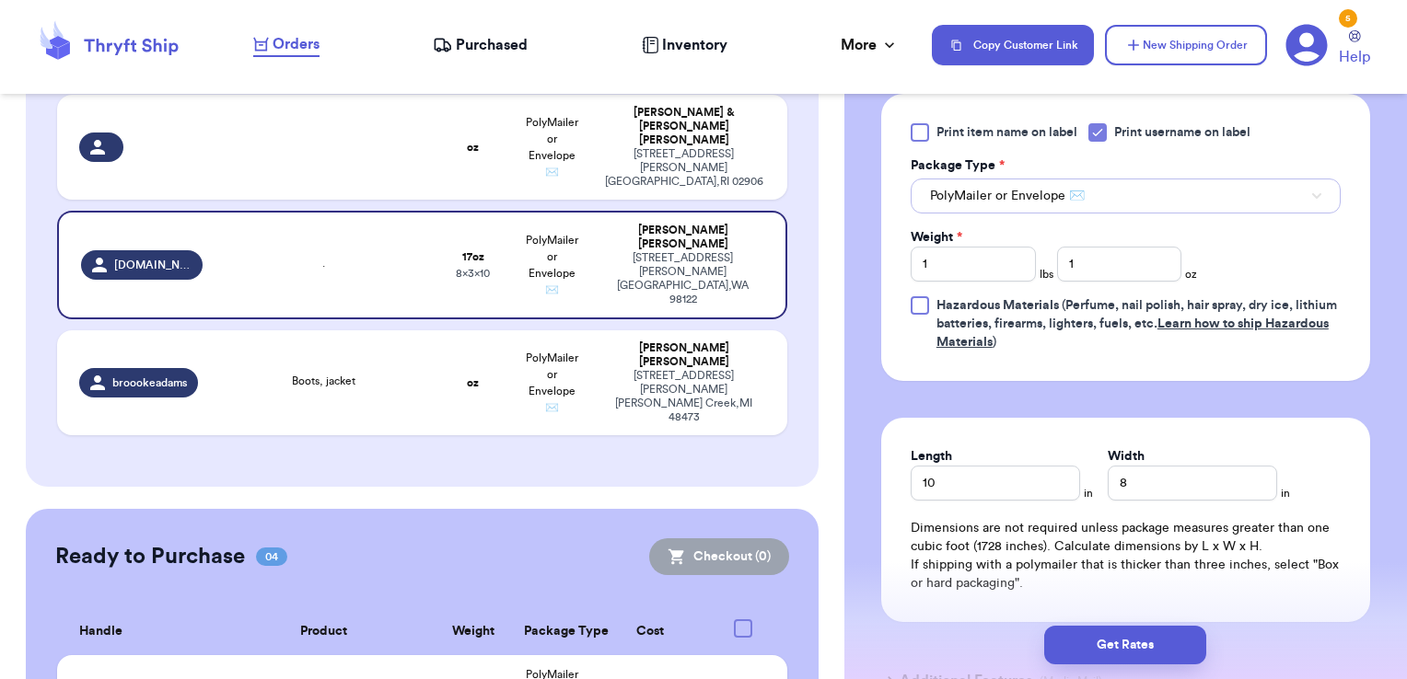
click at [1018, 197] on span "PolyMailer or Envelope ✉️" at bounding box center [1007, 196] width 155 height 18
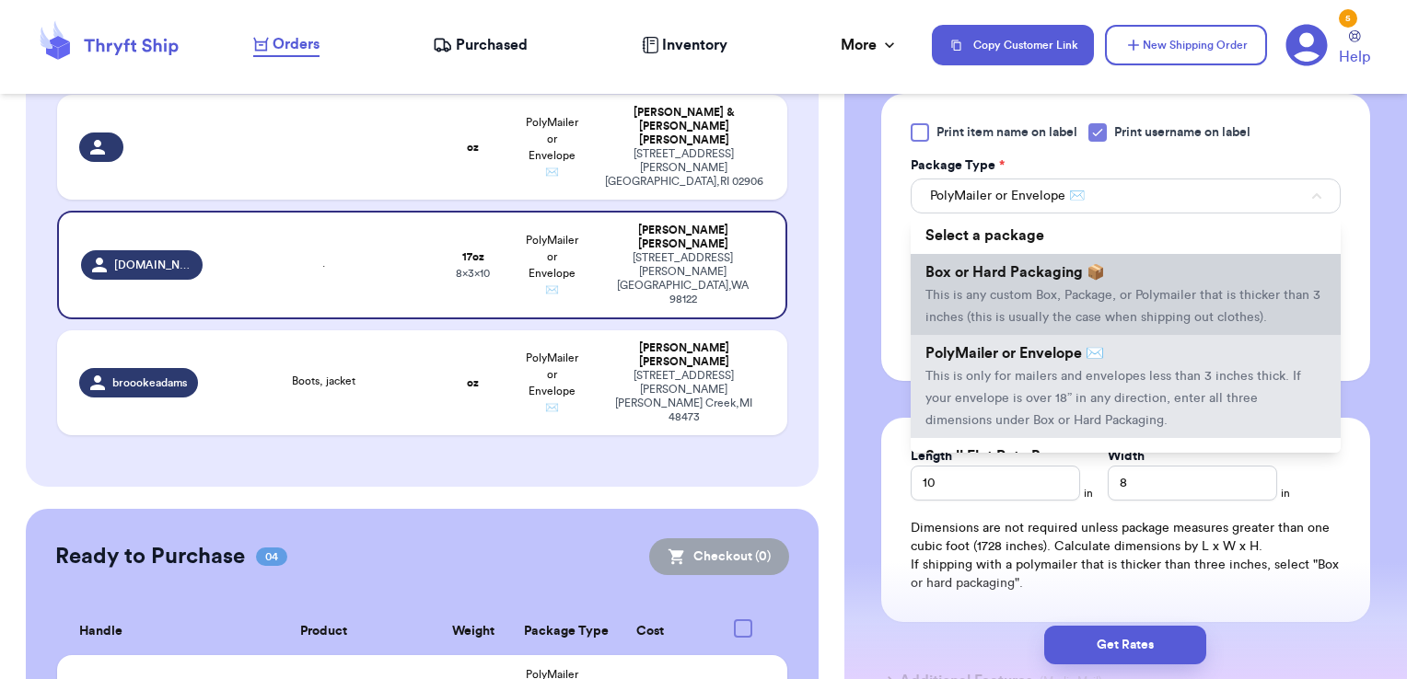
click at [1009, 282] on li "Box or Hard Packaging 📦 This is any custom Box, Package, or Polymailer that is …" at bounding box center [1125, 294] width 430 height 81
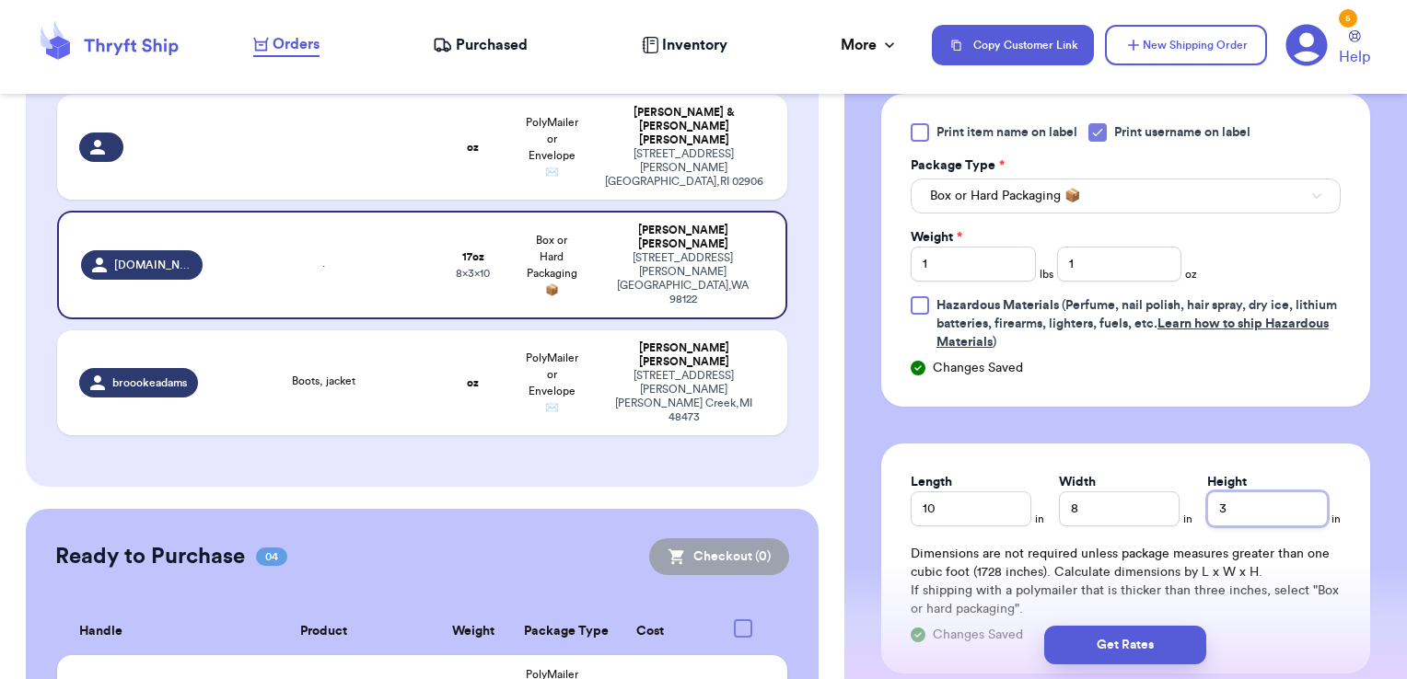
drag, startPoint x: 1252, startPoint y: 503, endPoint x: 1172, endPoint y: 492, distance: 80.9
click at [1172, 492] on div "Length 10 in Width 8 in Height 3 in" at bounding box center [1125, 499] width 430 height 53
type input "5"
click at [1164, 638] on button "Get Rates" at bounding box center [1125, 645] width 162 height 39
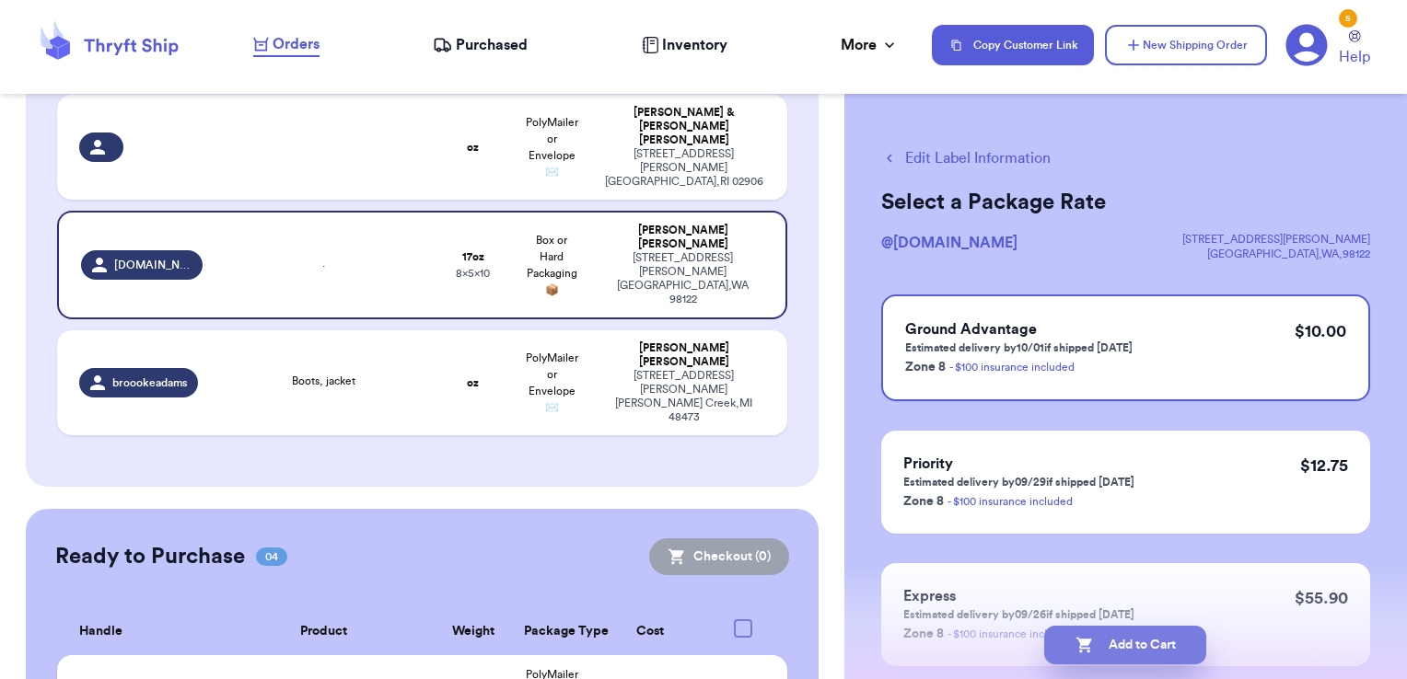
click at [1153, 647] on button "Add to Cart" at bounding box center [1125, 645] width 162 height 39
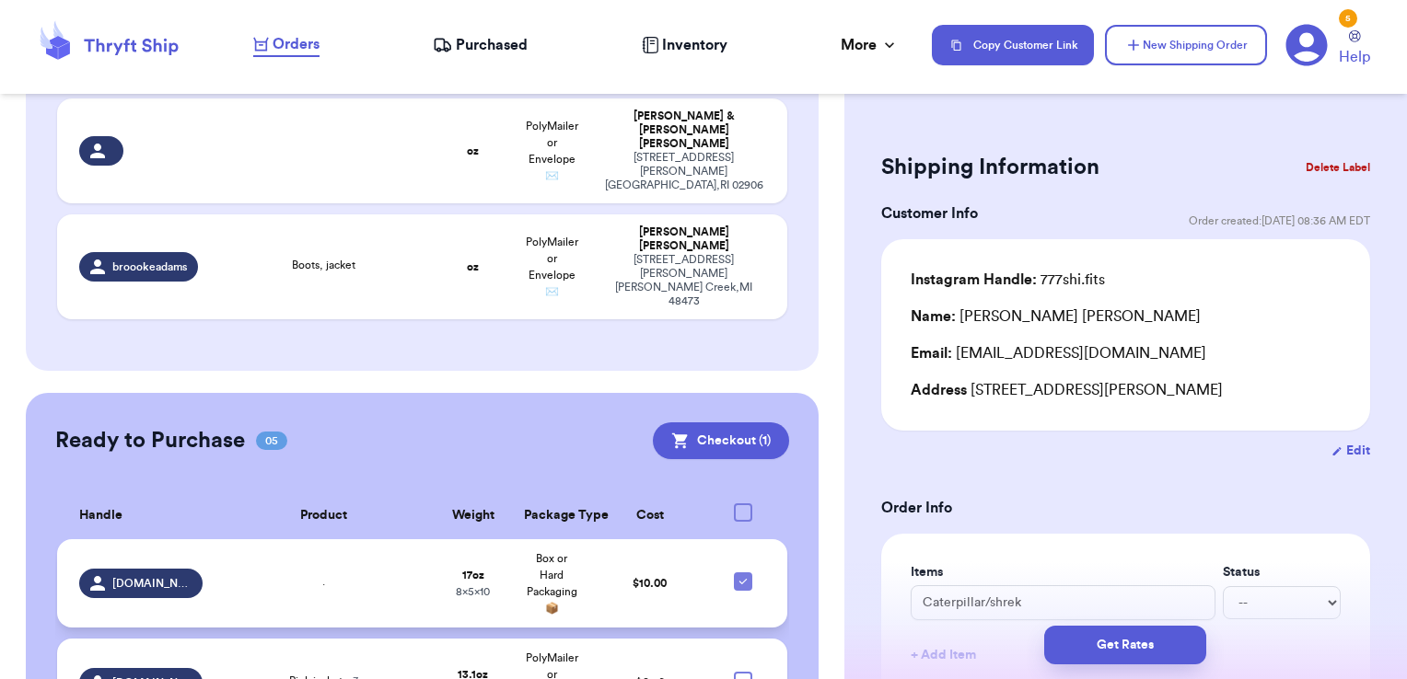
click at [349, 539] on td "." at bounding box center [324, 583] width 220 height 88
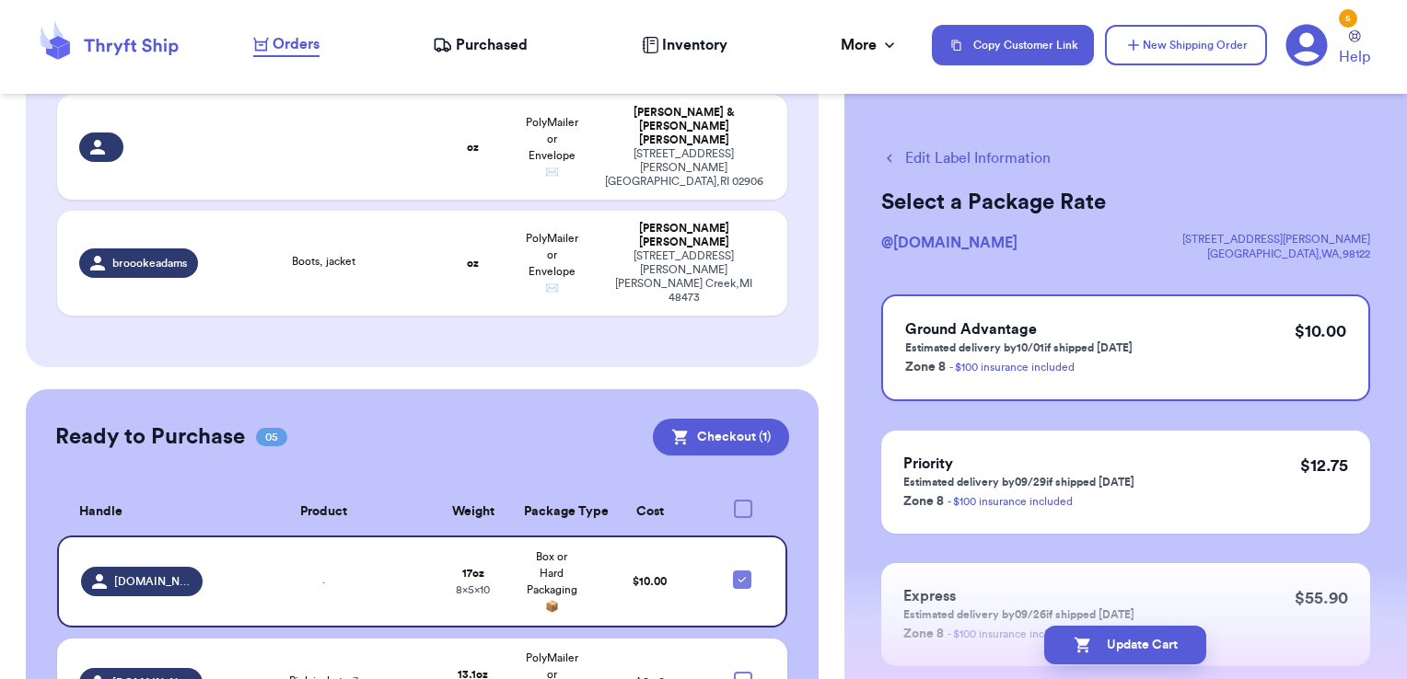
click at [990, 160] on button "Edit Label Information" at bounding box center [965, 158] width 169 height 22
checkbox input "false"
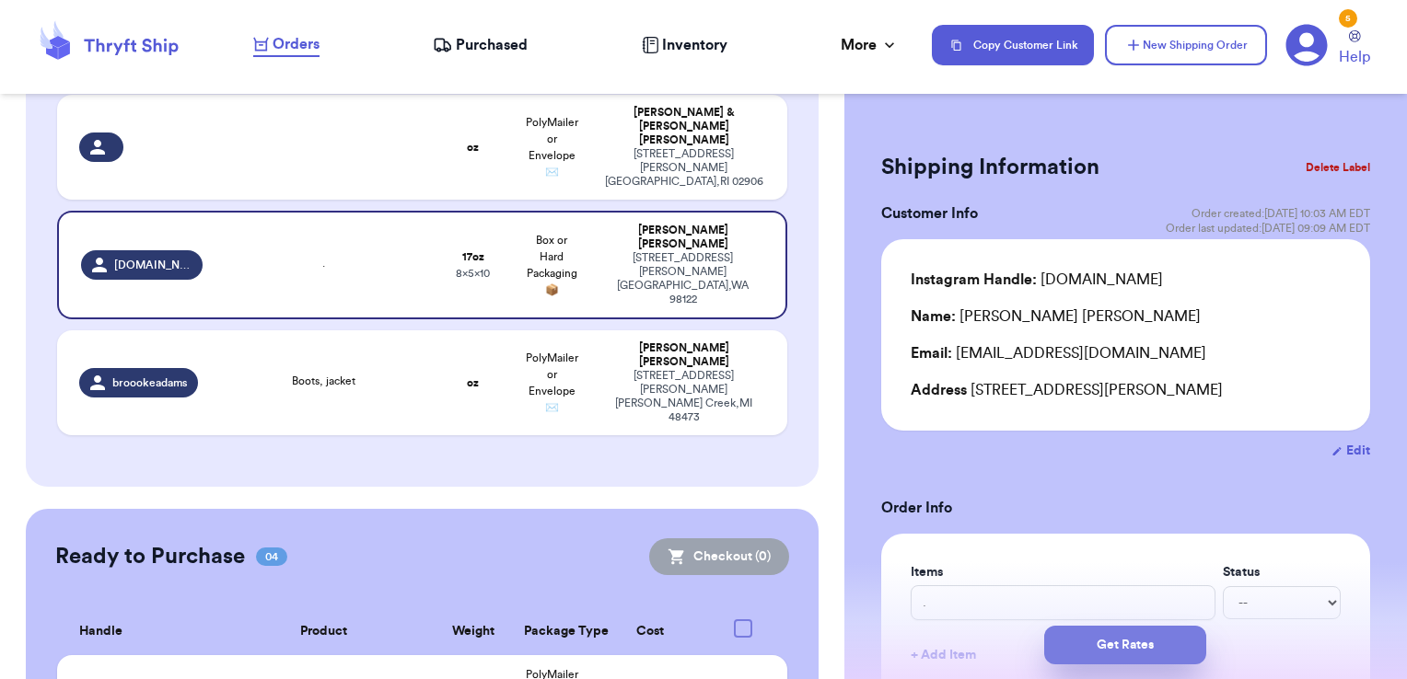
click at [1086, 637] on button "Get Rates" at bounding box center [1125, 645] width 162 height 39
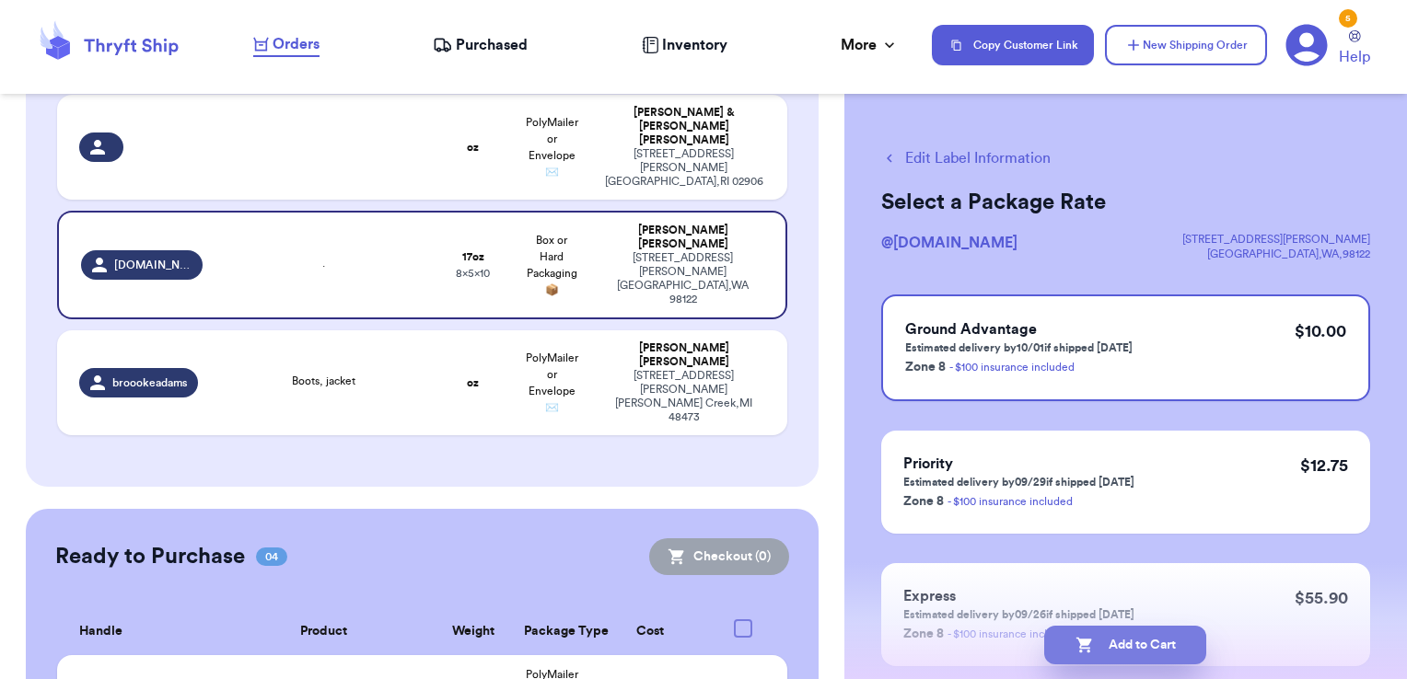
click at [1130, 639] on button "Add to Cart" at bounding box center [1125, 645] width 162 height 39
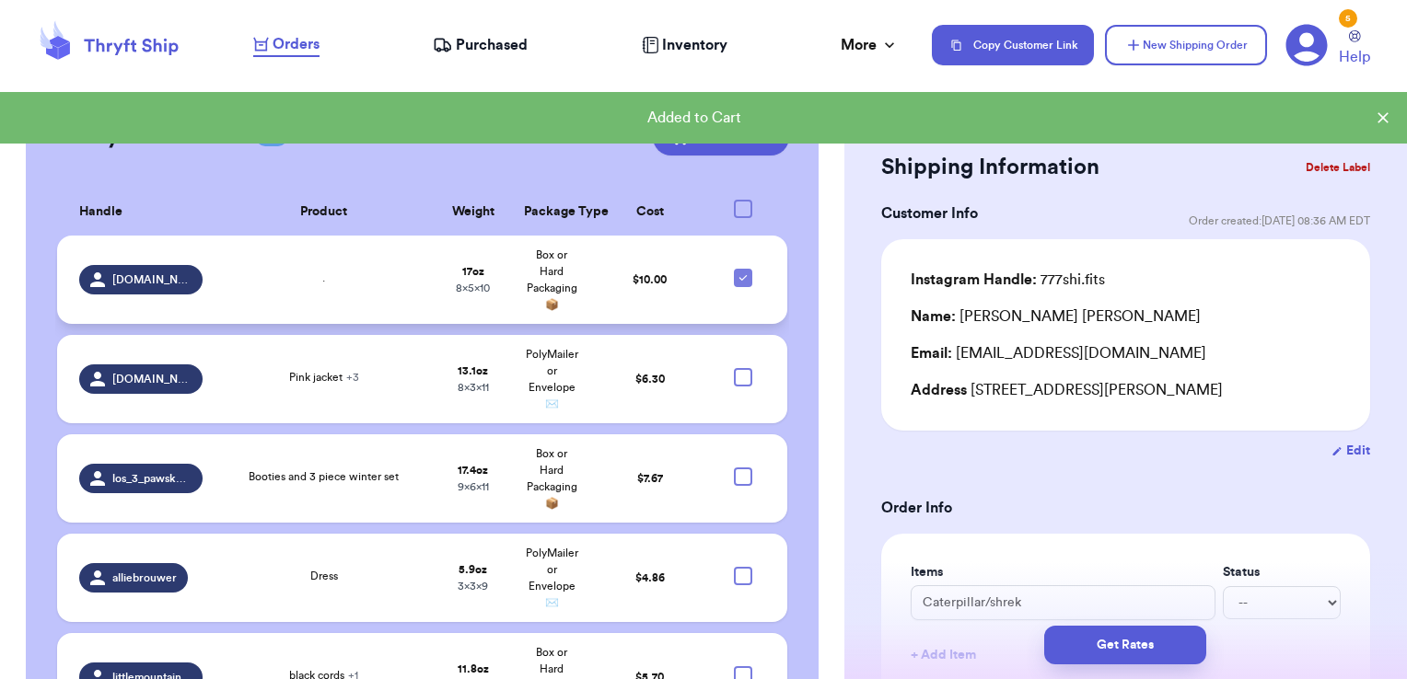
scroll to position [734, 0]
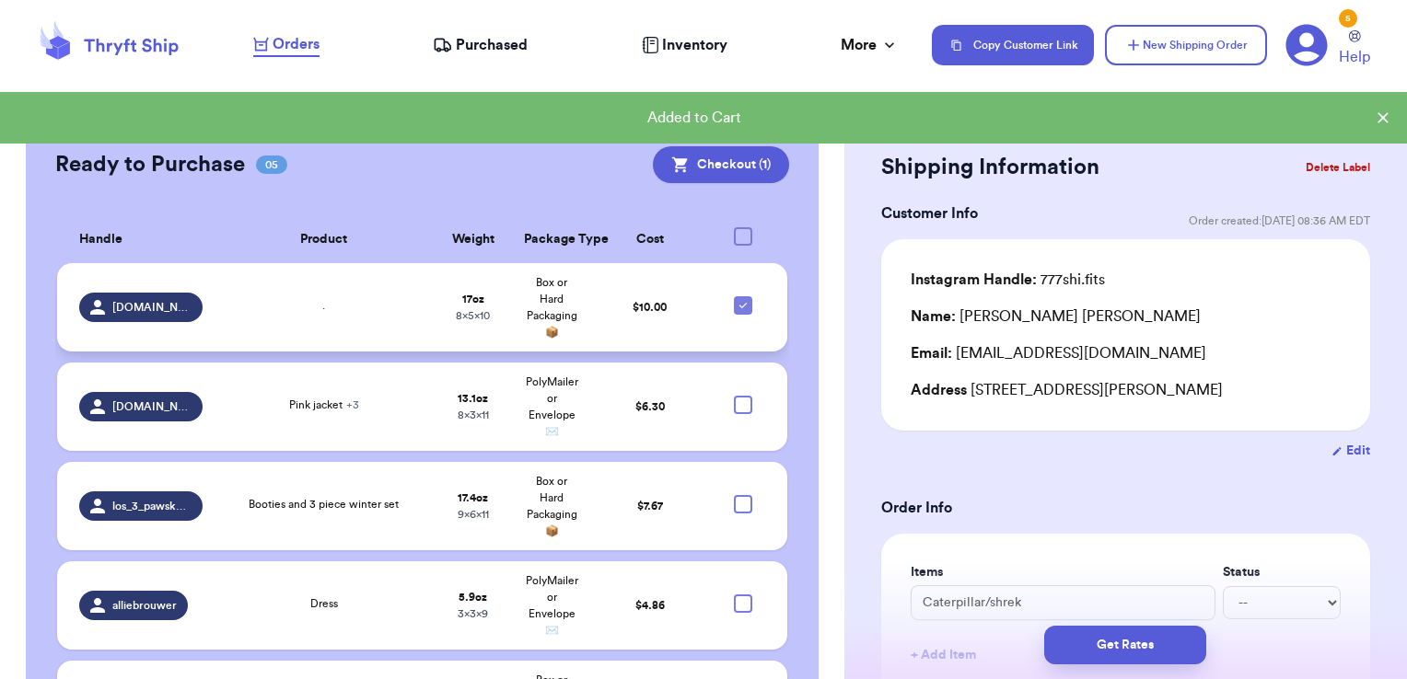
drag, startPoint x: 729, startPoint y: 256, endPoint x: 721, endPoint y: 272, distance: 18.5
click at [736, 298] on icon at bounding box center [743, 305] width 15 height 15
click at [742, 296] on input "checkbox" at bounding box center [742, 296] width 1 height 1
checkbox input "false"
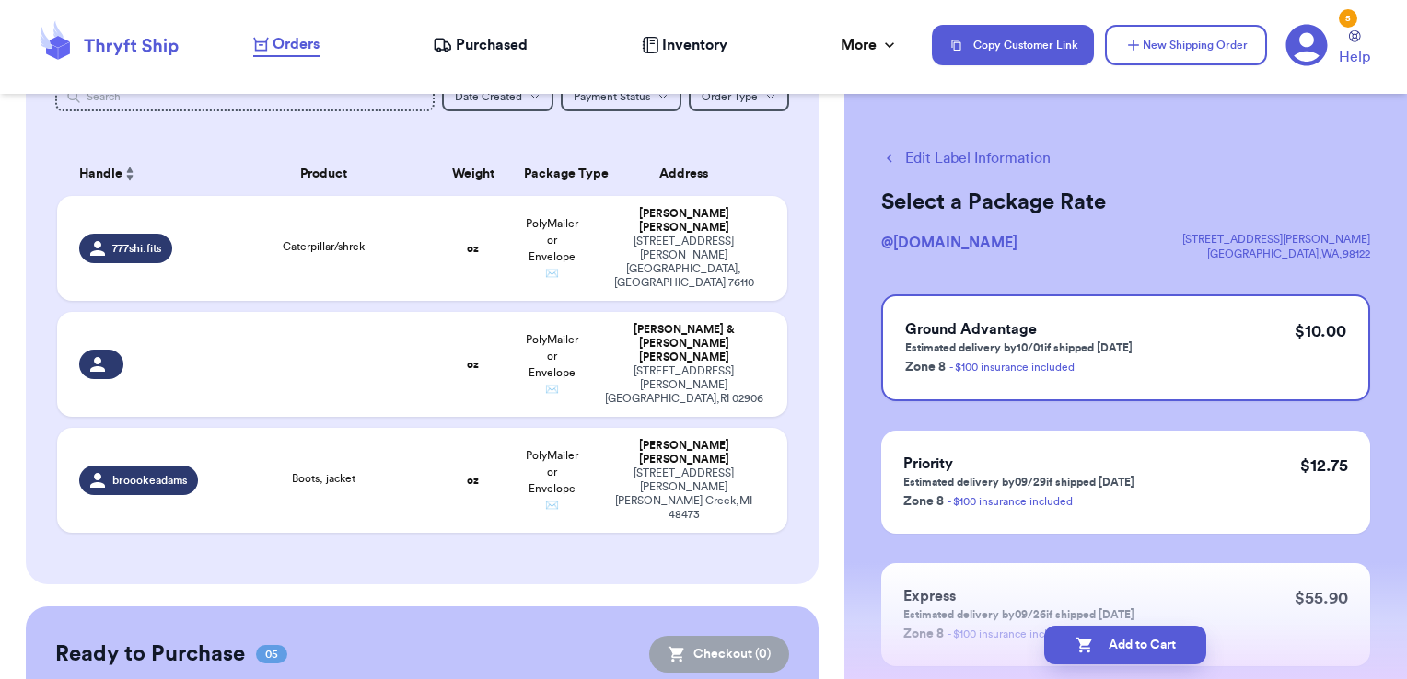
scroll to position [181, 0]
